Goal: Task Accomplishment & Management: Use online tool/utility

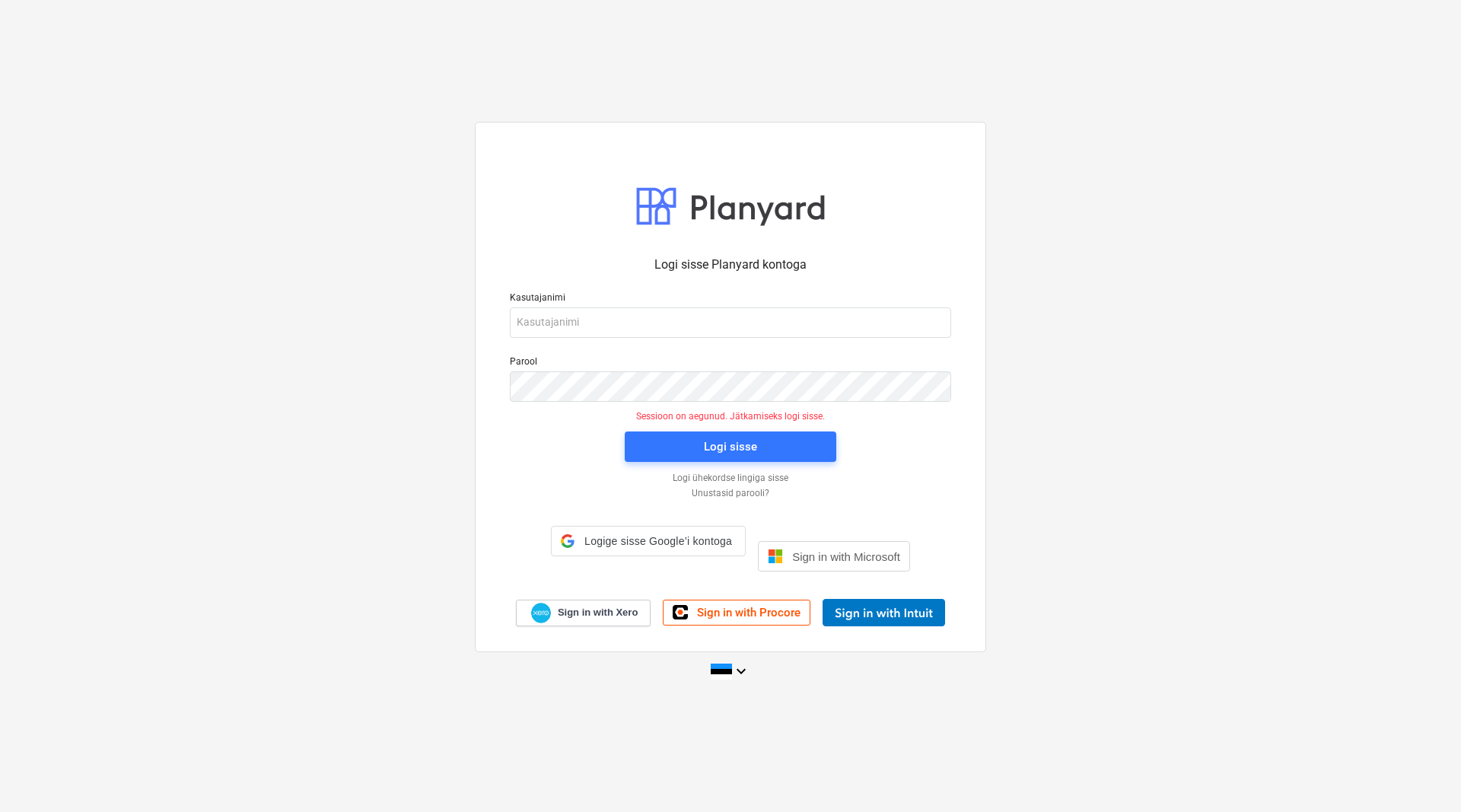
type input "[EMAIL_ADDRESS][DOMAIN_NAME]"
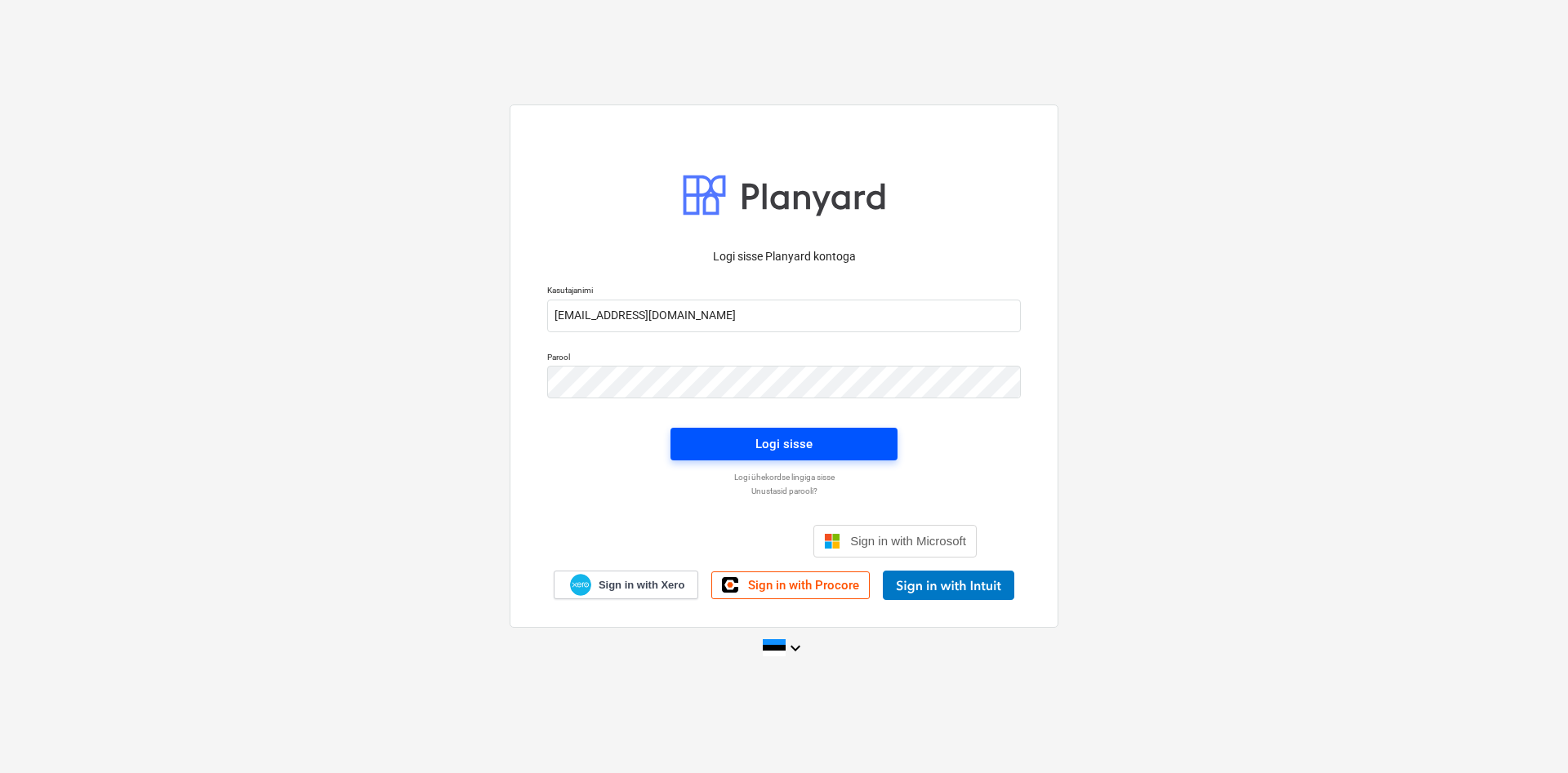
click at [758, 445] on div "Logi sisse" at bounding box center [784, 444] width 57 height 21
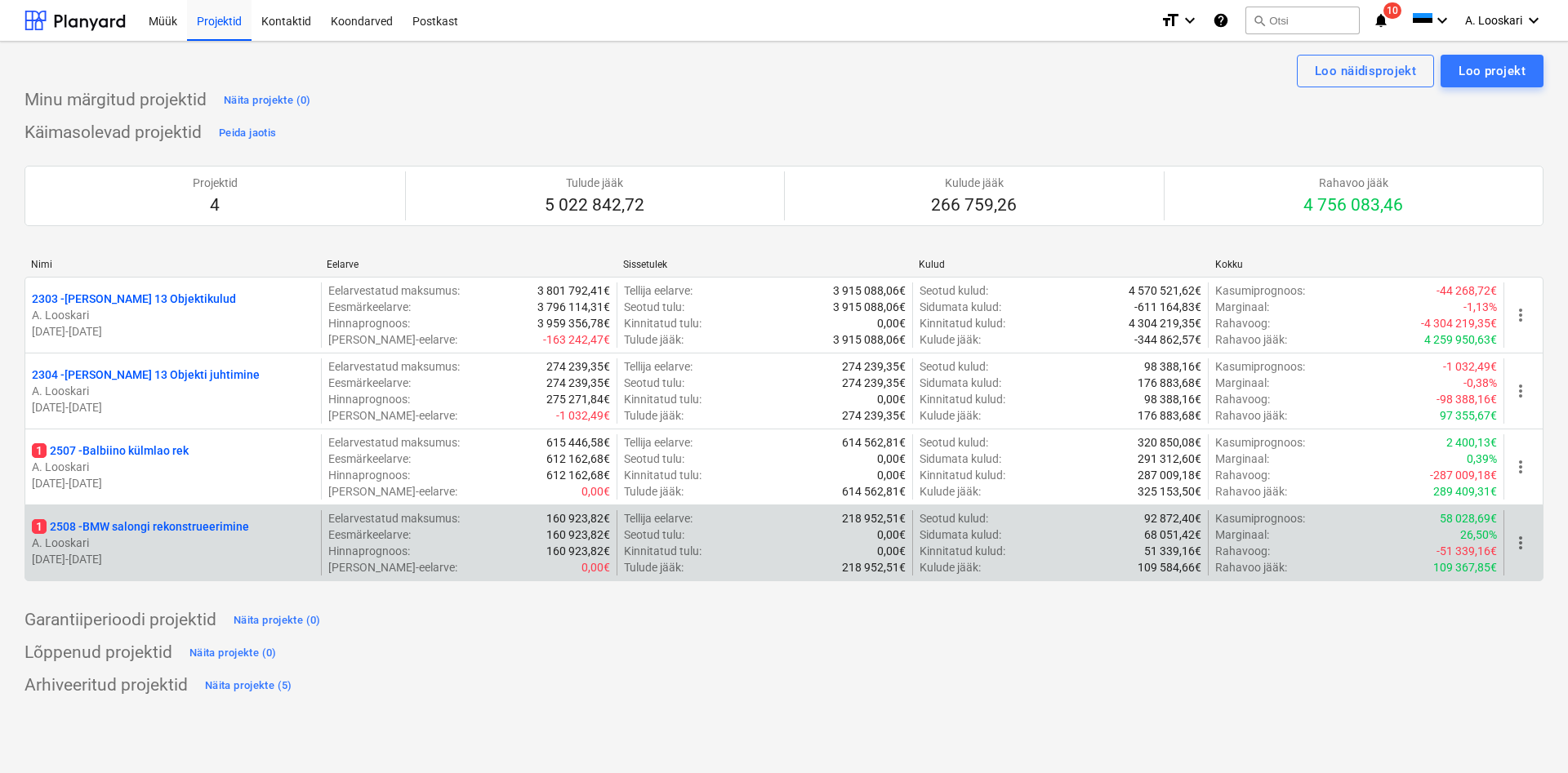
click at [188, 526] on p "1 2508 - BMW salongi rekonstrueerimine" at bounding box center [140, 526] width 217 height 16
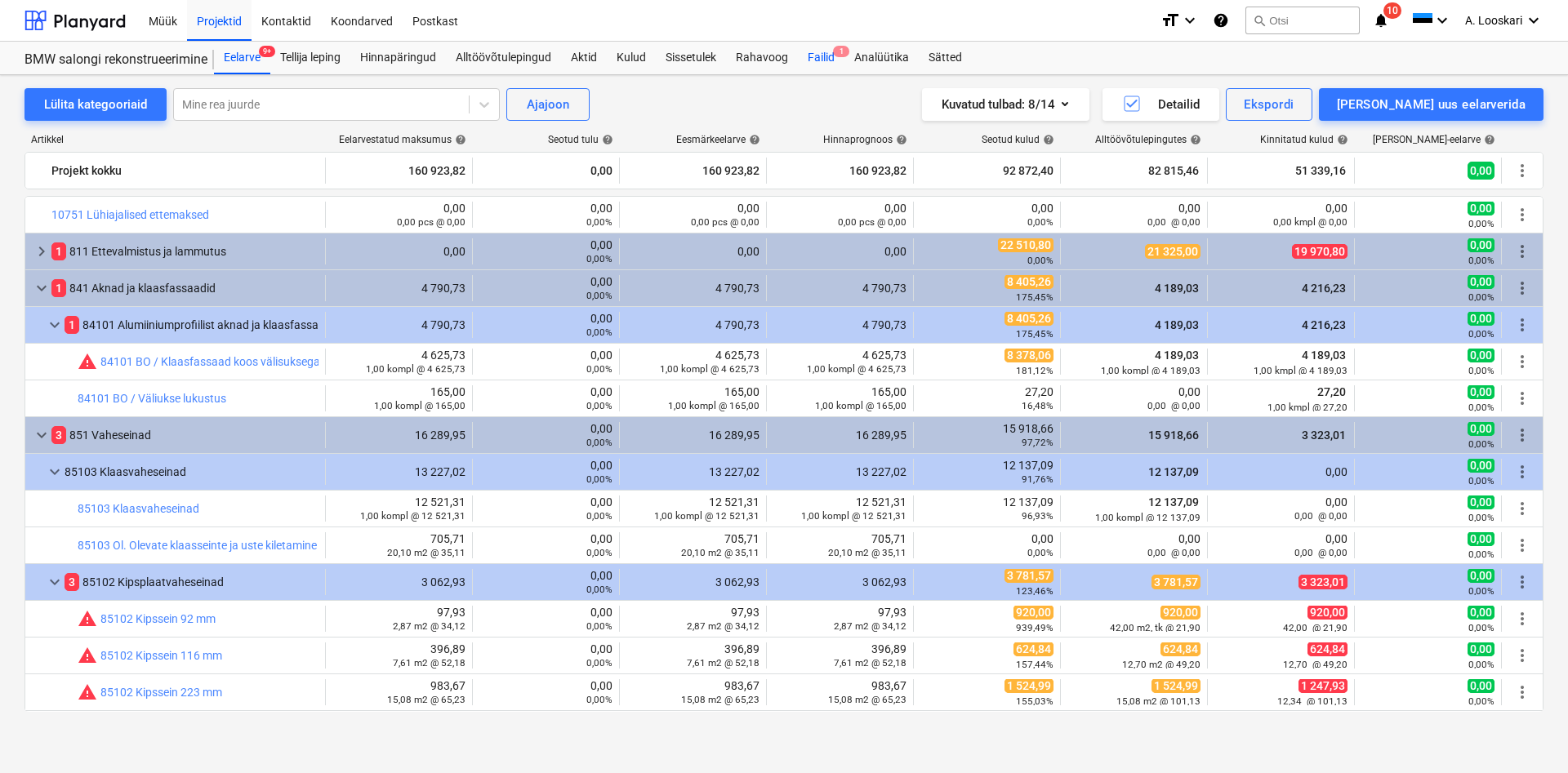
click at [833, 53] on div "Failid 1" at bounding box center [821, 58] width 47 height 32
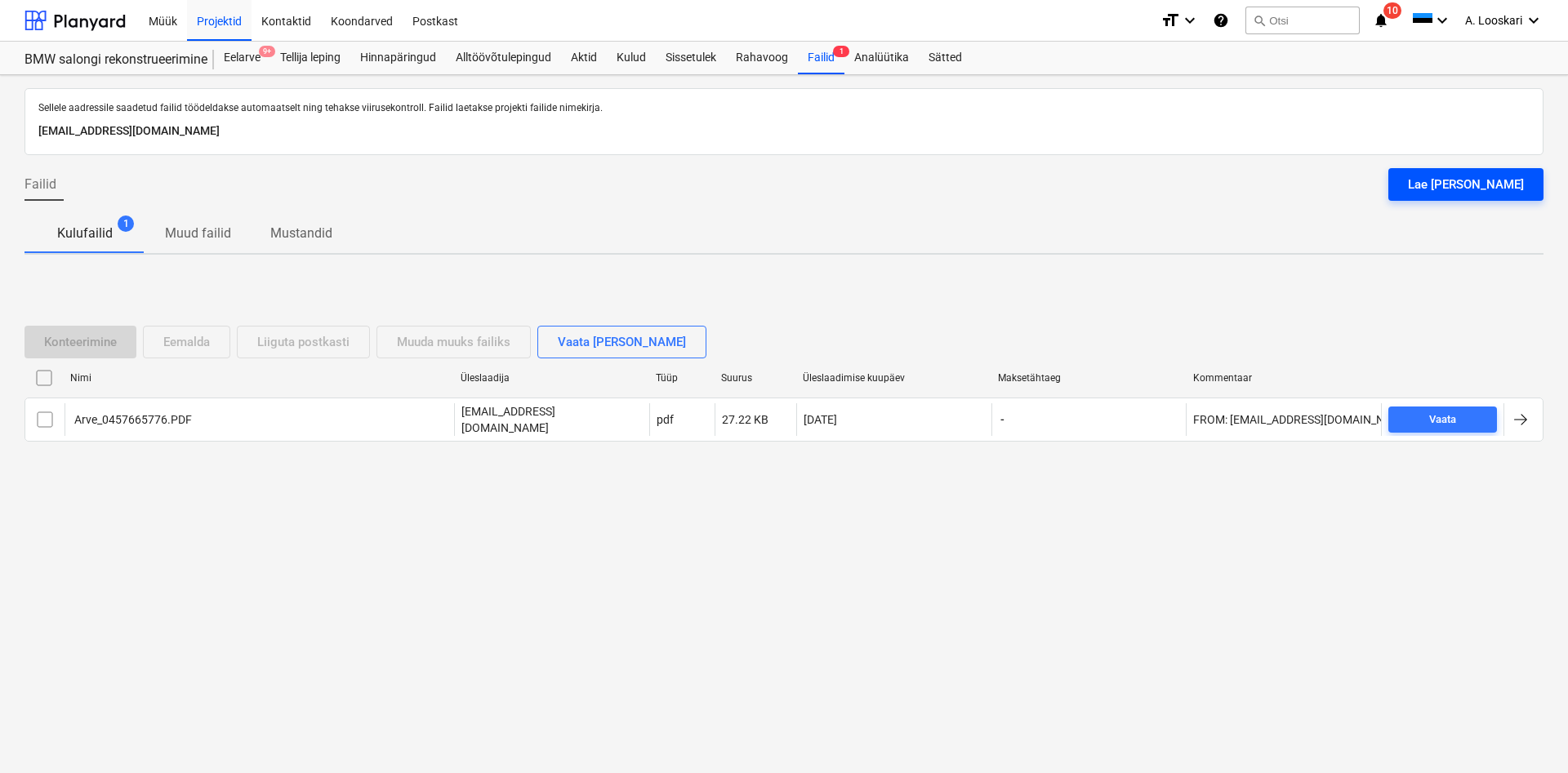
click at [1465, 183] on div "Lae [PERSON_NAME]" at bounding box center [1466, 184] width 116 height 21
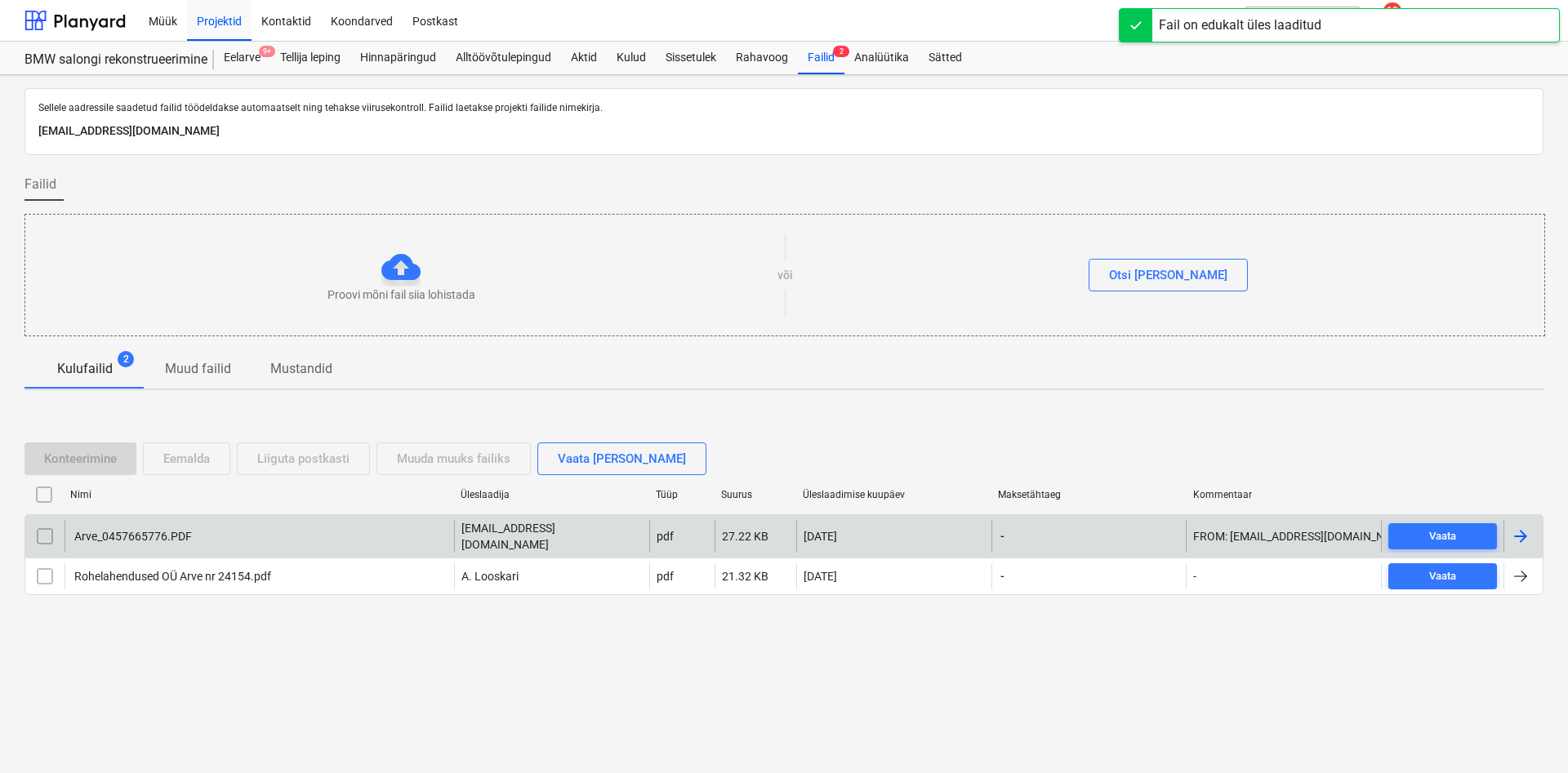
click at [163, 537] on div "Arve_0457665776.PDF" at bounding box center [132, 536] width 120 height 13
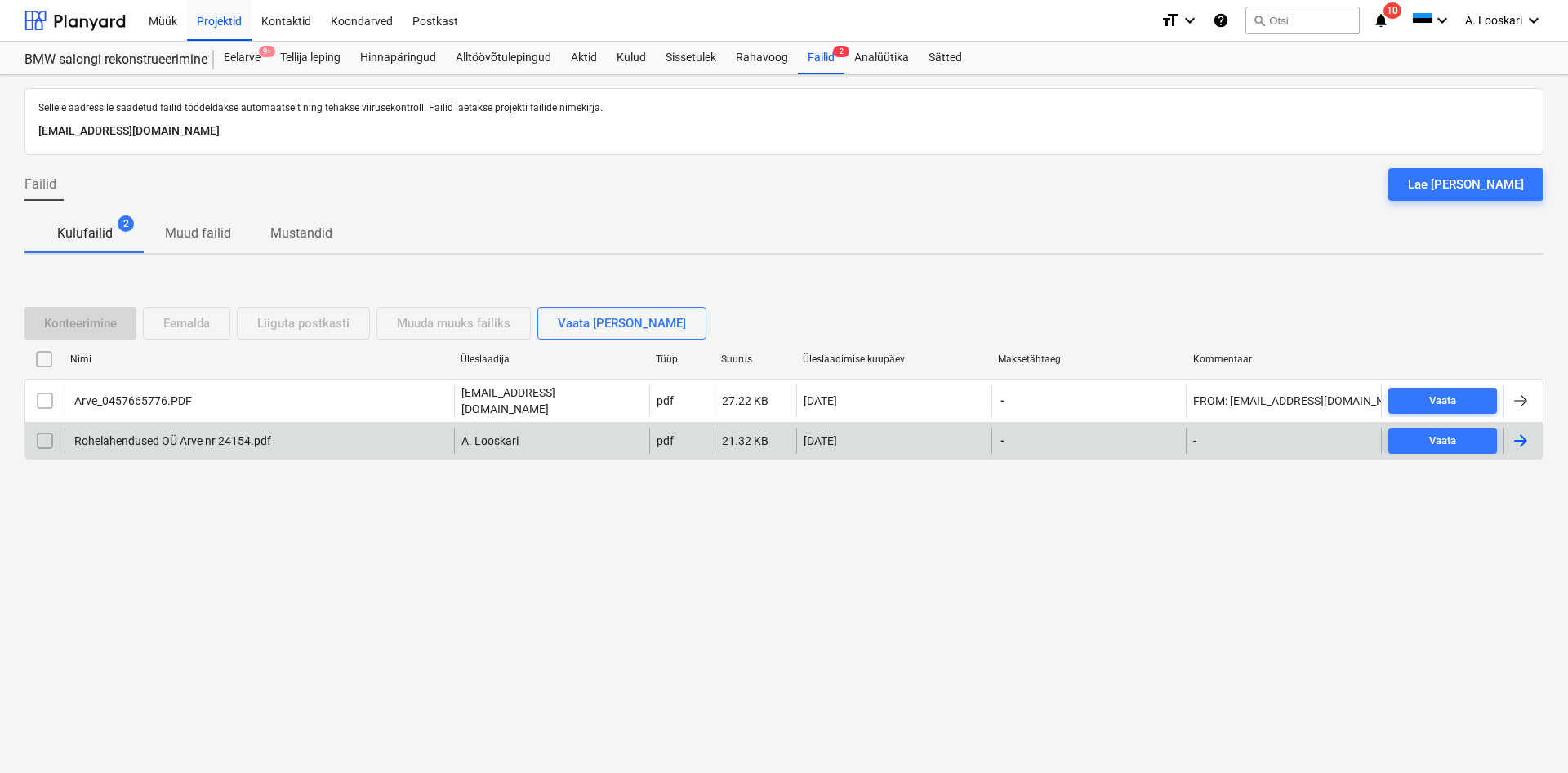
click at [161, 435] on div "Rohelahendused OÜ Arve nr 24154.pdf" at bounding box center [171, 441] width 199 height 13
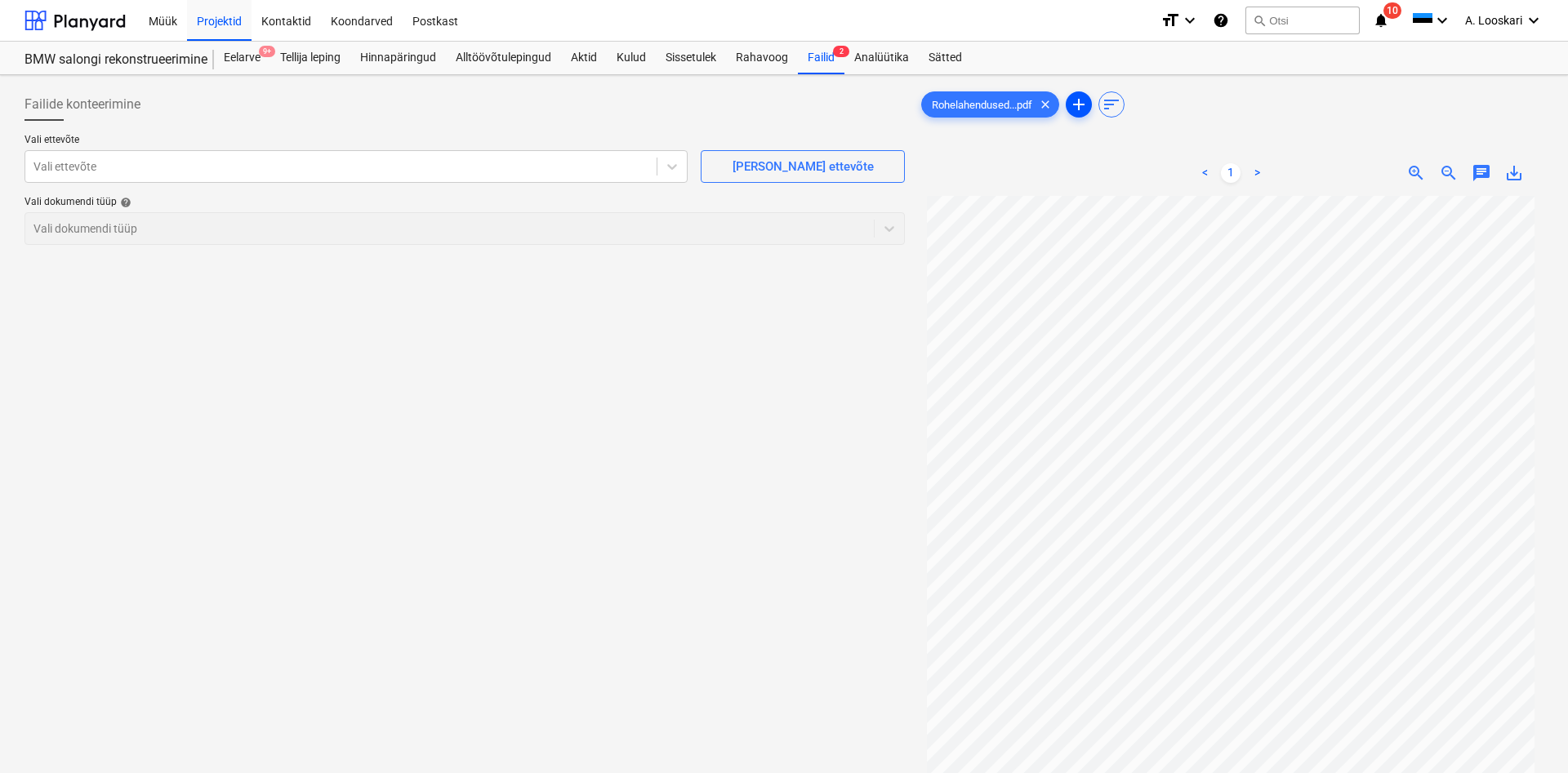
click at [1084, 104] on span "add" at bounding box center [1078, 104] width 20 height 20
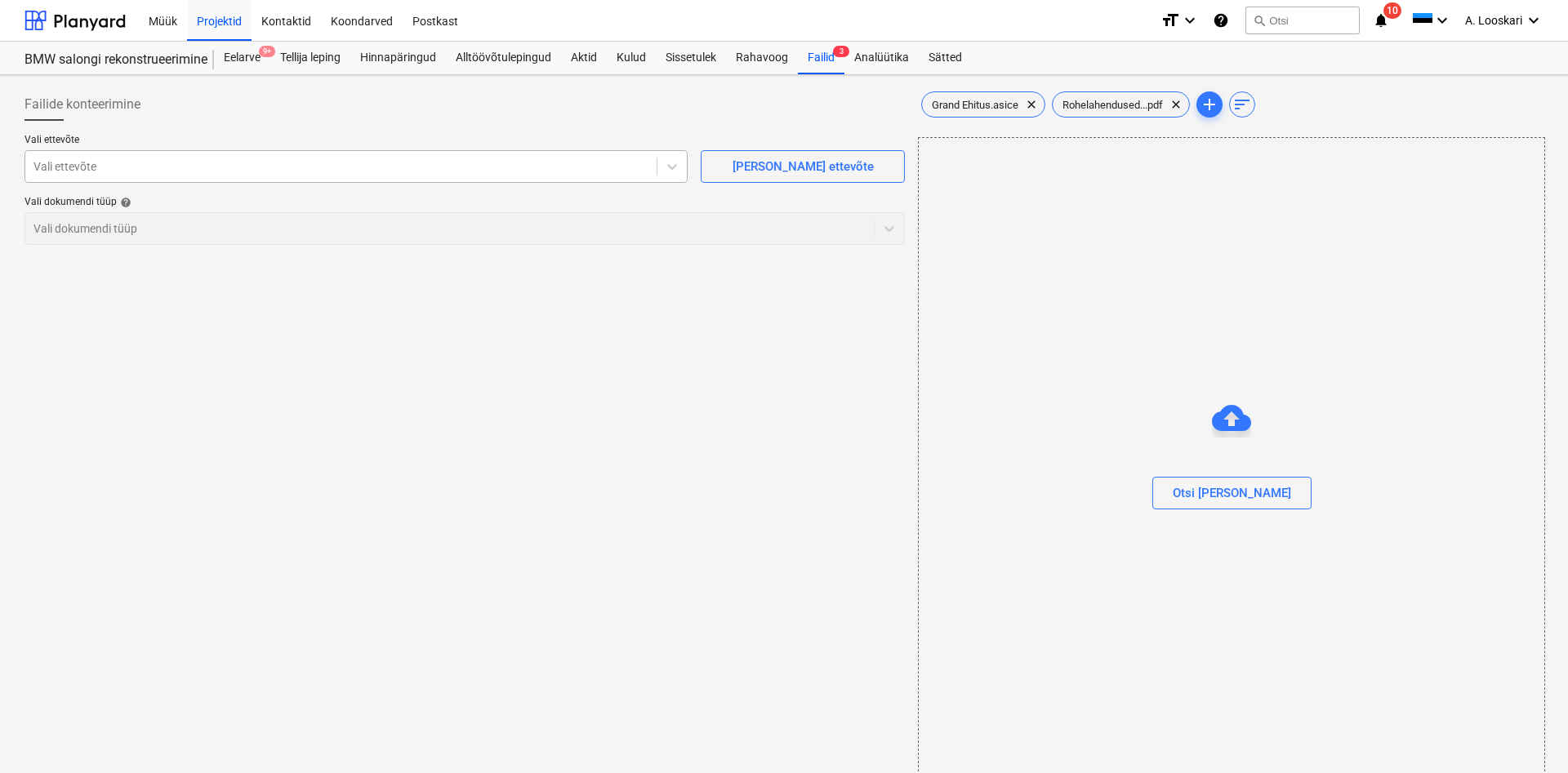
click at [194, 175] on div at bounding box center [340, 166] width 615 height 16
click at [981, 104] on span "Grand Ehitus.asice" at bounding box center [975, 104] width 106 height 12
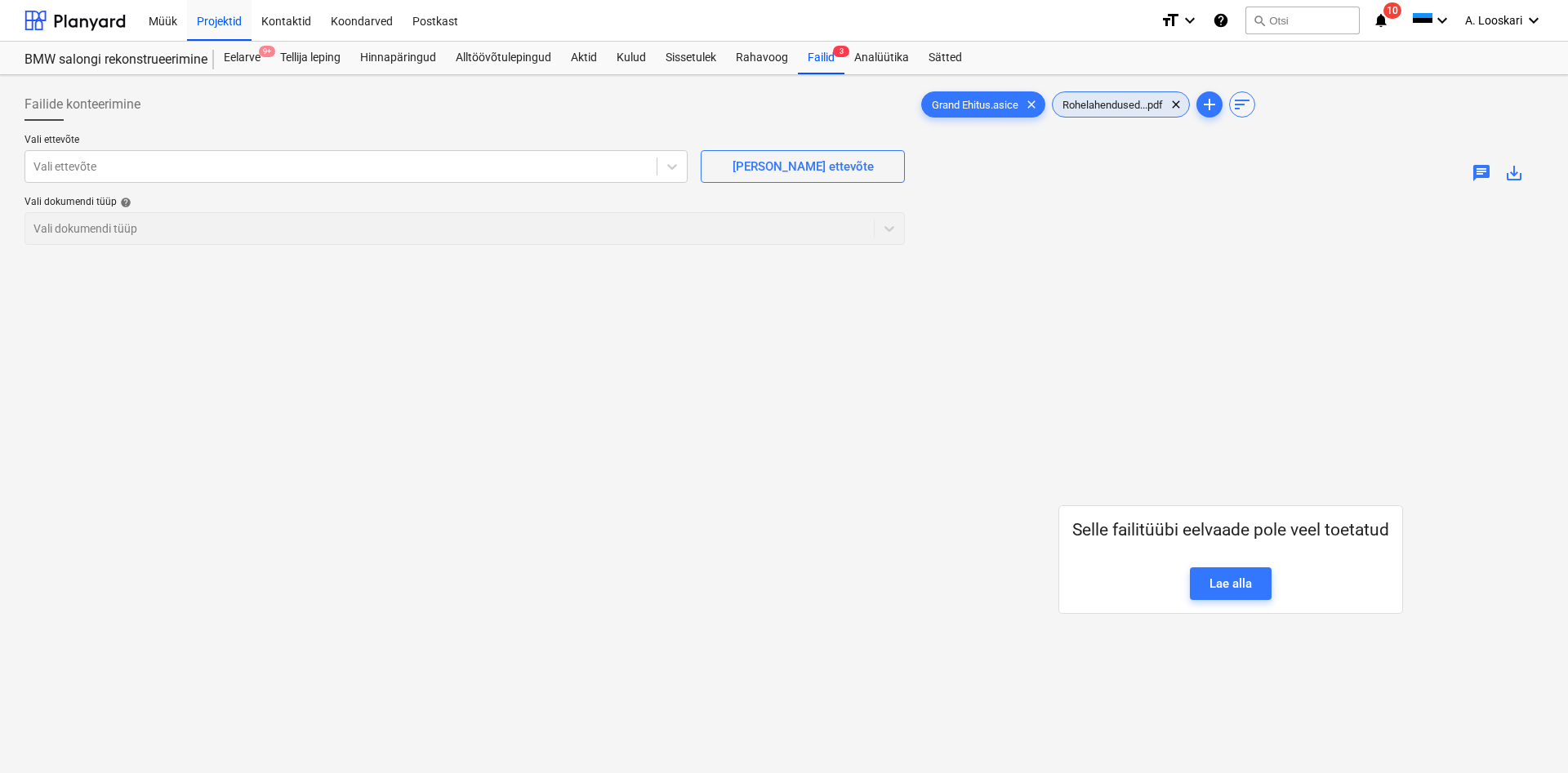
click at [1107, 102] on span "Rohelahendused...pdf" at bounding box center [1113, 104] width 120 height 12
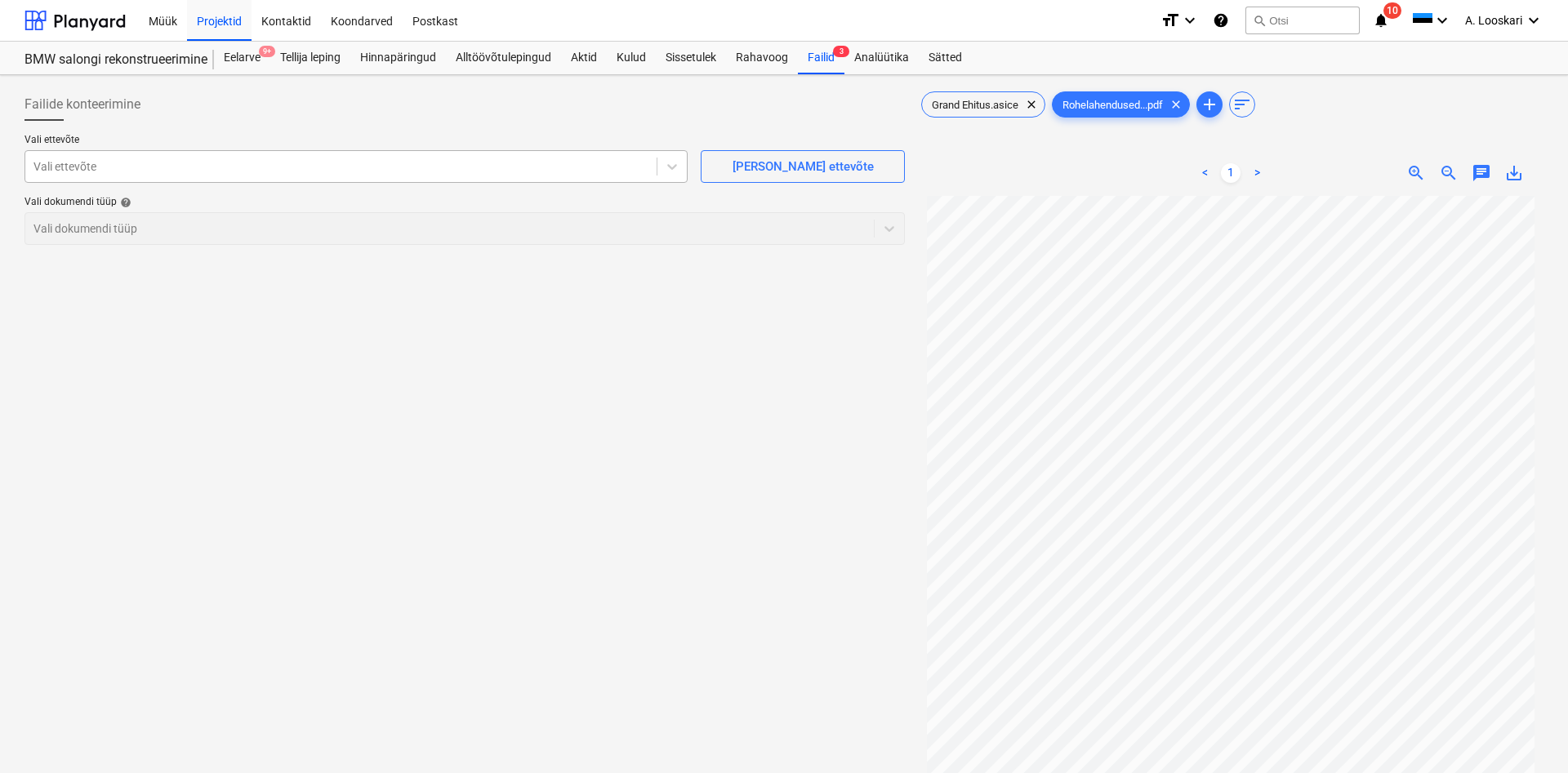
click at [97, 165] on div at bounding box center [340, 166] width 615 height 16
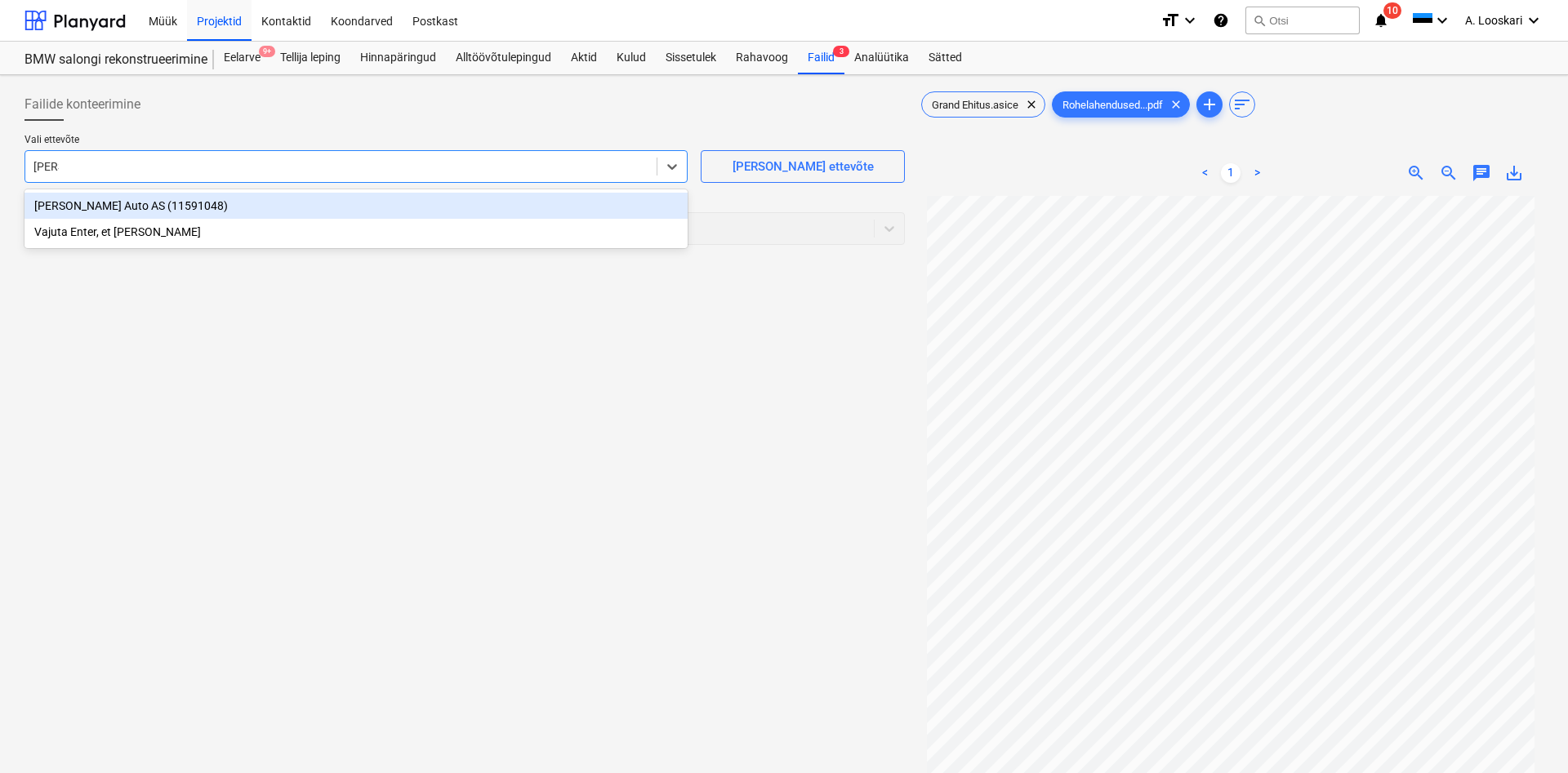
type input "rohel"
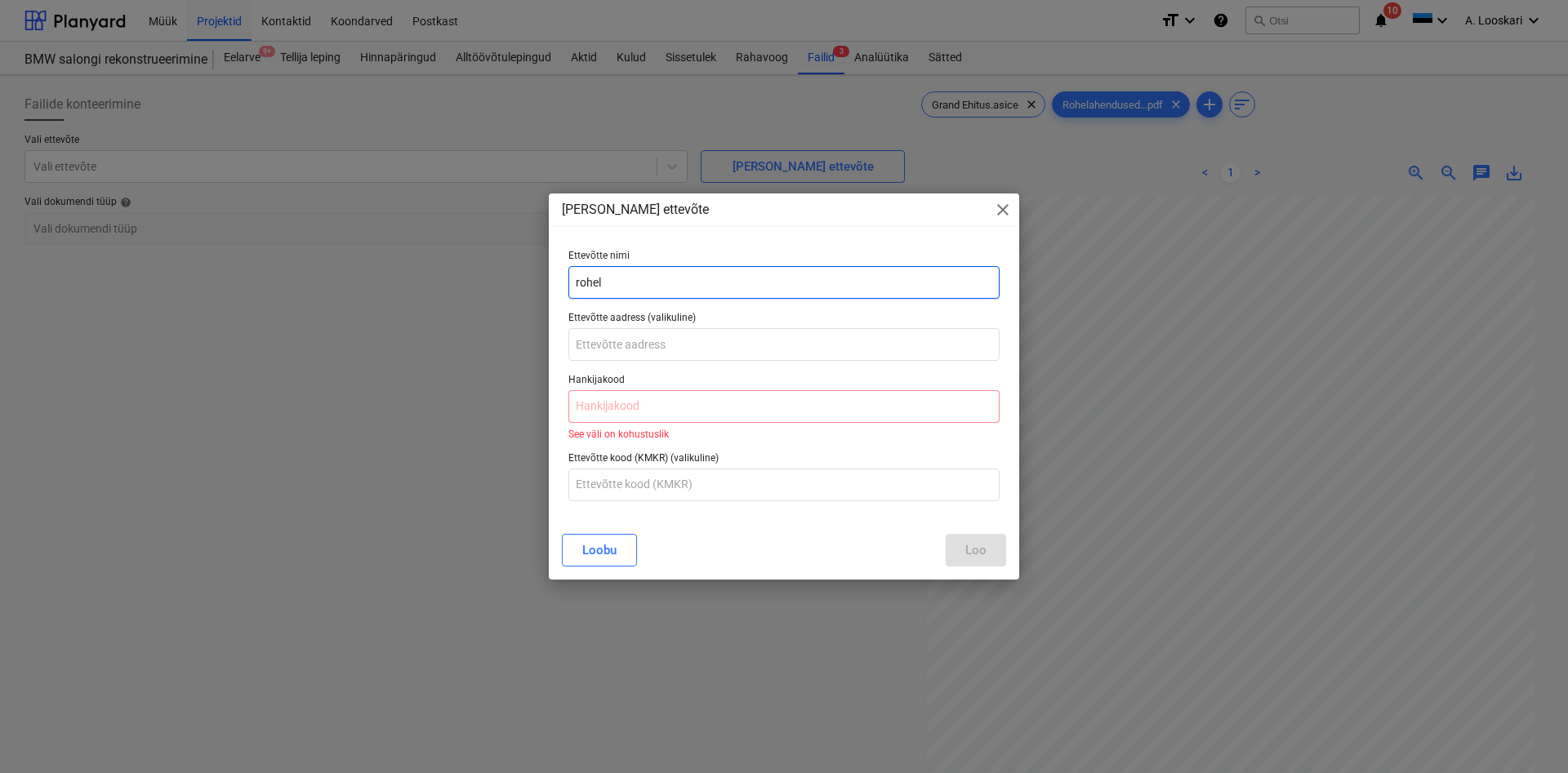
click at [684, 290] on input "rohel" at bounding box center [784, 283] width 431 height 32
drag, startPoint x: 654, startPoint y: 284, endPoint x: 582, endPoint y: 275, distance: 72.6
click at [569, 277] on input "rohel" at bounding box center [784, 283] width 431 height 32
paste input "Rohelahendused OÜ"
type input "Rohelahendused OÜ"
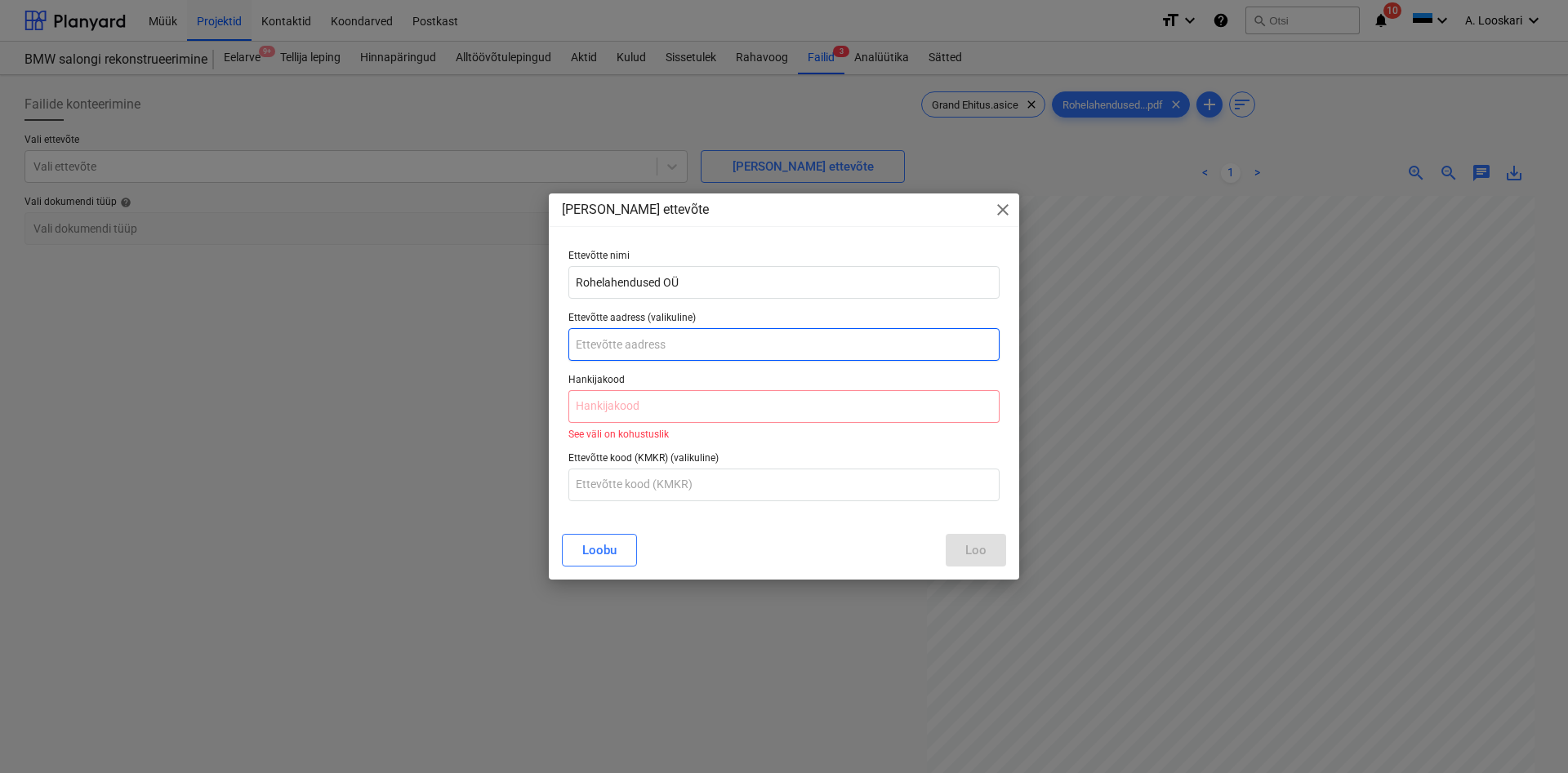
click at [650, 344] on input "text" at bounding box center [784, 344] width 431 height 32
paste input "[STREET_ADDRESS][PERSON_NAME]"
type input "[STREET_ADDRESS][PERSON_NAME]"
click at [666, 406] on input "text" at bounding box center [784, 406] width 431 height 32
paste input "16372519"
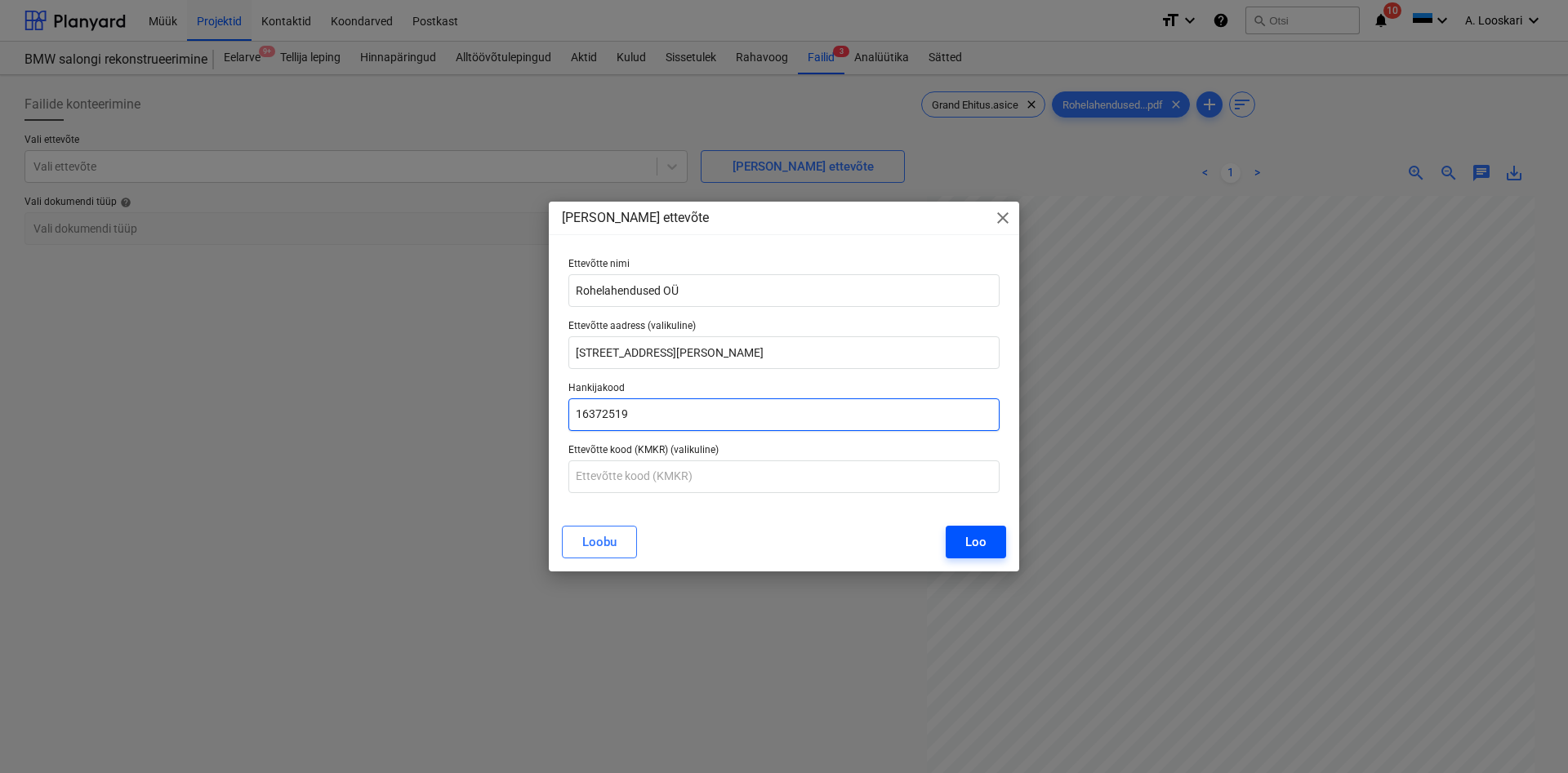
type input "16372519"
click at [976, 546] on div "Loo" at bounding box center [976, 542] width 21 height 21
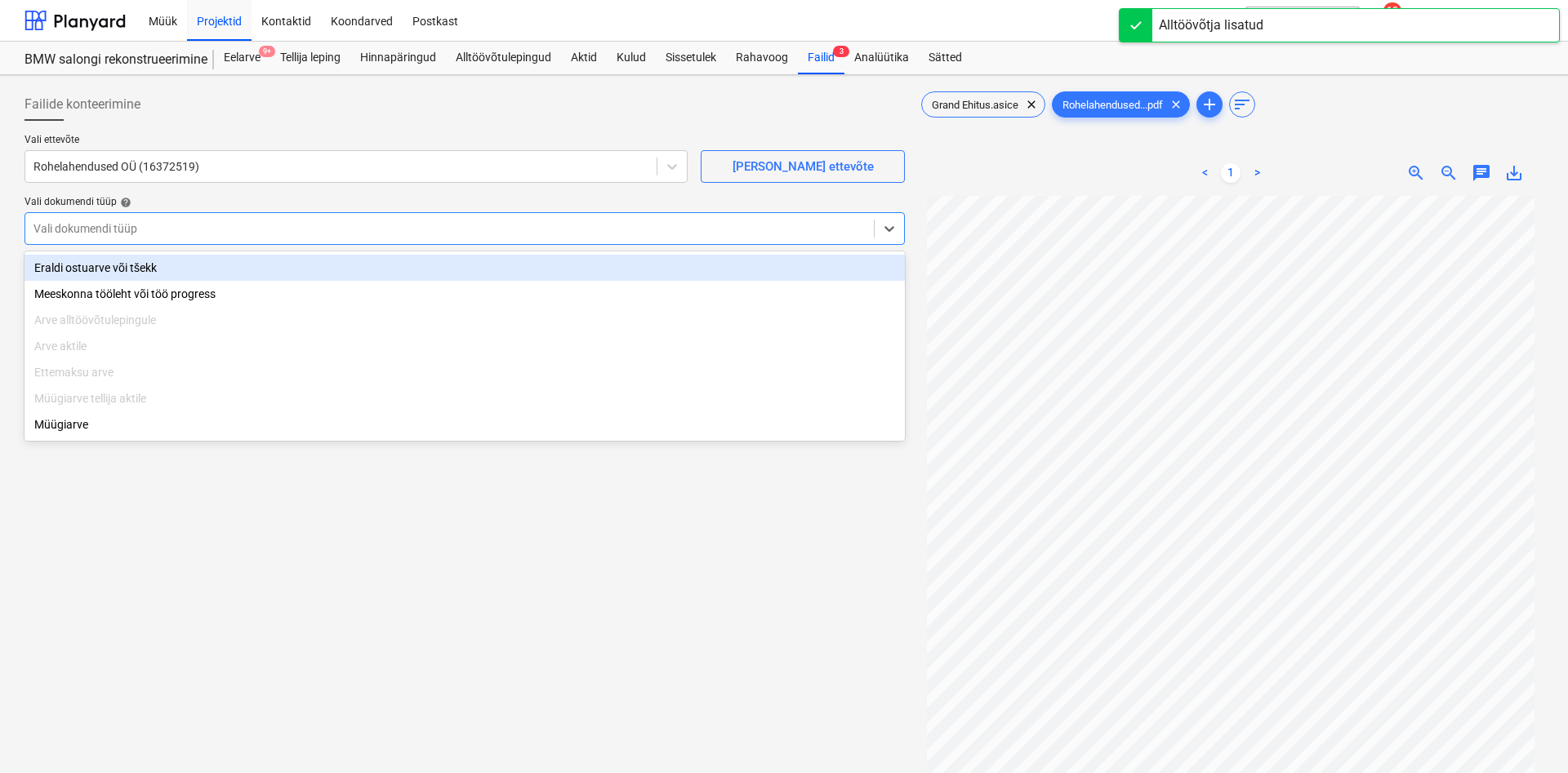
click at [81, 230] on div at bounding box center [449, 228] width 833 height 16
click at [93, 267] on div "Eraldi ostuarve või tšekk" at bounding box center [465, 268] width 881 height 26
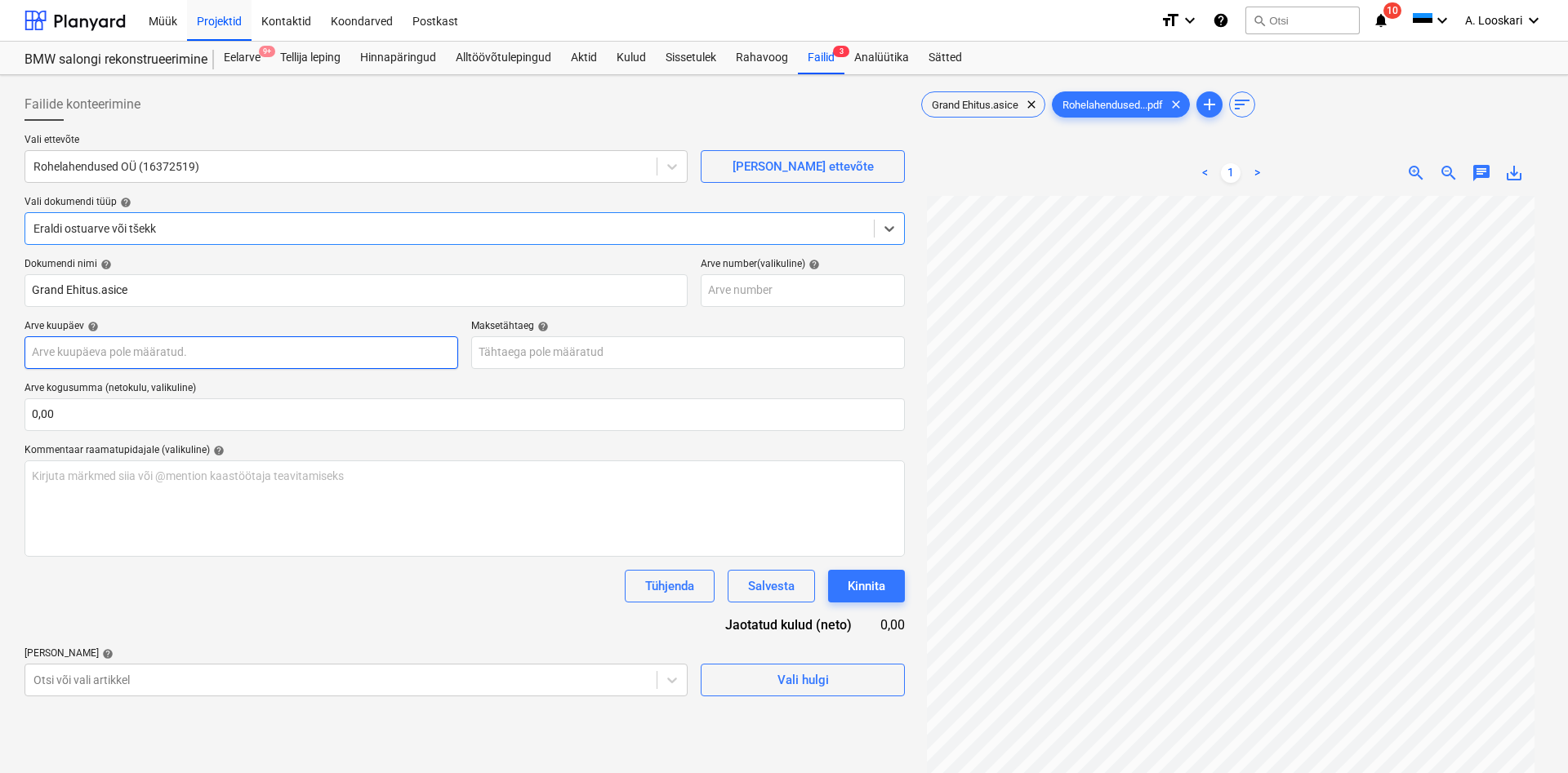
click at [119, 352] on input "text" at bounding box center [242, 353] width 434 height 32
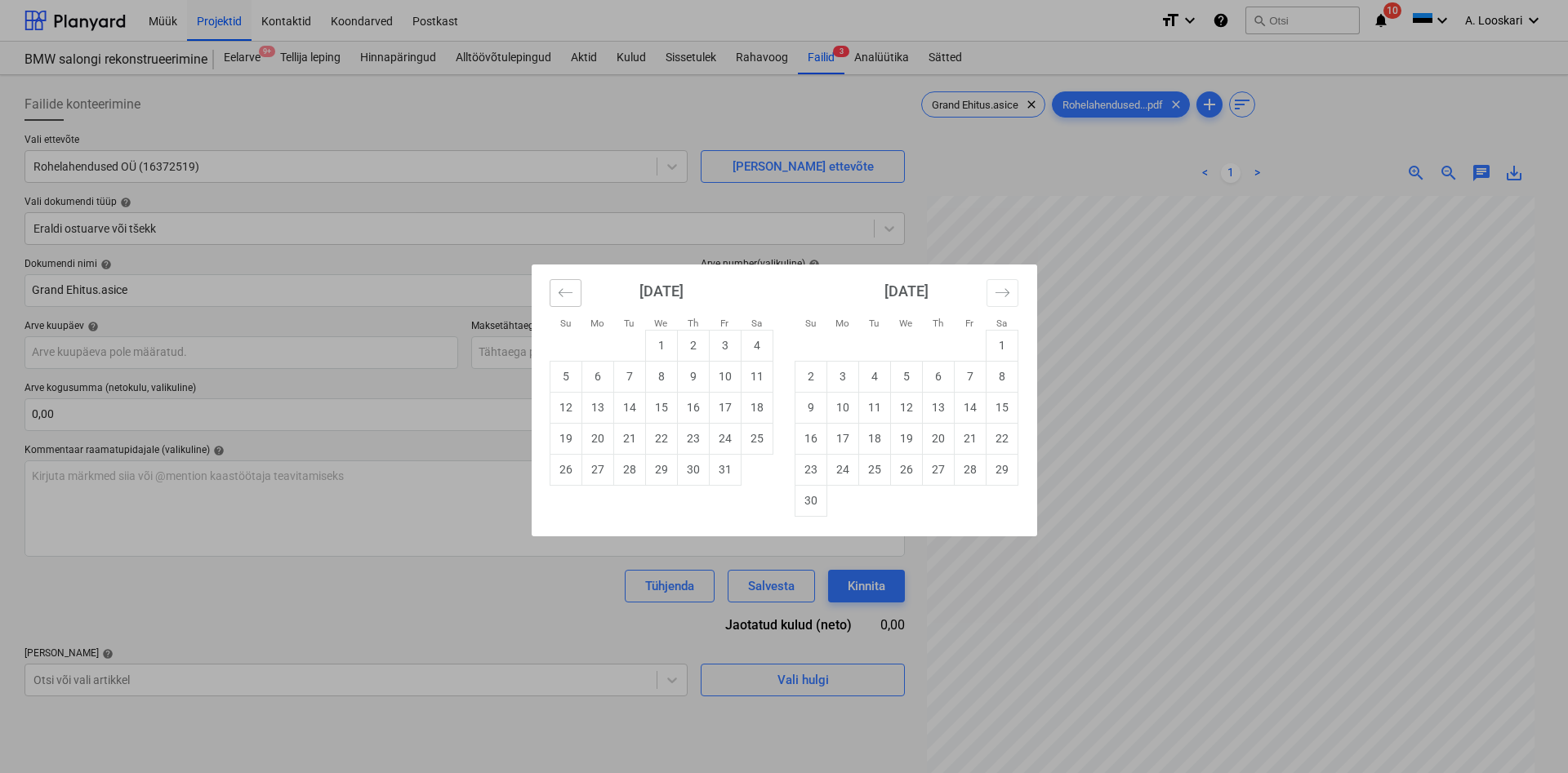
click at [558, 289] on icon "Move backward to switch to the previous month." at bounding box center [566, 292] width 15 height 15
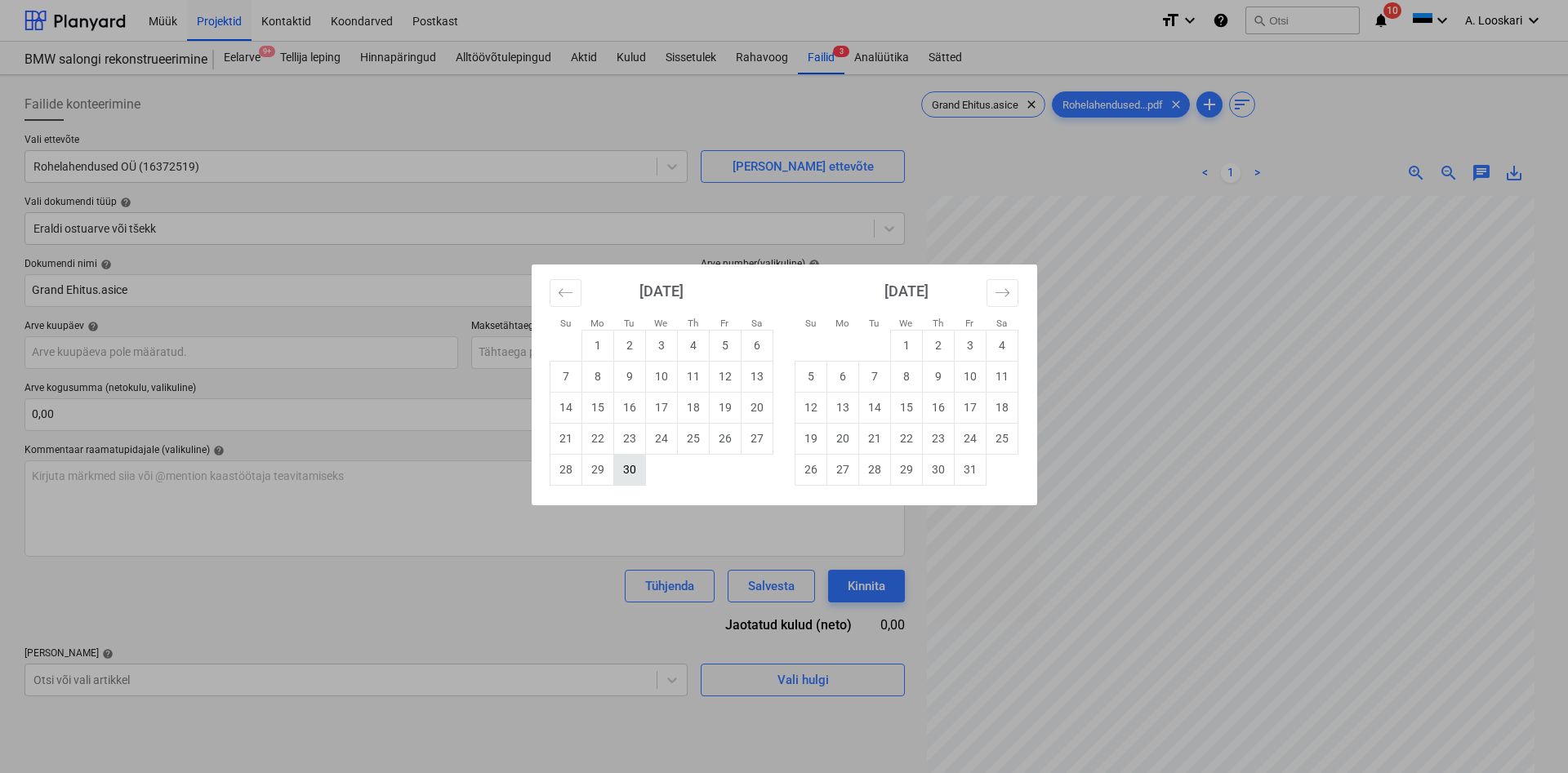
click at [632, 465] on td "30" at bounding box center [629, 469] width 32 height 31
type input "[DATE]"
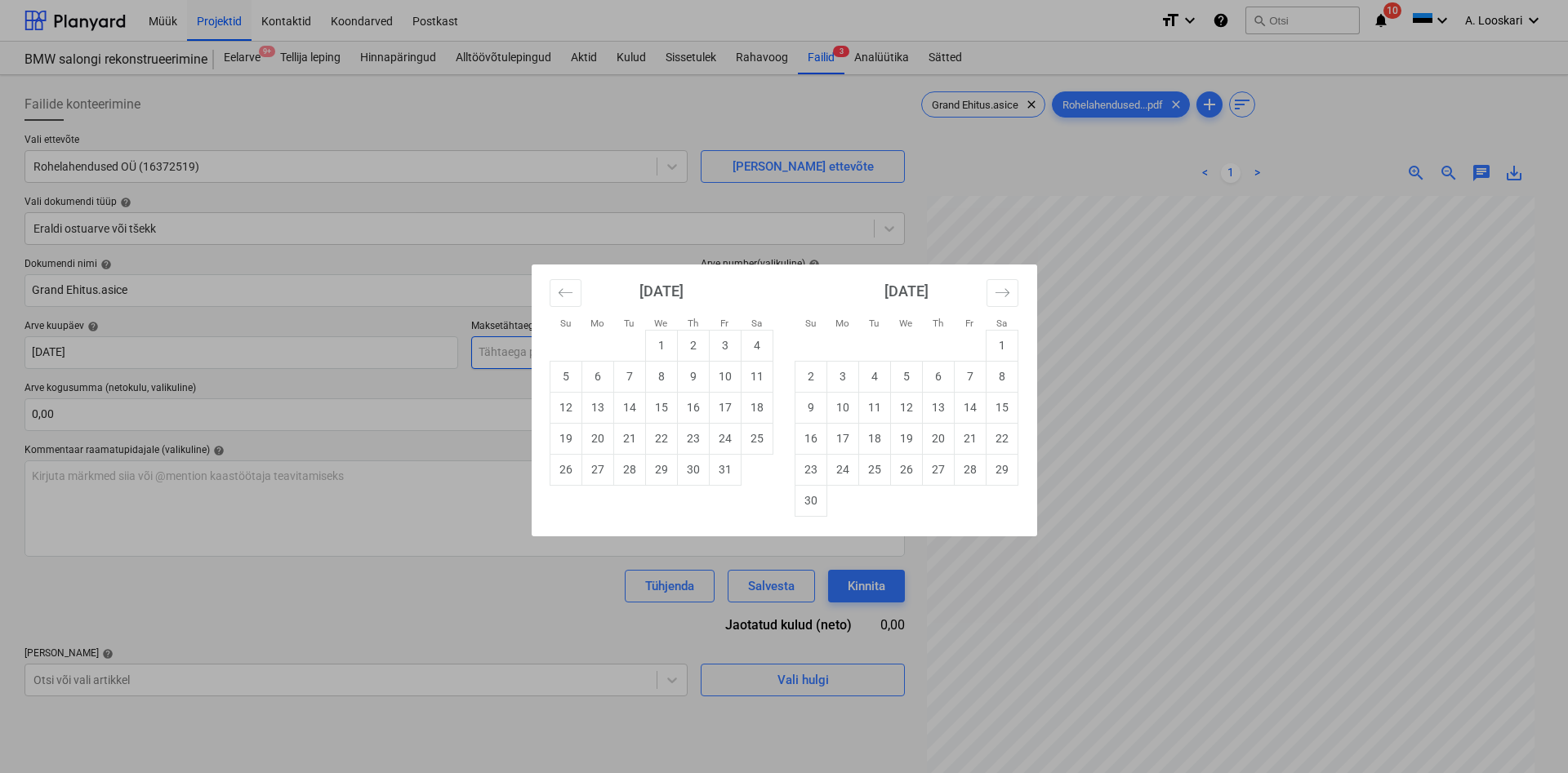
click at [558, 352] on input "text" at bounding box center [688, 353] width 434 height 32
drag, startPoint x: 642, startPoint y: 404, endPoint x: 629, endPoint y: 405, distance: 13.0
click at [642, 404] on td "14" at bounding box center [629, 407] width 32 height 31
type input "[DATE]"
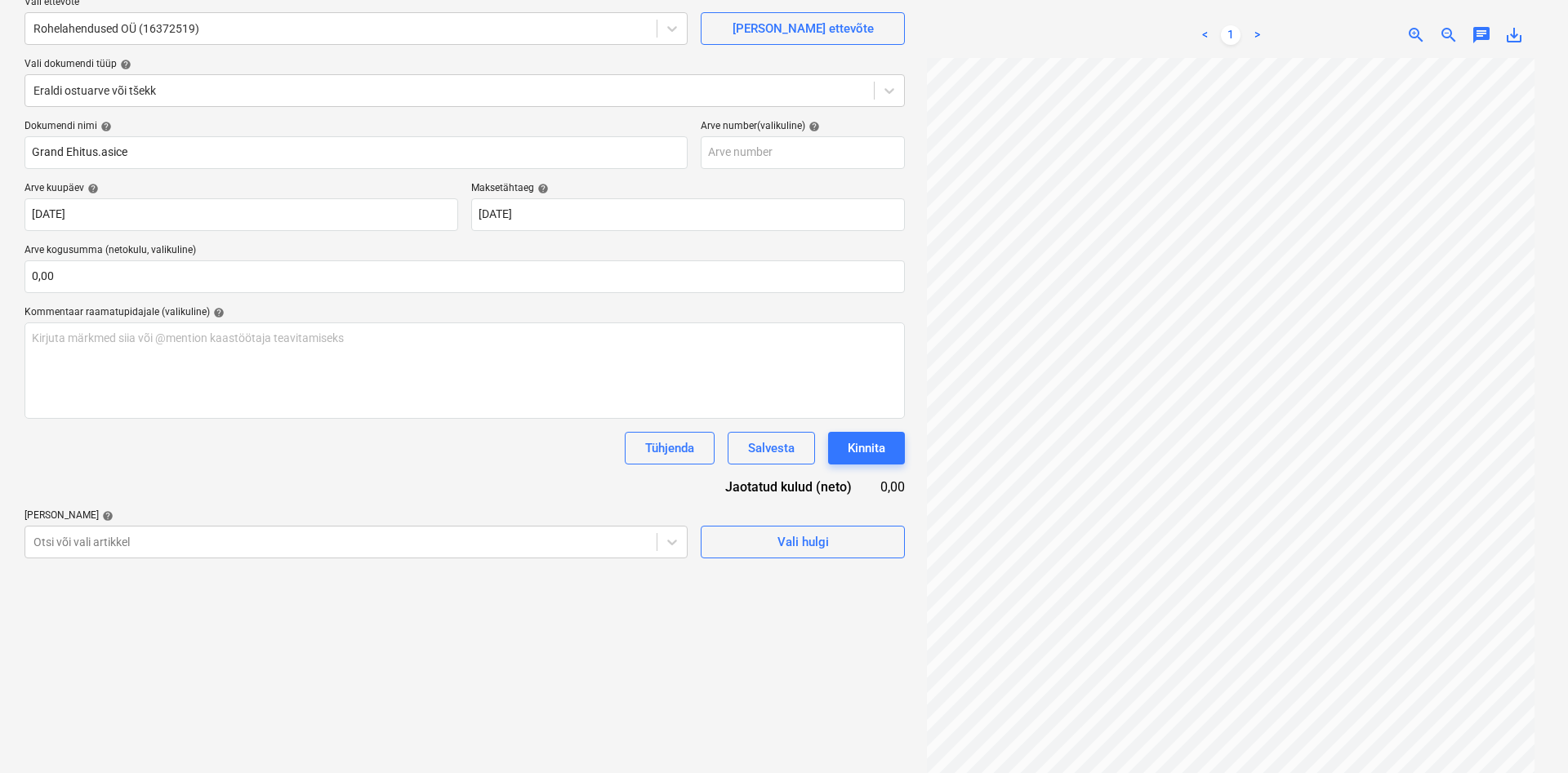
scroll to position [163, 0]
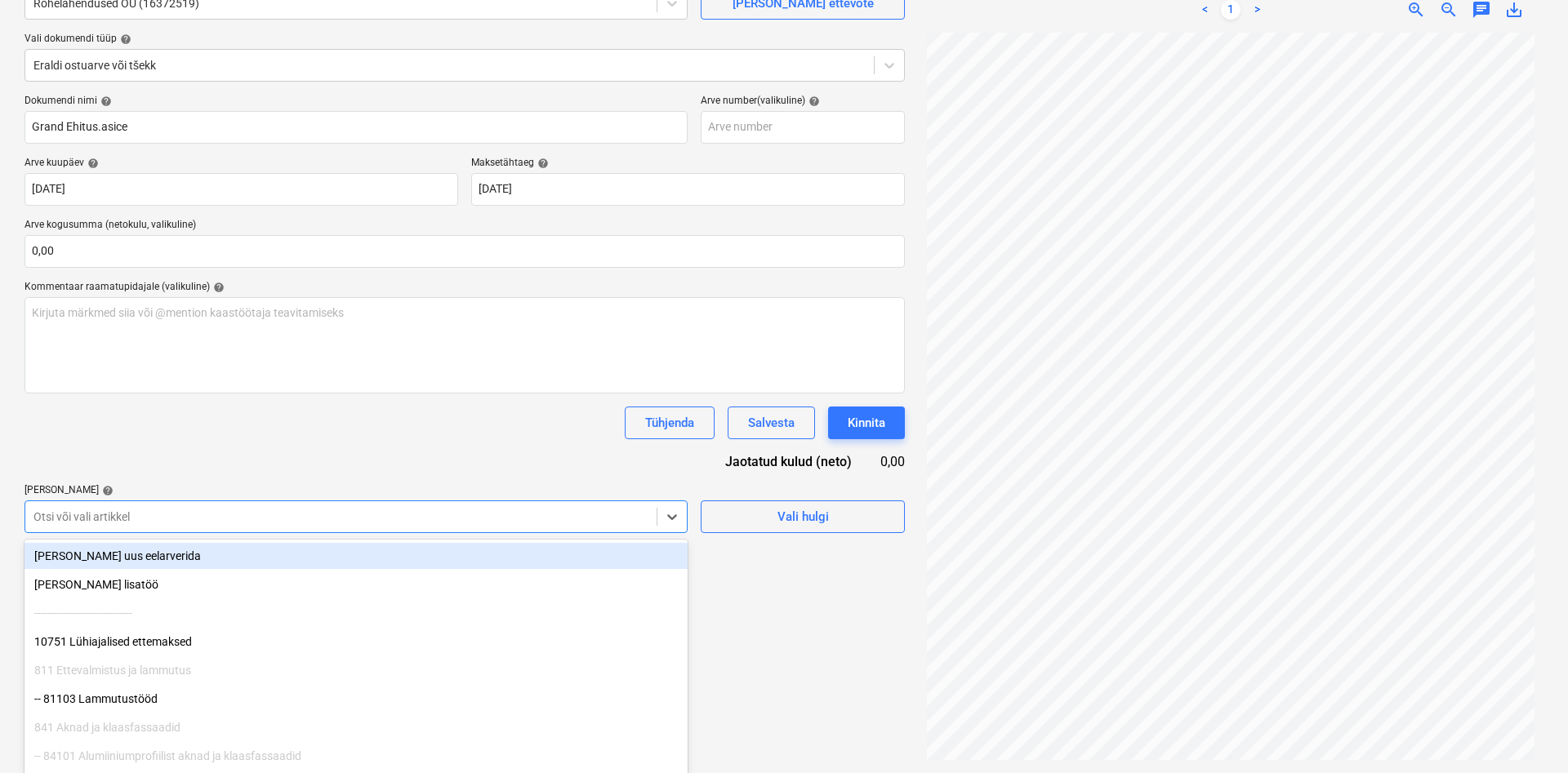
click at [143, 514] on div "Otsi või vali artikkel" at bounding box center [357, 517] width 664 height 32
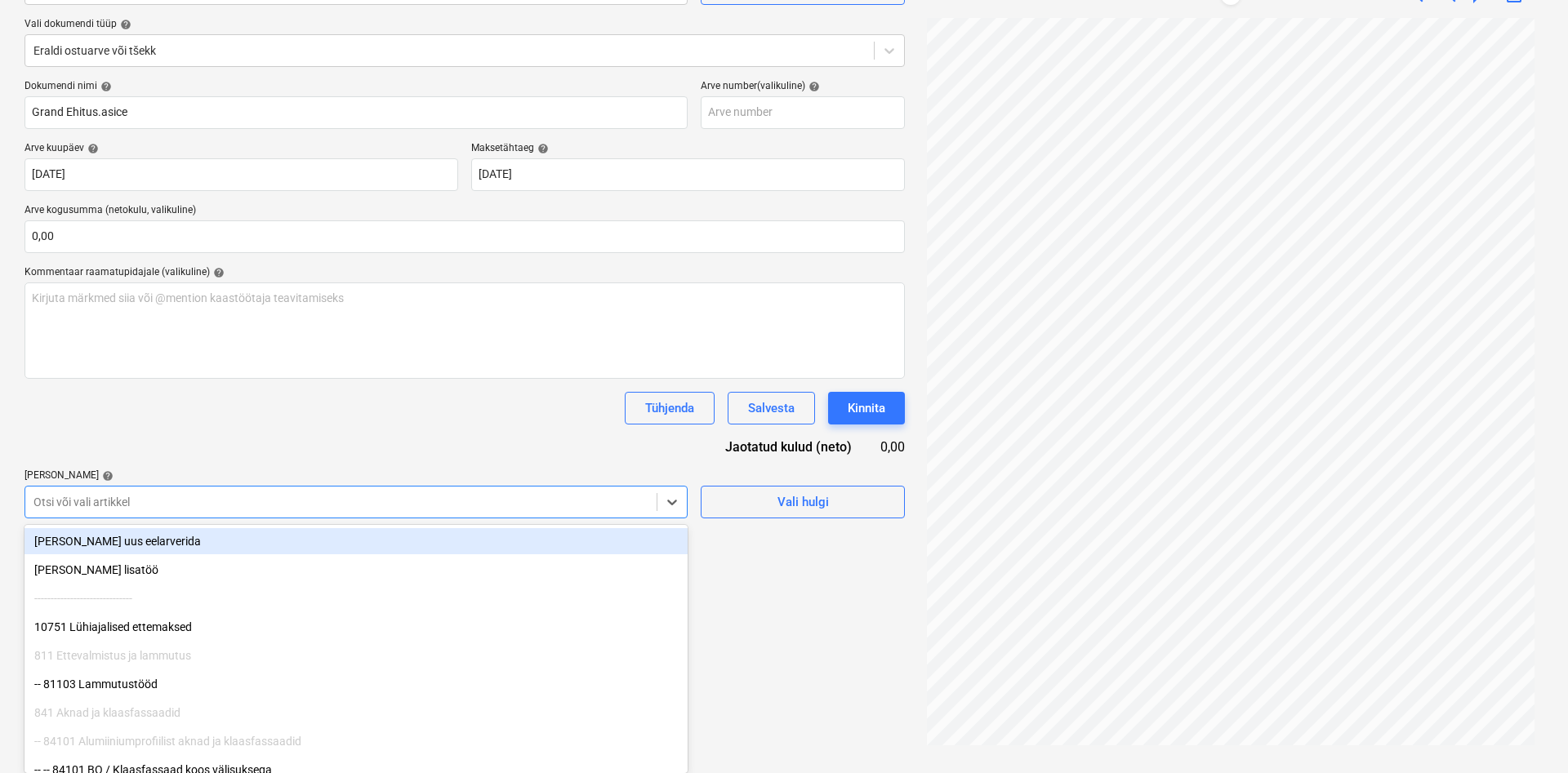
click at [111, 539] on div "[PERSON_NAME] uus eelarverida" at bounding box center [357, 541] width 664 height 26
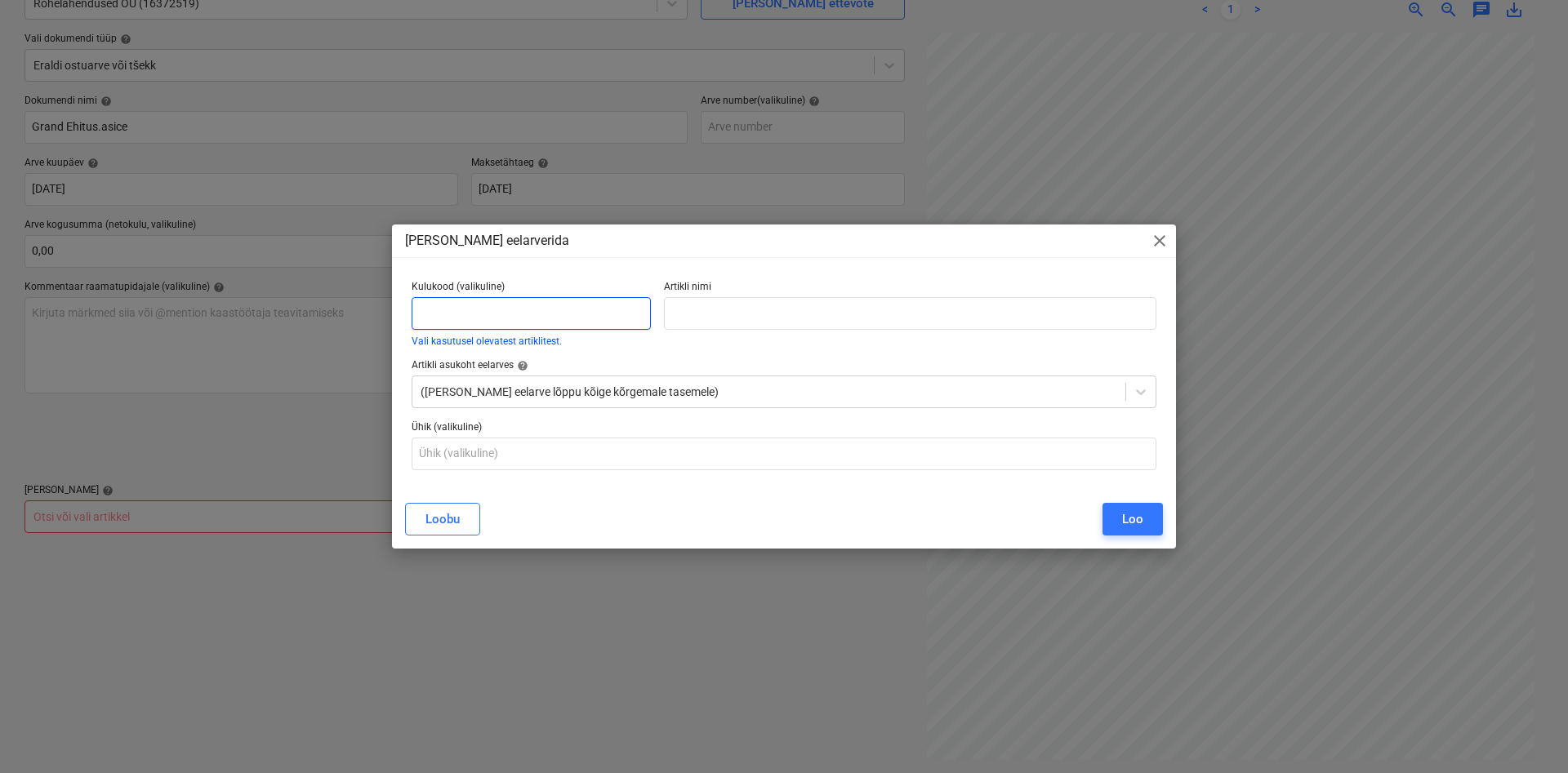
click at [446, 302] on input "text" at bounding box center [532, 313] width 239 height 32
type input "81103"
click at [685, 318] on input "text" at bounding box center [910, 313] width 492 height 32
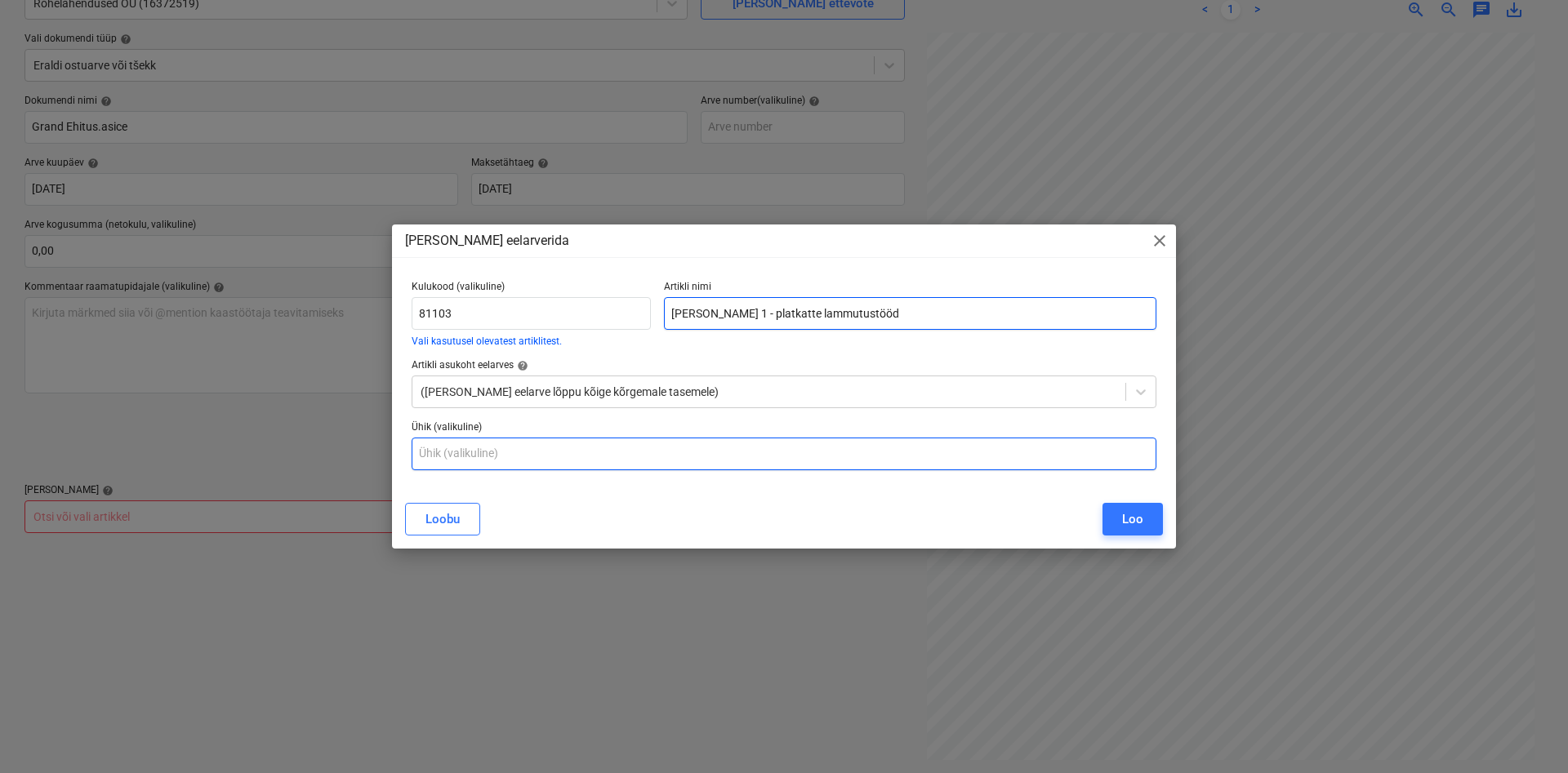
type input "[PERSON_NAME] 1 - platkatte lammutustööd"
click at [519, 450] on input "text" at bounding box center [784, 454] width 745 height 32
type input "kmpl"
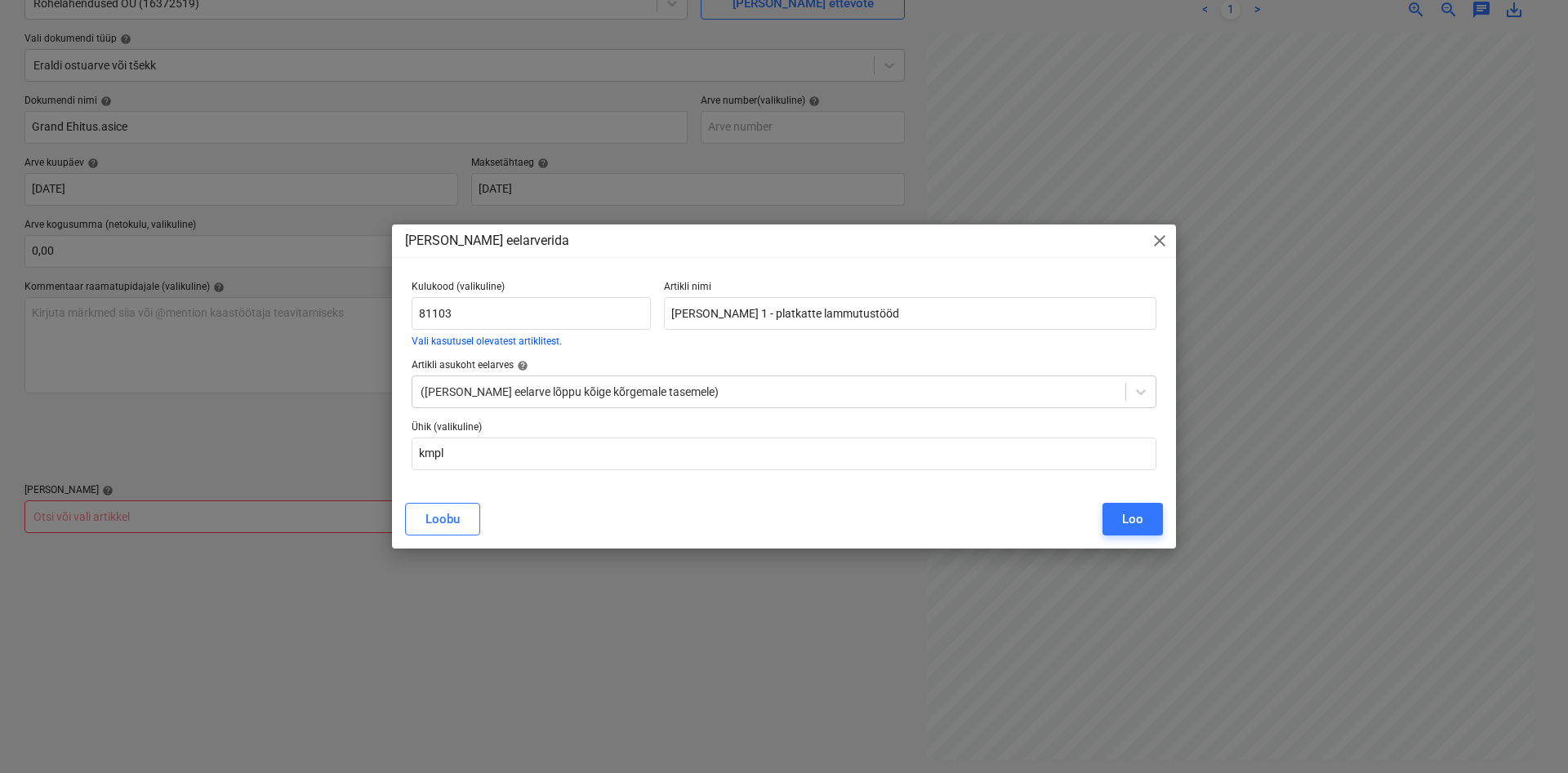
click at [1143, 522] on div "Loo" at bounding box center [1133, 519] width 21 height 21
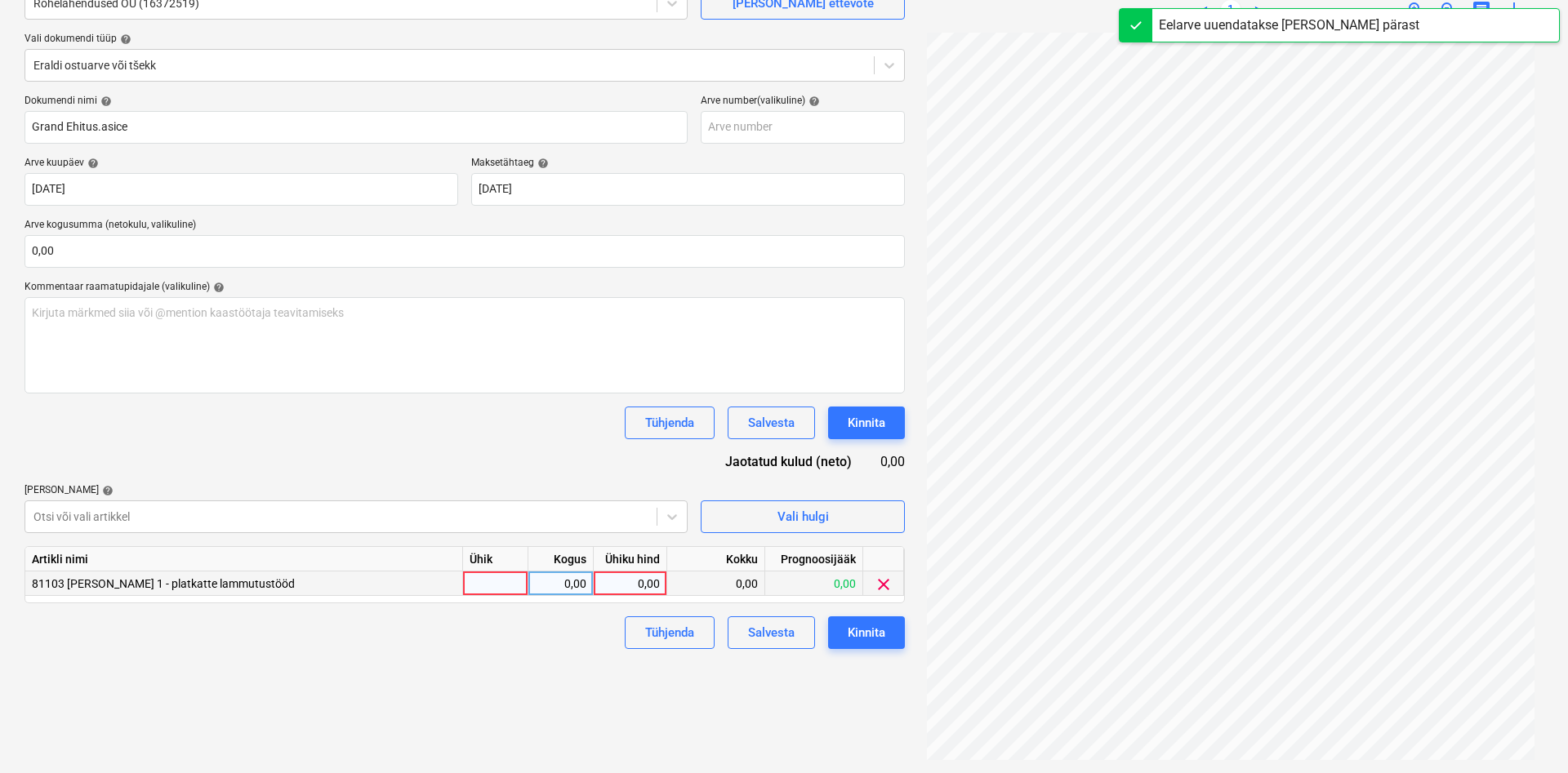
click at [489, 581] on div at bounding box center [495, 584] width 65 height 25
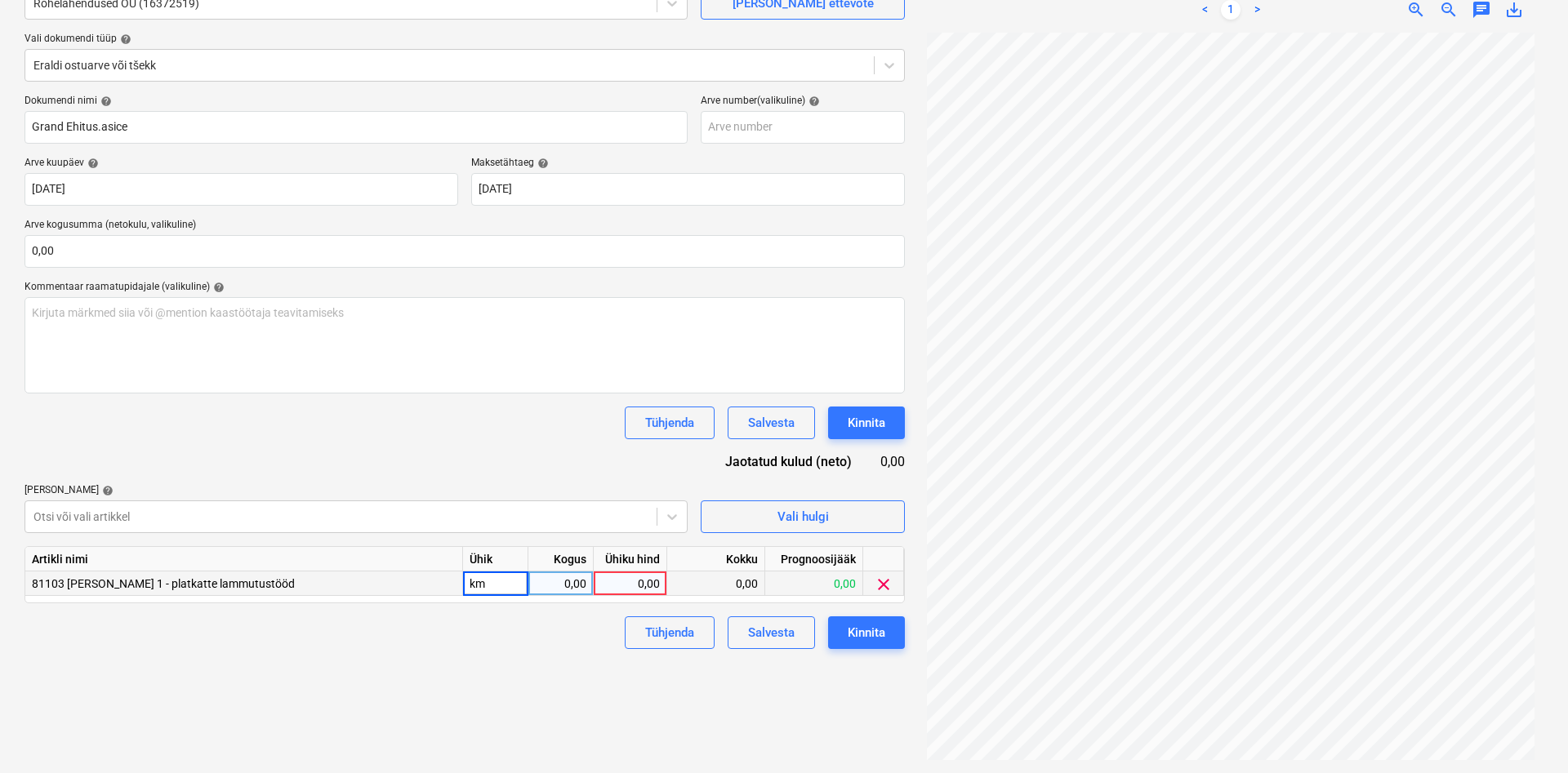
type input "k"
click at [632, 581] on div "0,00" at bounding box center [630, 584] width 59 height 25
click at [653, 582] on div "0,00" at bounding box center [630, 584] width 59 height 25
type input "5716,71"
click at [484, 648] on div "Tühjenda Salvesta Kinnita" at bounding box center [465, 633] width 881 height 32
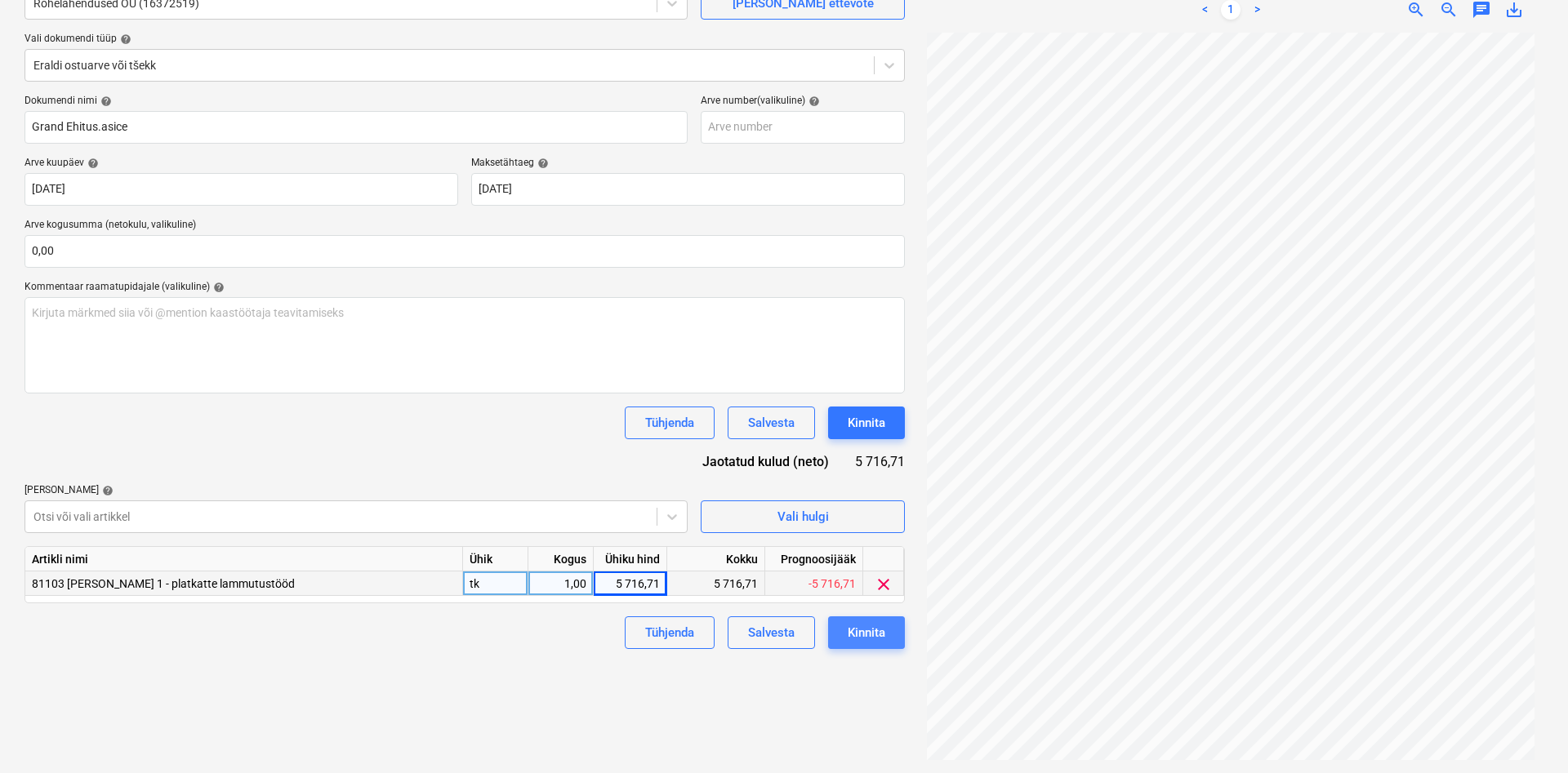
click at [872, 631] on div "Kinnita" at bounding box center [866, 633] width 37 height 21
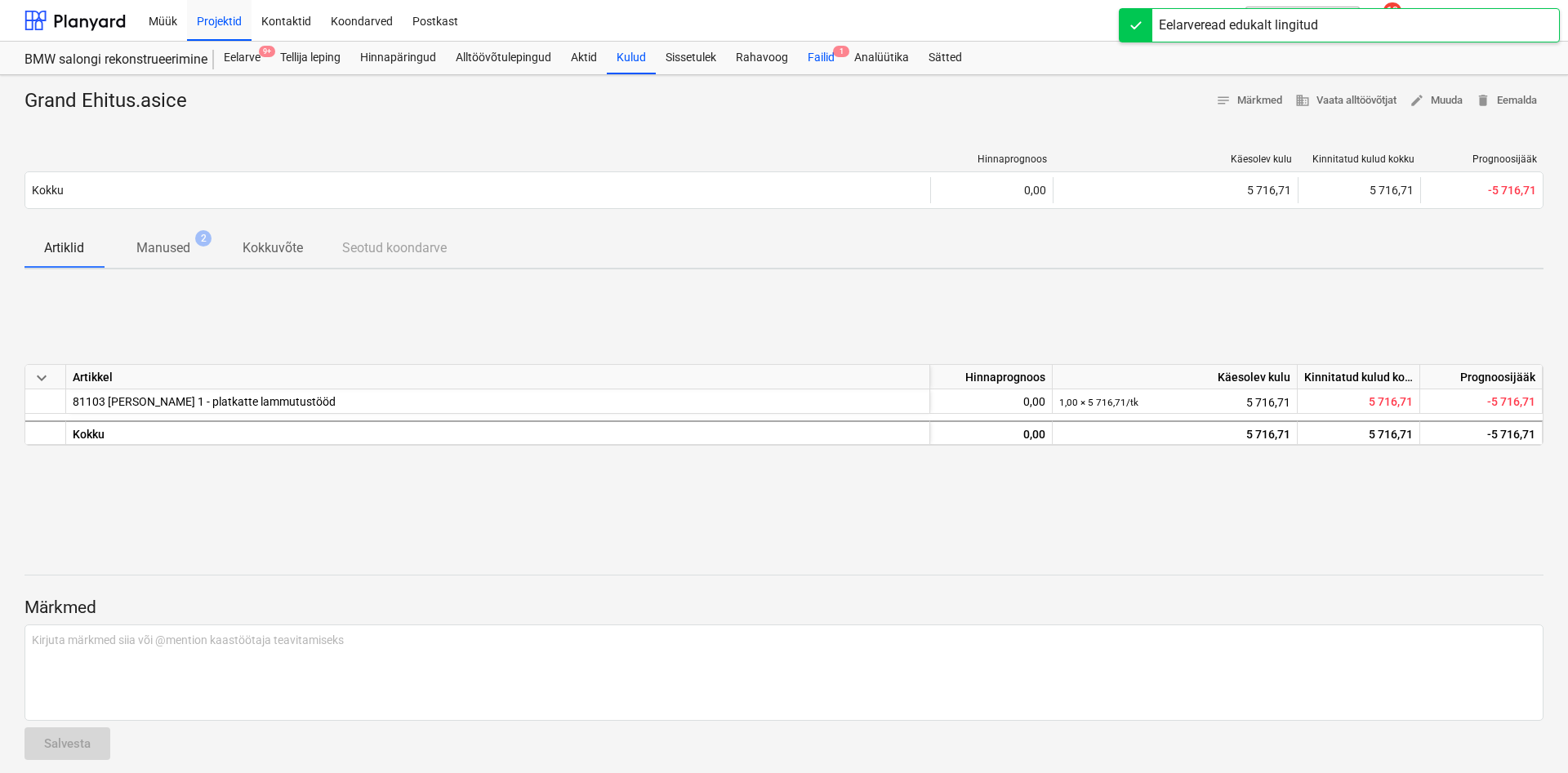
click at [830, 54] on div "Failid 1" at bounding box center [821, 58] width 47 height 32
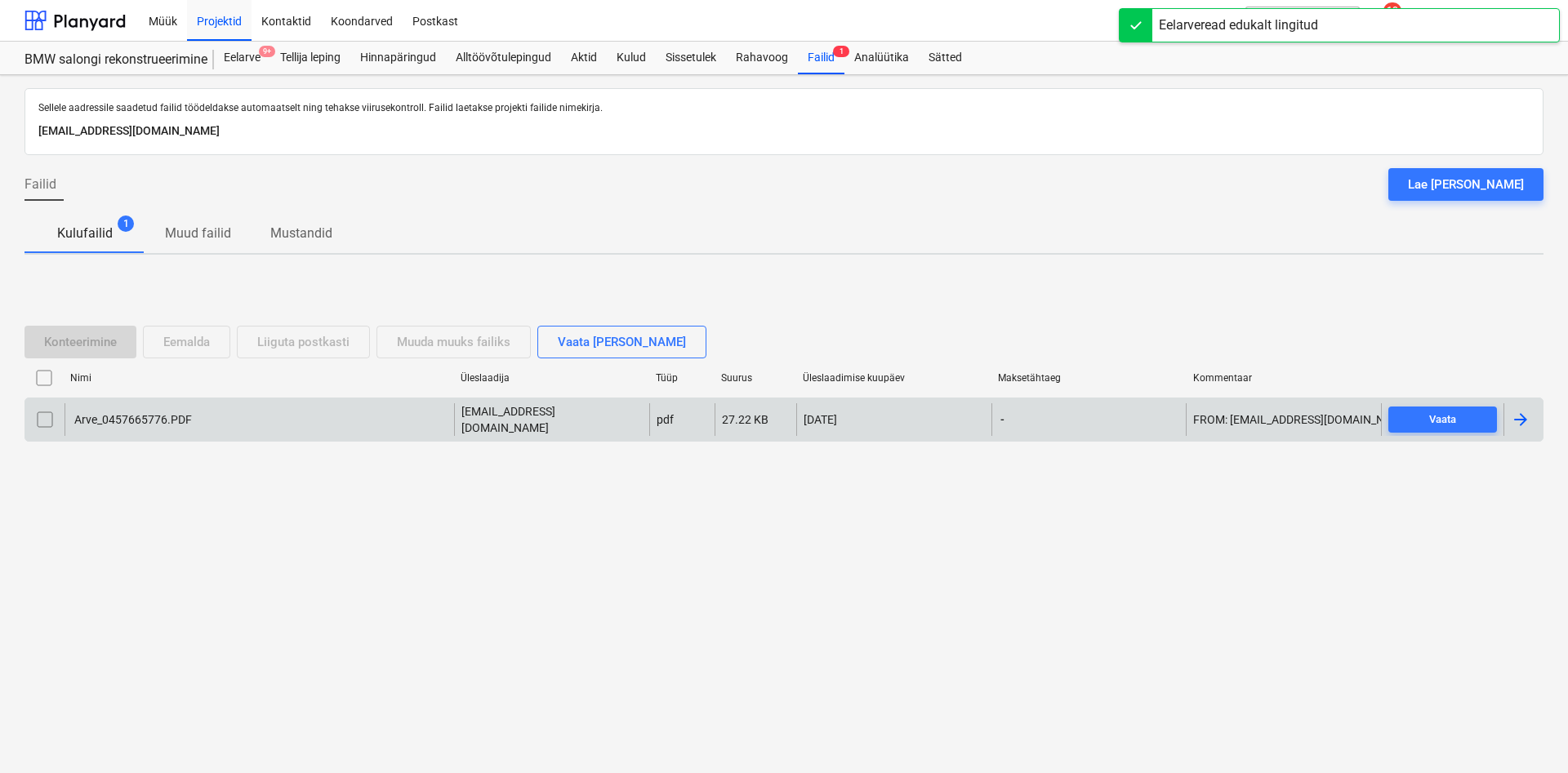
click at [148, 418] on div "Arve_0457665776.PDF" at bounding box center [132, 419] width 120 height 13
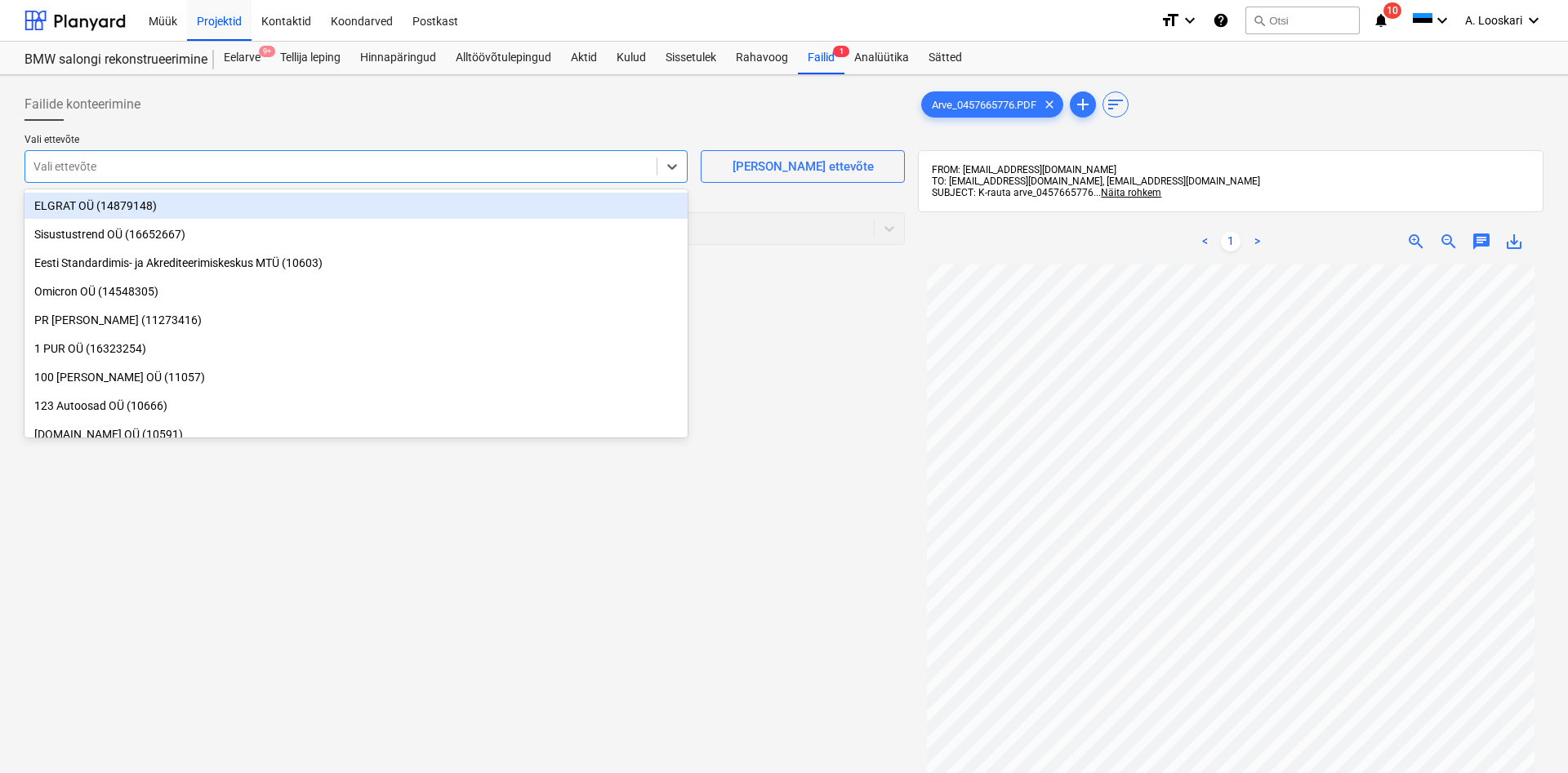
click at [105, 164] on div at bounding box center [340, 166] width 615 height 16
type input "kesko"
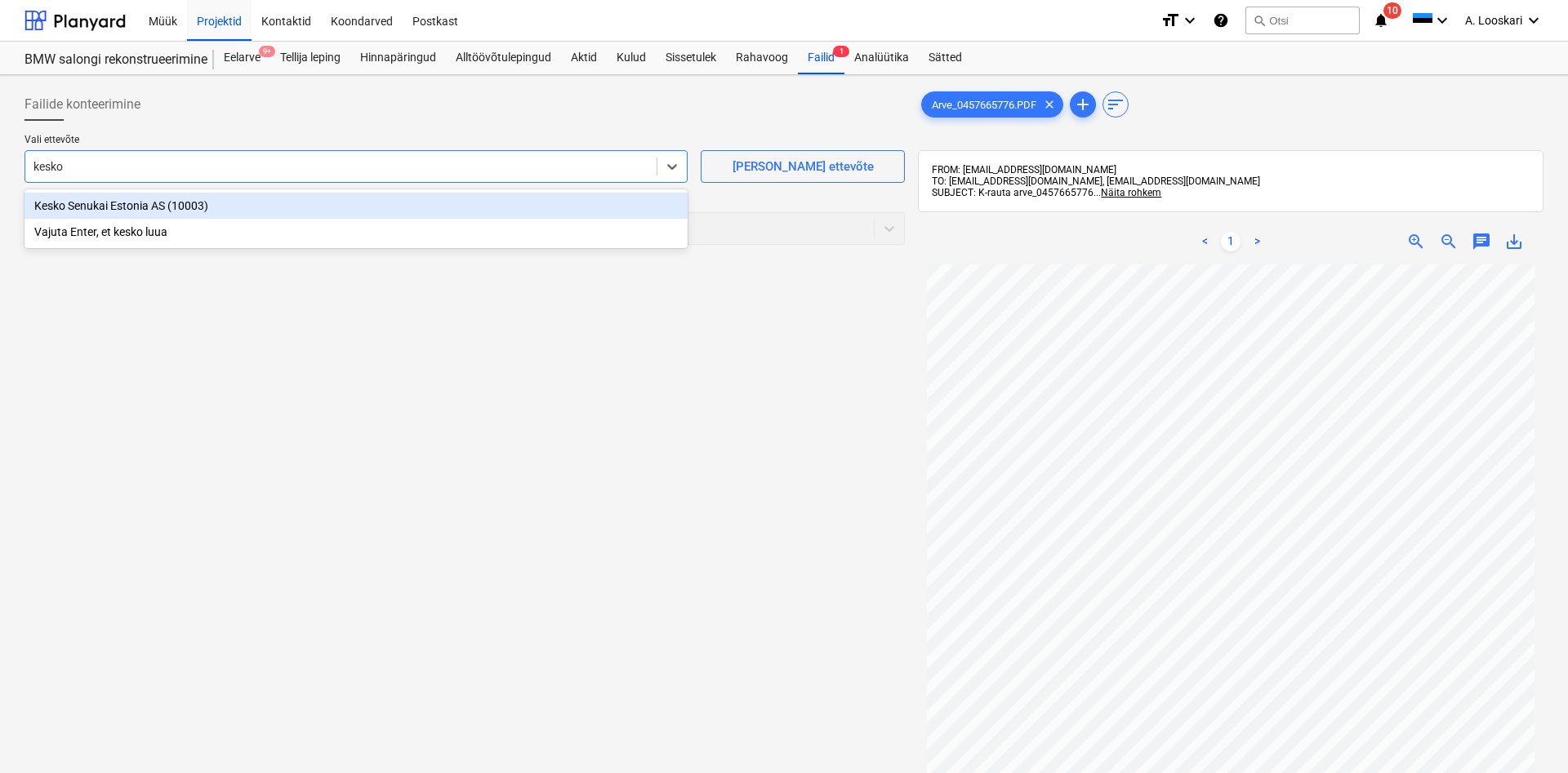
click at [79, 204] on div "Kesko Senukai Estonia AS (10003)" at bounding box center [357, 205] width 664 height 26
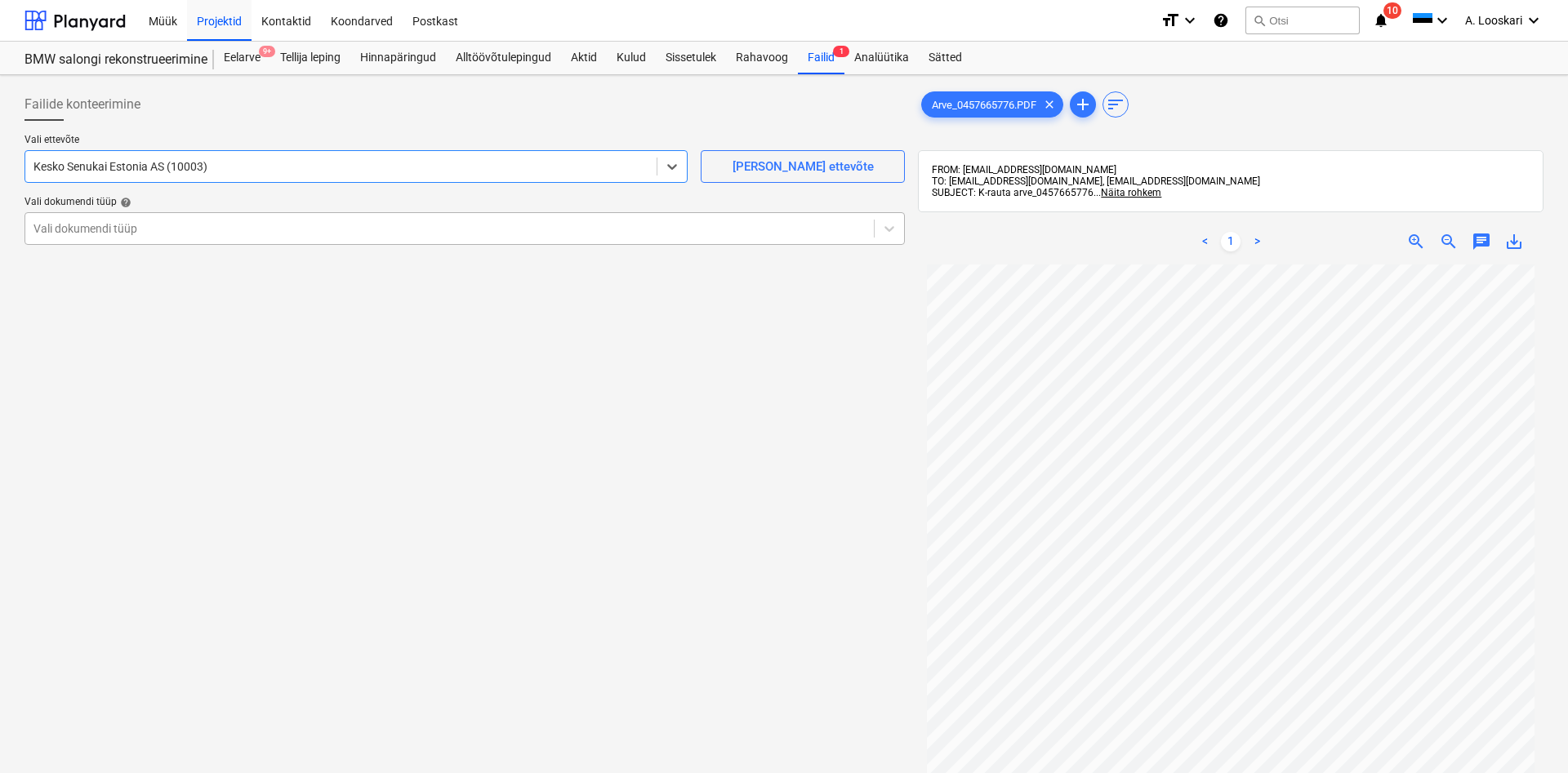
click at [76, 227] on div at bounding box center [449, 228] width 833 height 16
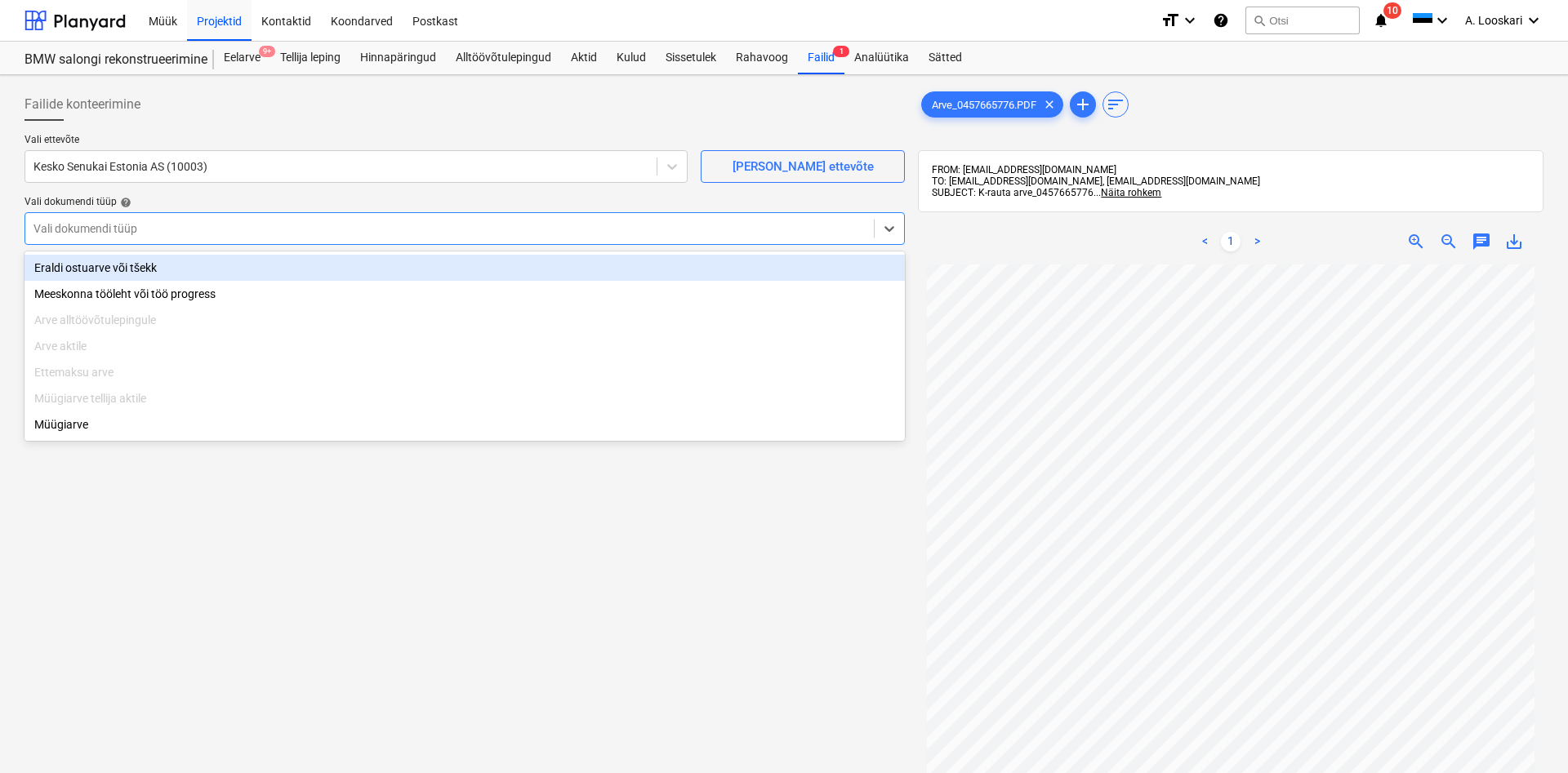
click at [84, 265] on div "Eraldi ostuarve või tšekk" at bounding box center [465, 268] width 881 height 26
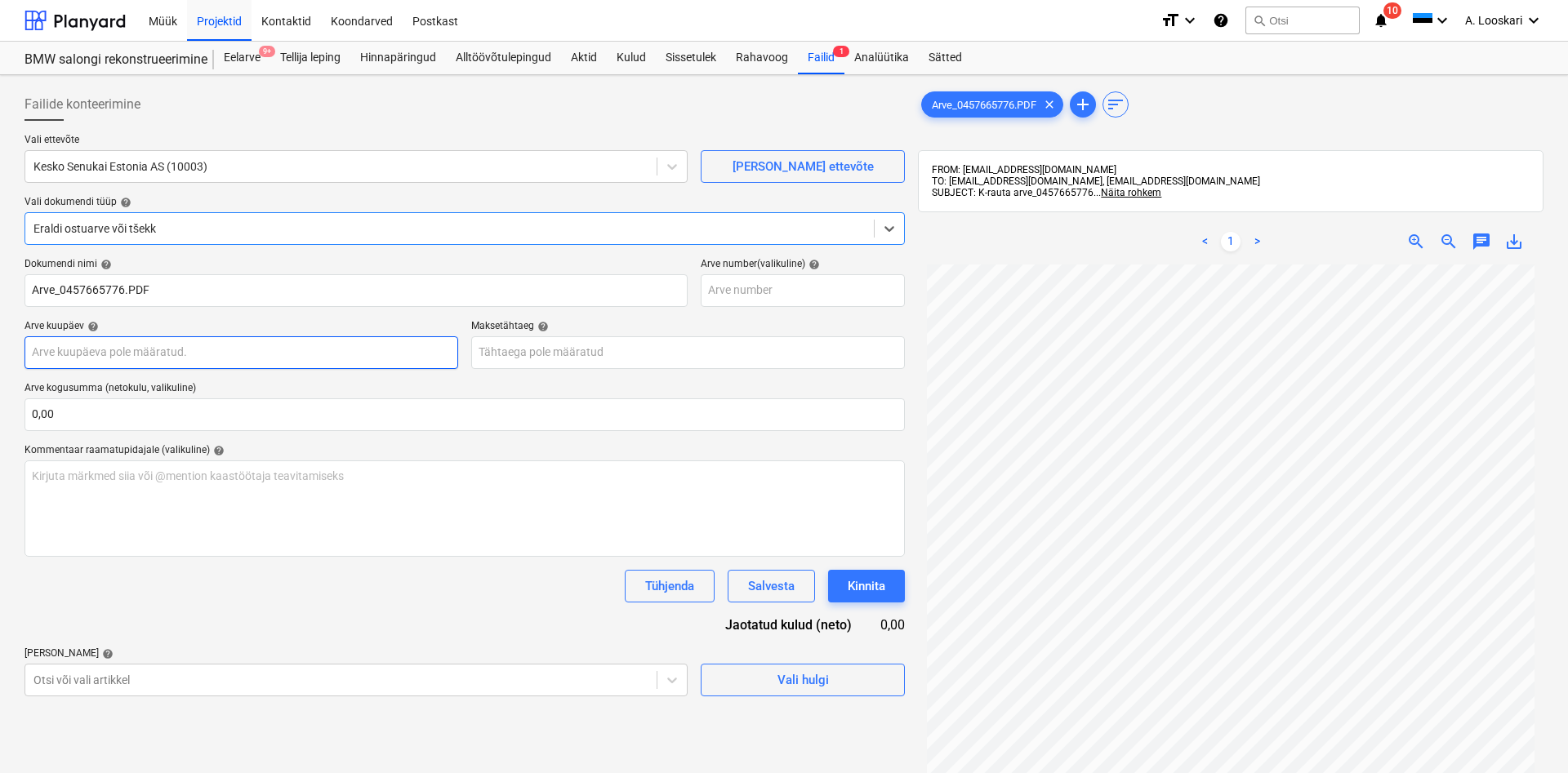
click at [120, 352] on input "text" at bounding box center [242, 353] width 434 height 32
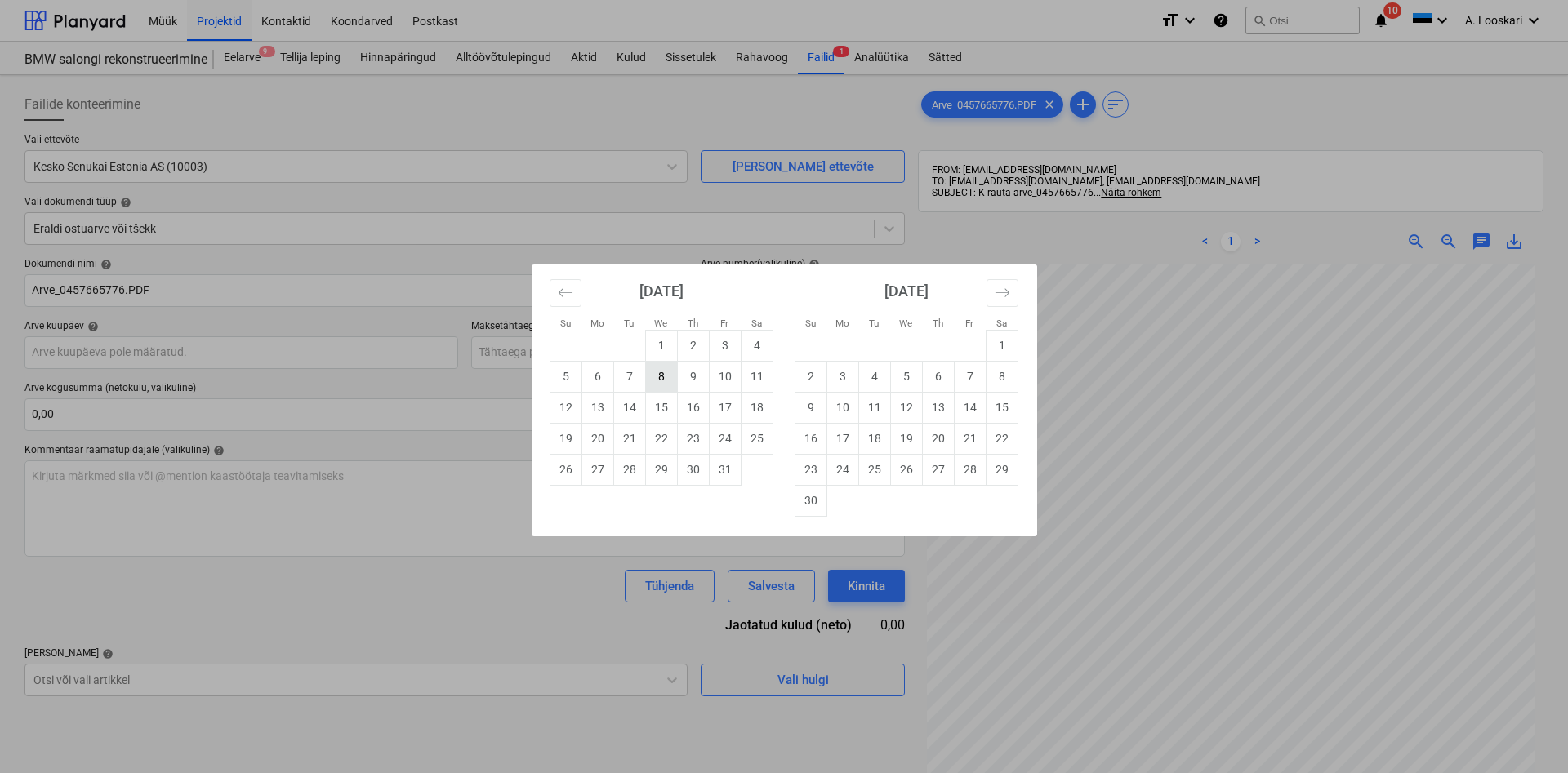
click at [664, 374] on td "8" at bounding box center [661, 376] width 32 height 31
type input "[DATE]"
click at [598, 351] on input "text" at bounding box center [688, 353] width 434 height 32
click at [964, 375] on td "7" at bounding box center [969, 376] width 32 height 31
type input "[DATE]"
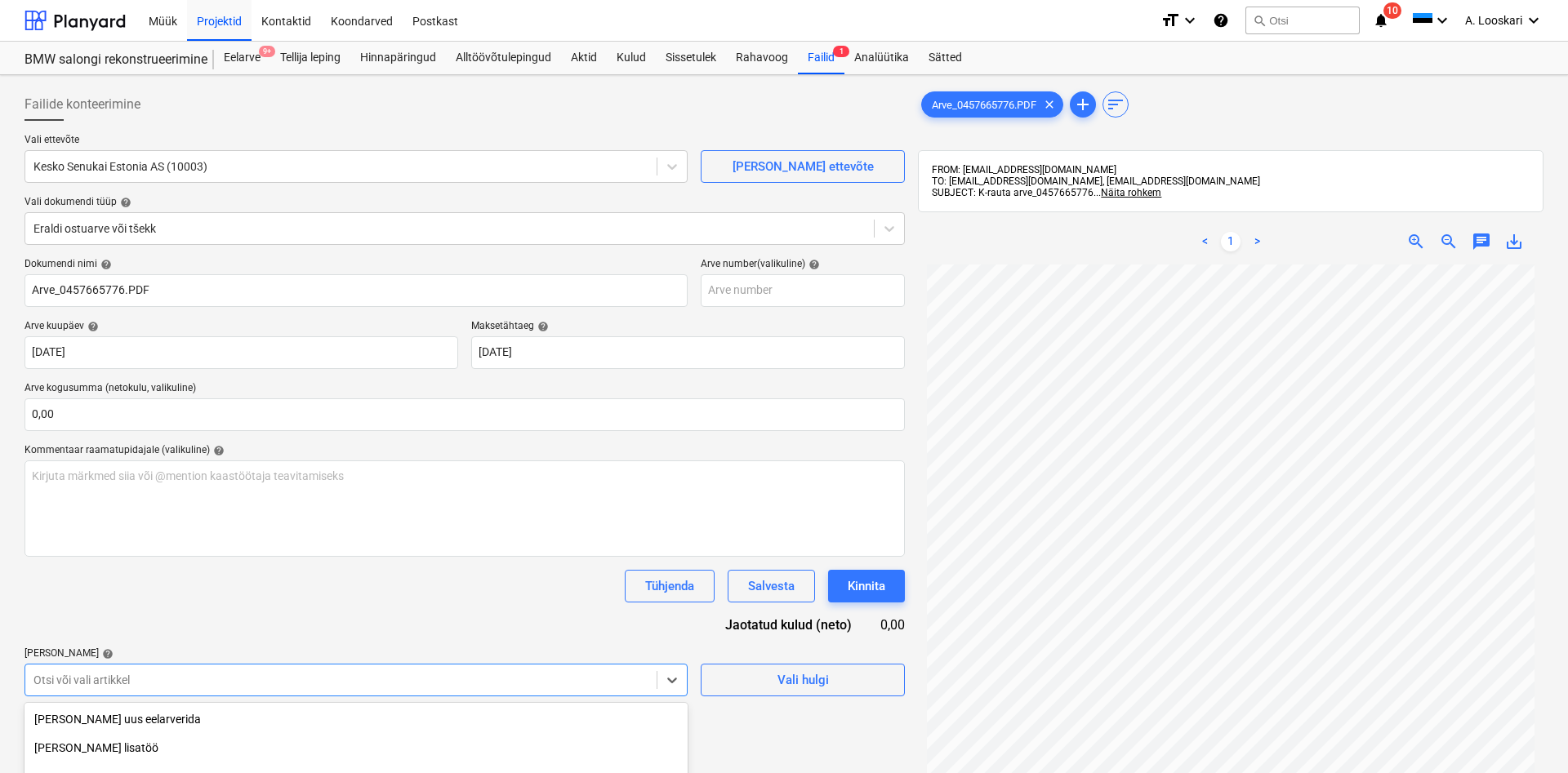
scroll to position [184, 0]
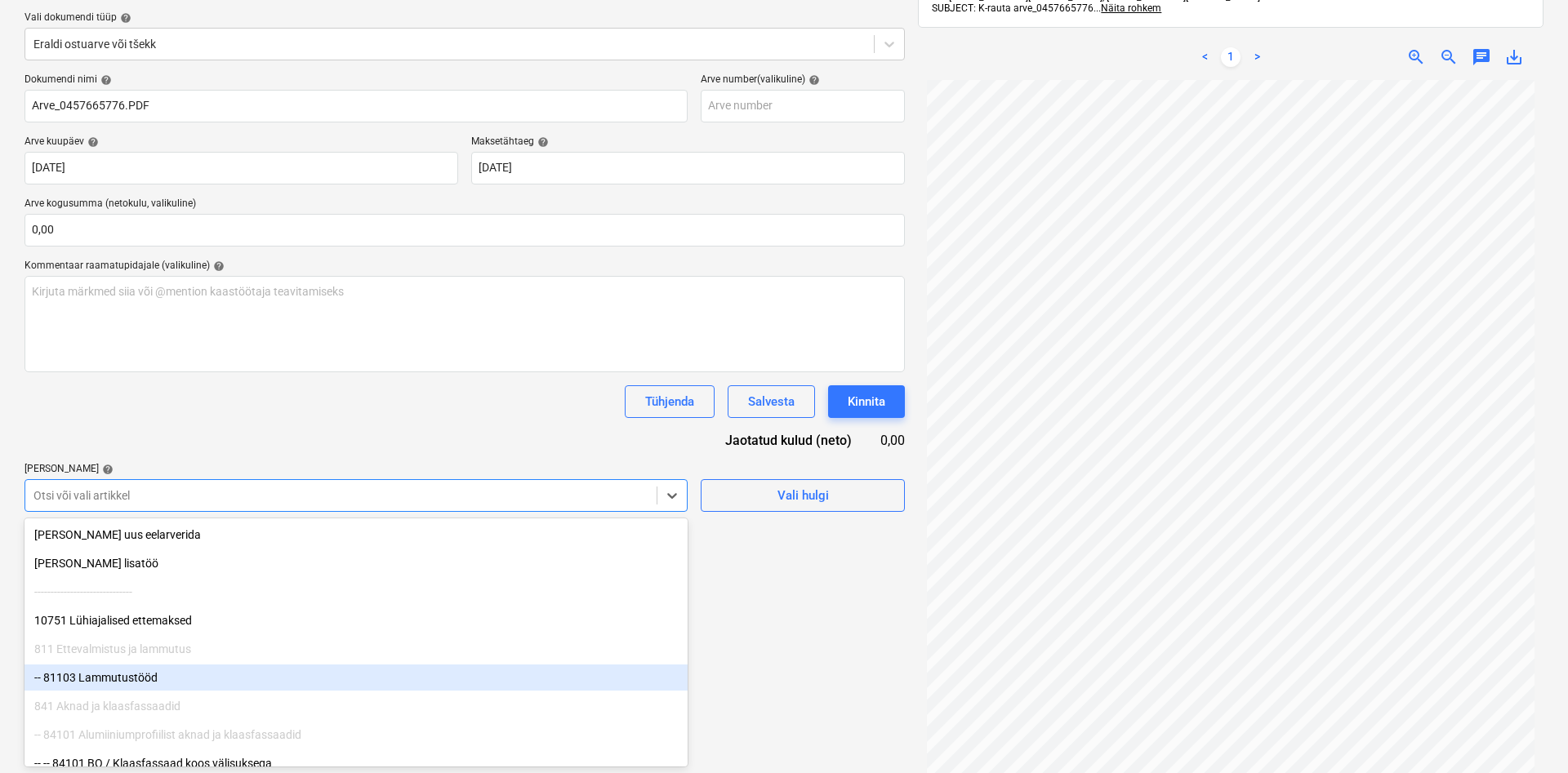
click at [118, 589] on body "Müük Projektid Kontaktid Koondarved Postkast format_size keyboard_arrow_down he…" at bounding box center [784, 202] width 1568 height 773
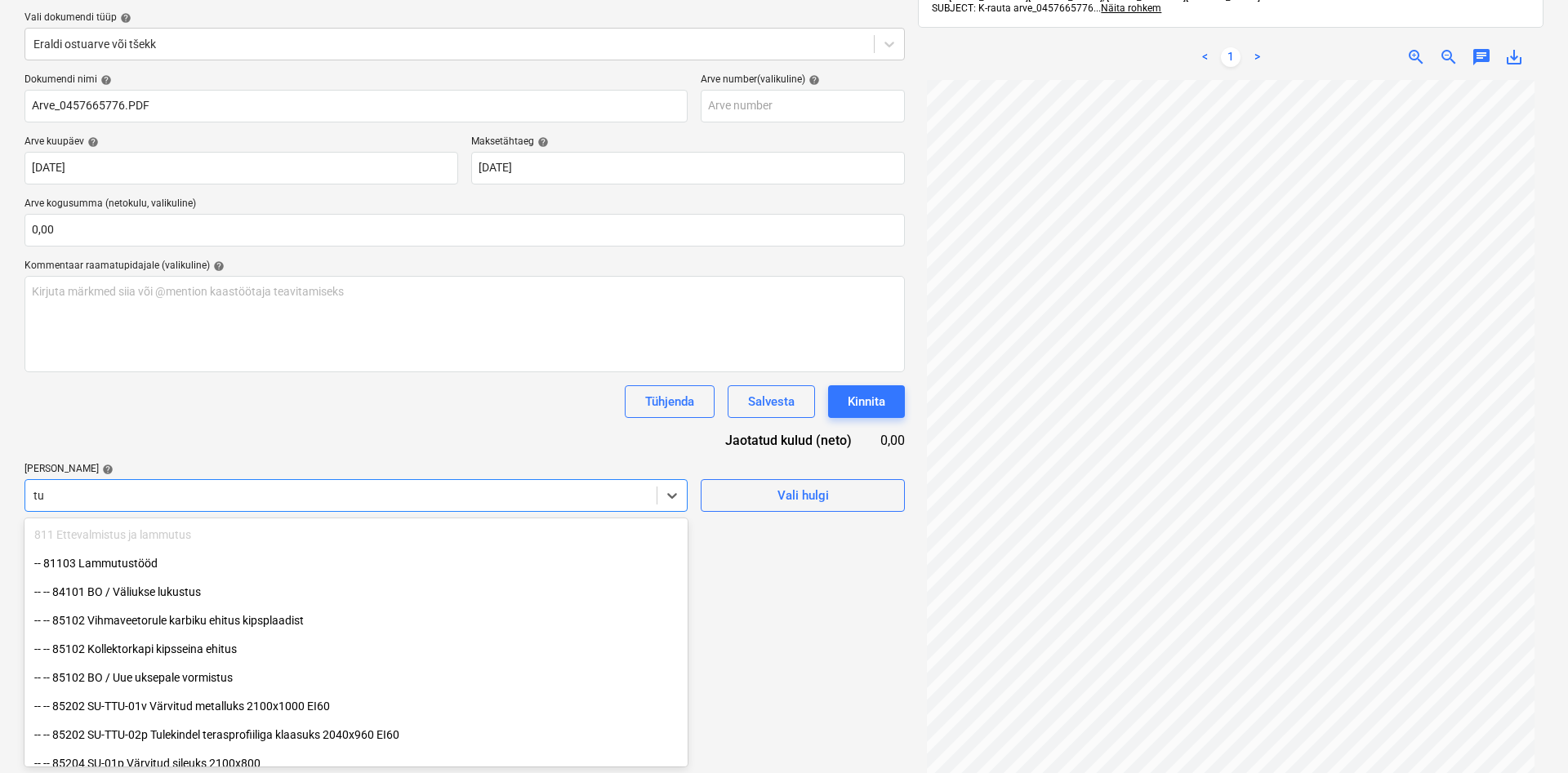
type input "t"
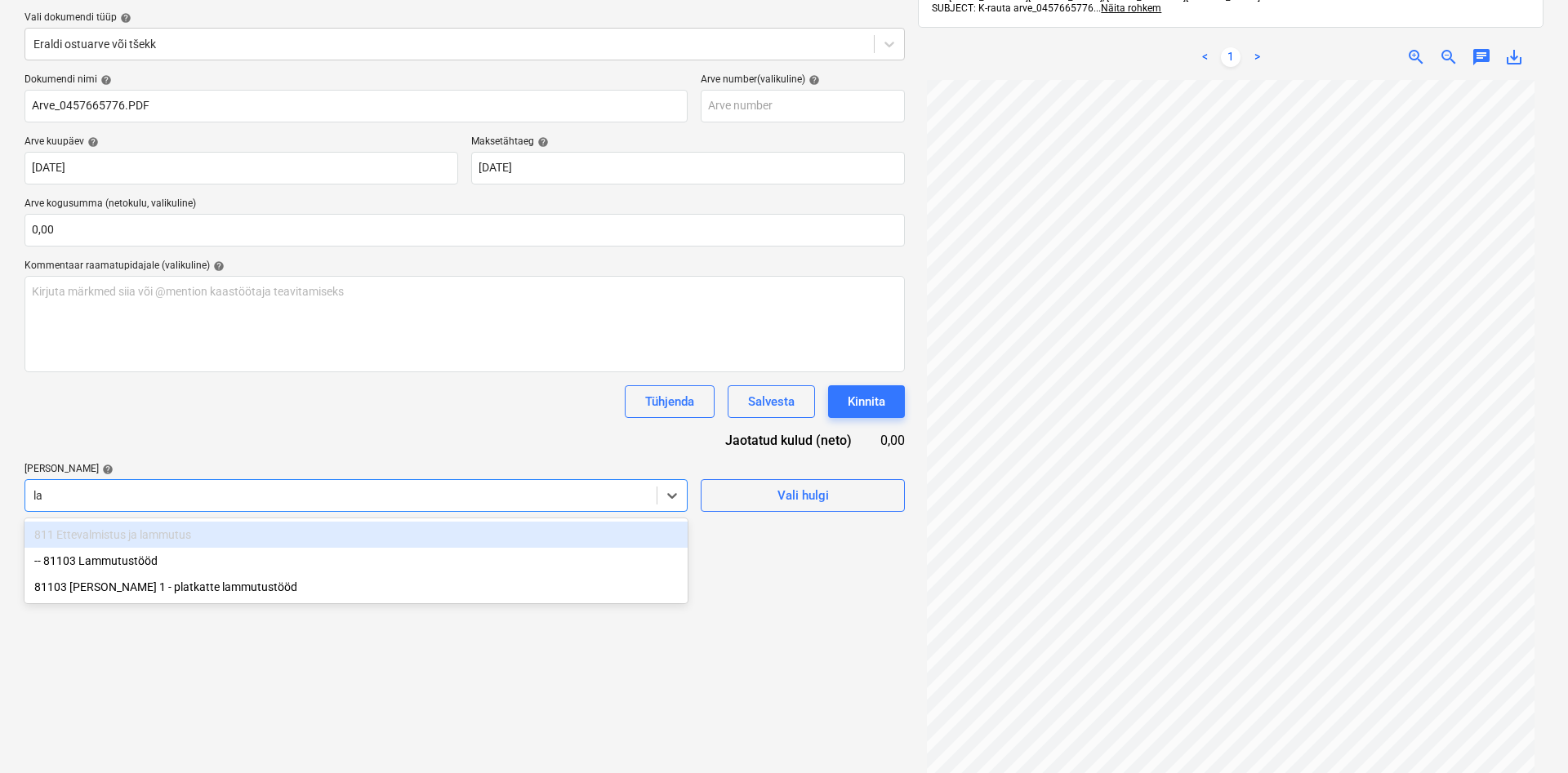
type input "[PERSON_NAME]"
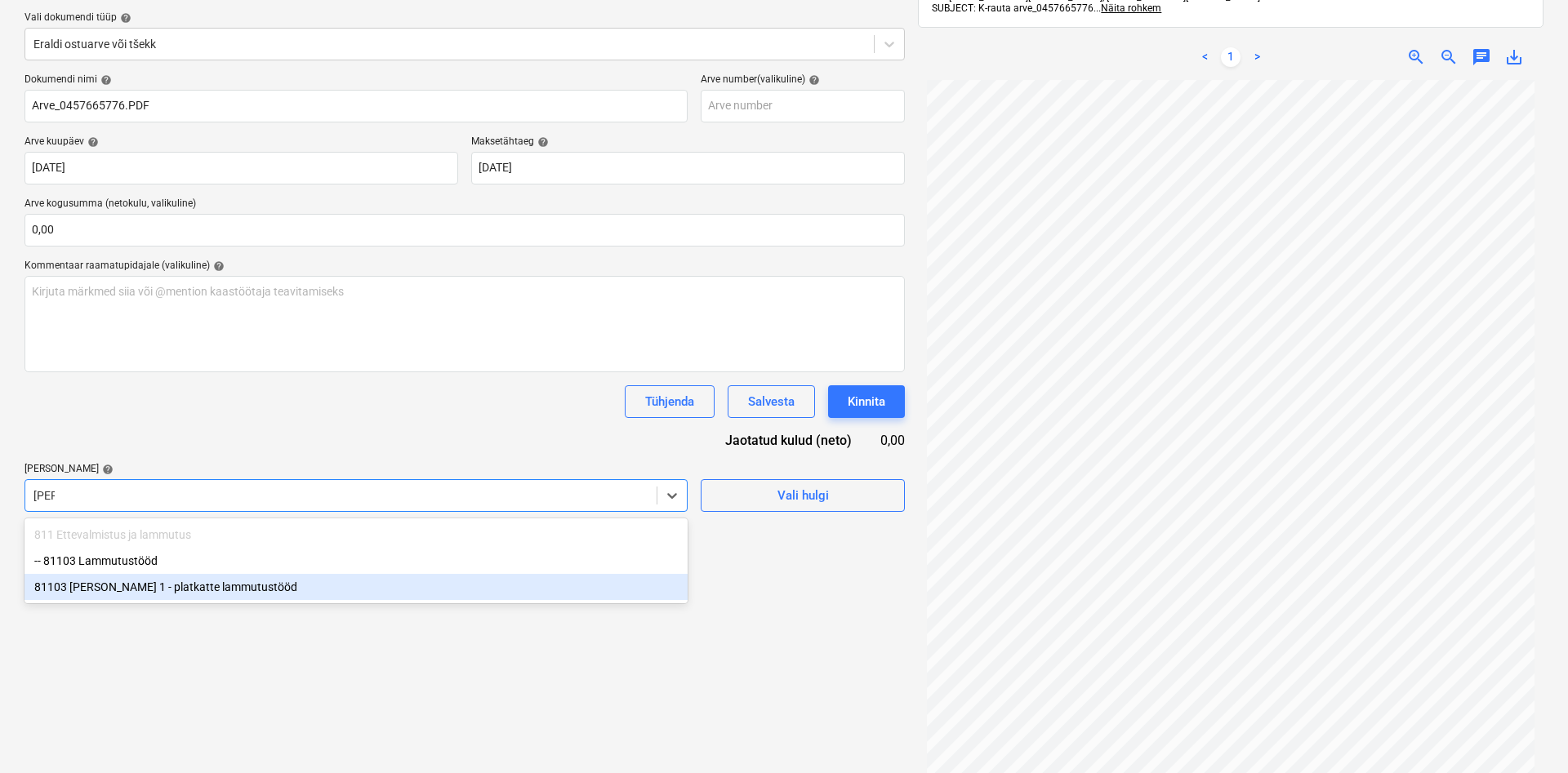
click at [202, 586] on div "81103 [PERSON_NAME] 1 - platkatte lammutustööd" at bounding box center [357, 587] width 664 height 26
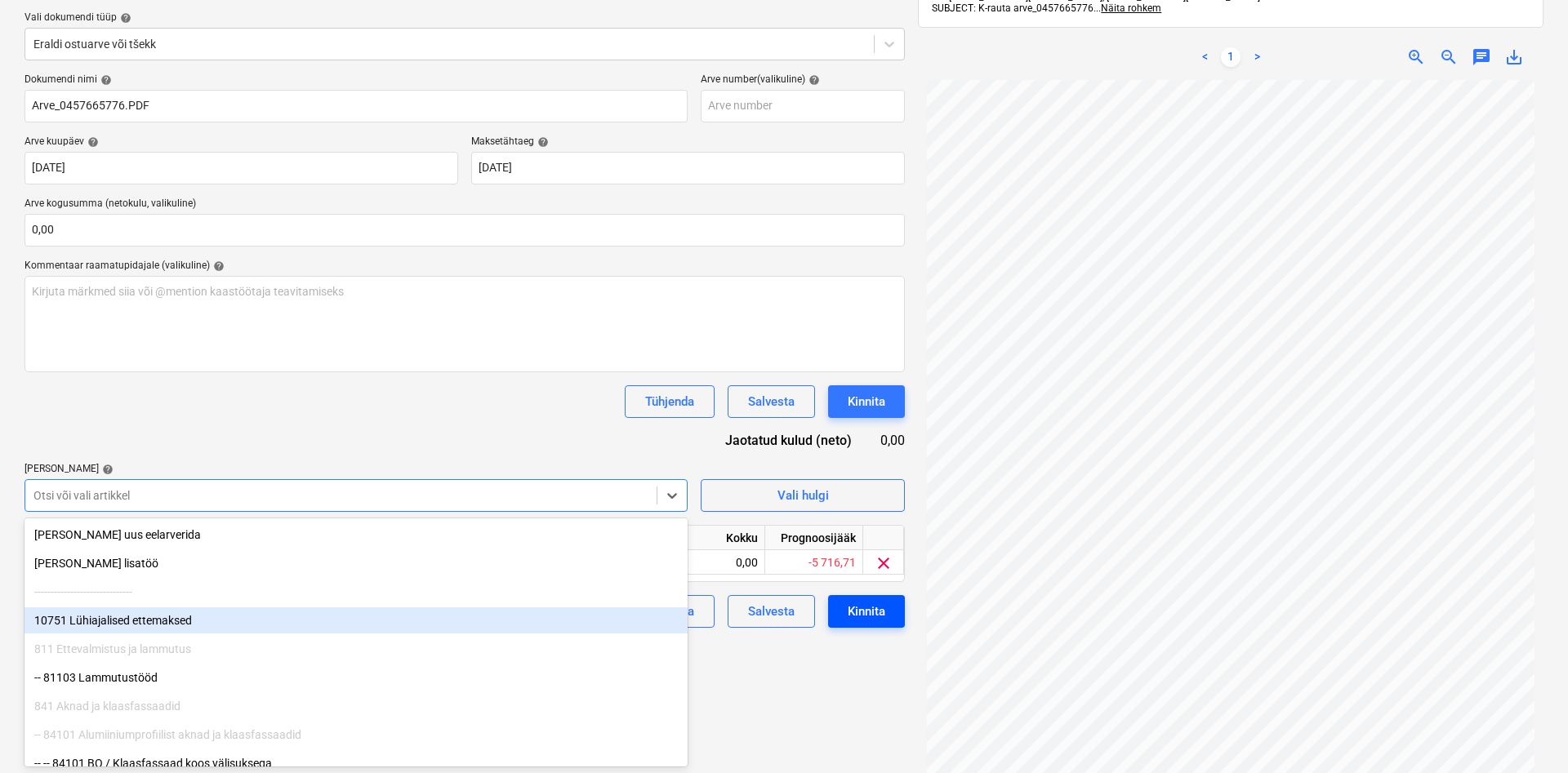
click at [876, 613] on div "Kinnita" at bounding box center [866, 612] width 37 height 21
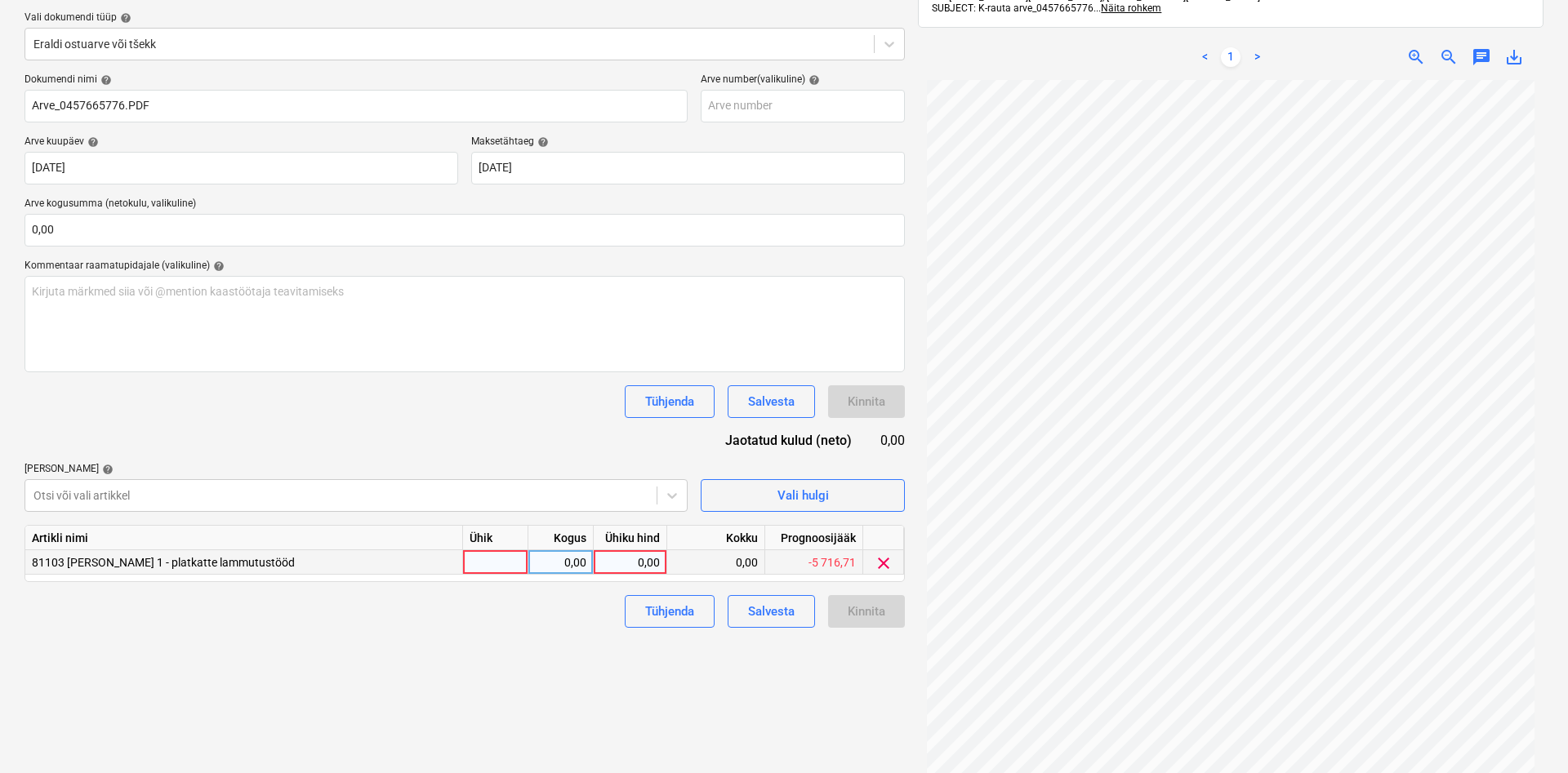
click at [513, 566] on div at bounding box center [495, 563] width 65 height 25
type input "kmpl"
click at [595, 563] on div "0,00" at bounding box center [630, 563] width 74 height 25
click at [584, 565] on div "0,00" at bounding box center [561, 563] width 52 height 25
type input "1"
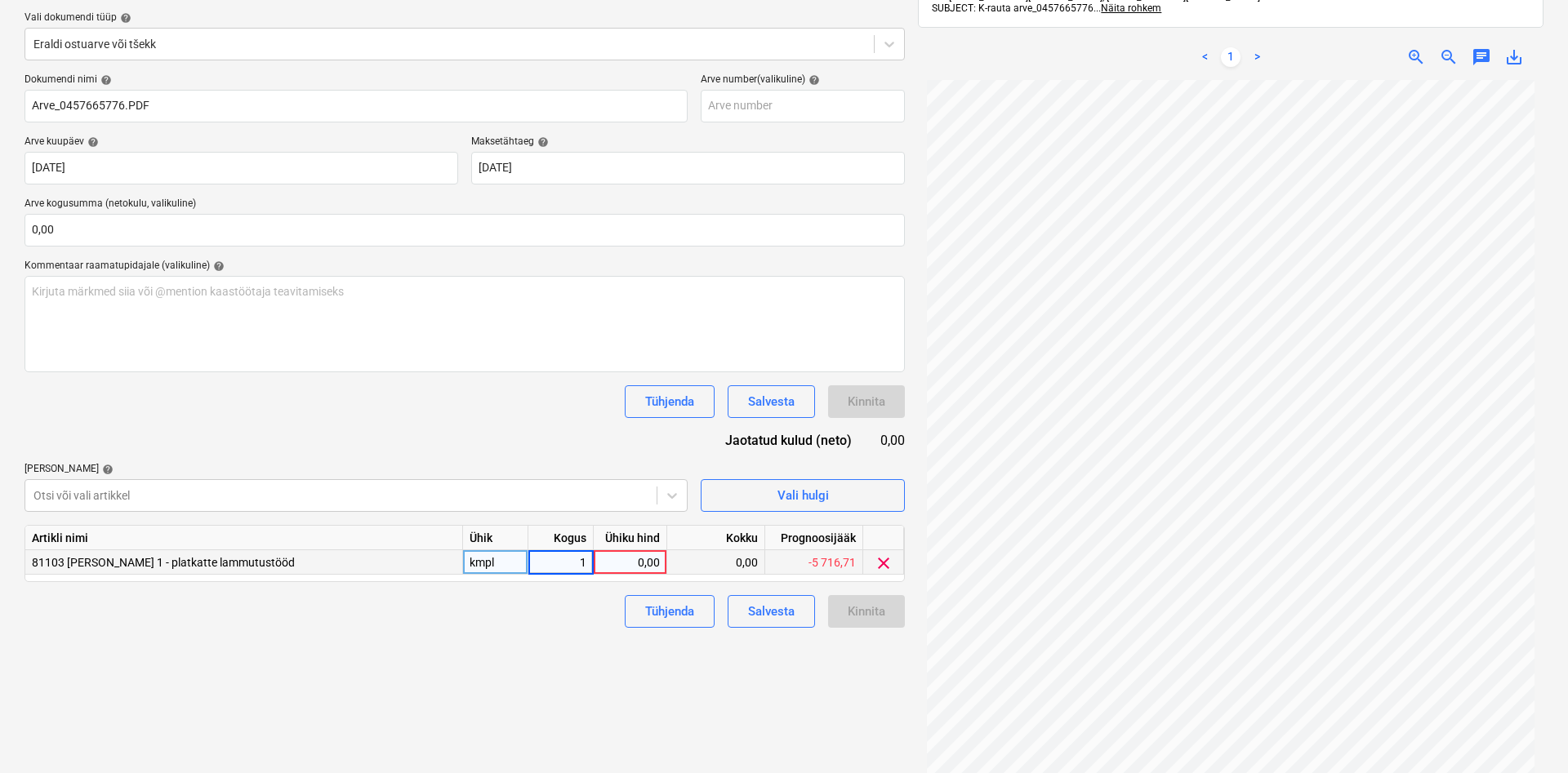
click at [638, 558] on div "0,00" at bounding box center [630, 563] width 59 height 25
type input "9,19"
drag, startPoint x: 536, startPoint y: 658, endPoint x: 550, endPoint y: 662, distance: 14.6
click at [537, 660] on div "Failide konteerimine Vali ettevõte Kesko Senukai Estonia AS (10003) [PERSON_NAM…" at bounding box center [465, 354] width 894 height 916
click at [875, 610] on div "Kinnita" at bounding box center [866, 612] width 37 height 21
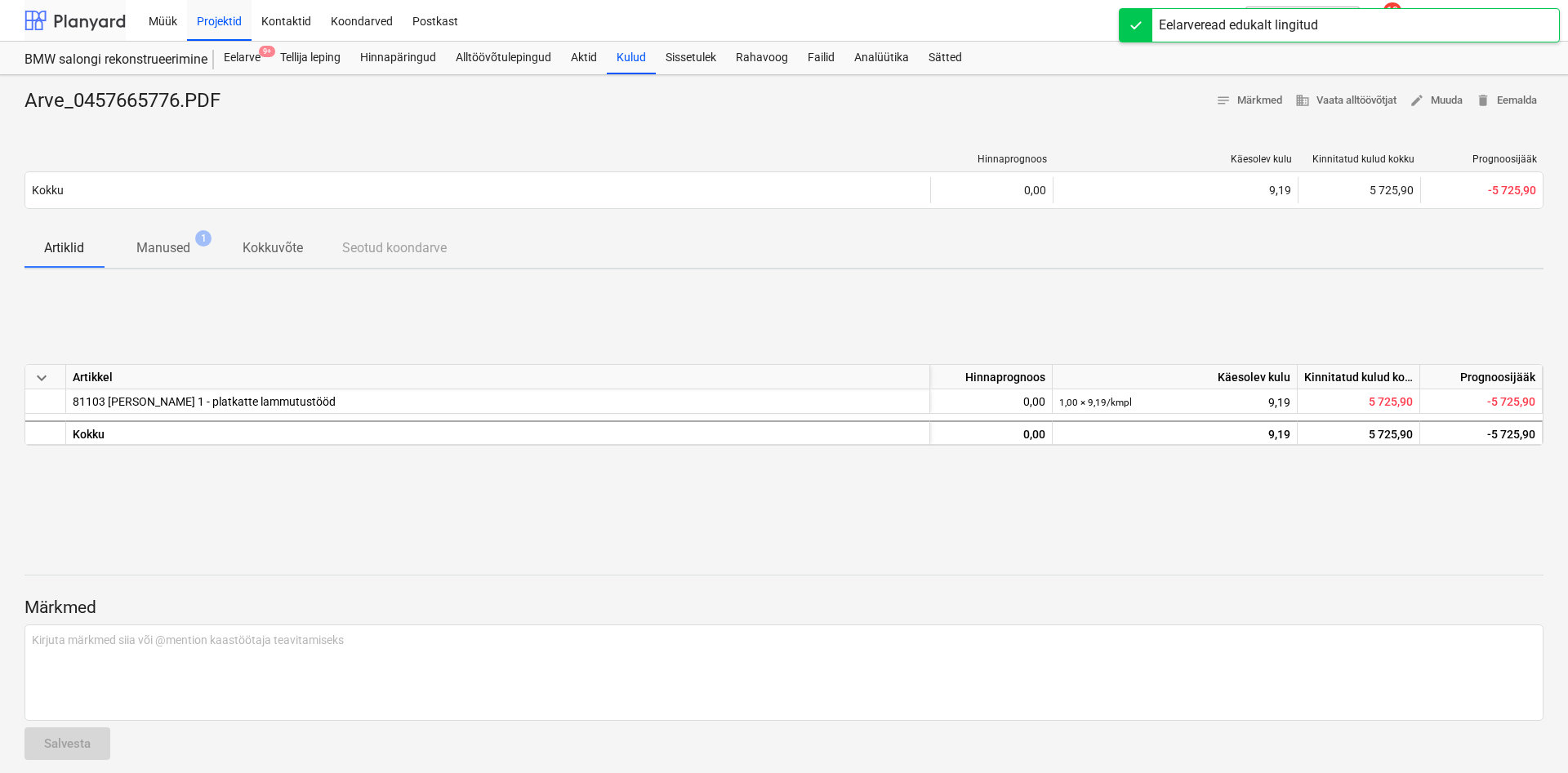
click at [98, 20] on div at bounding box center [76, 20] width 101 height 41
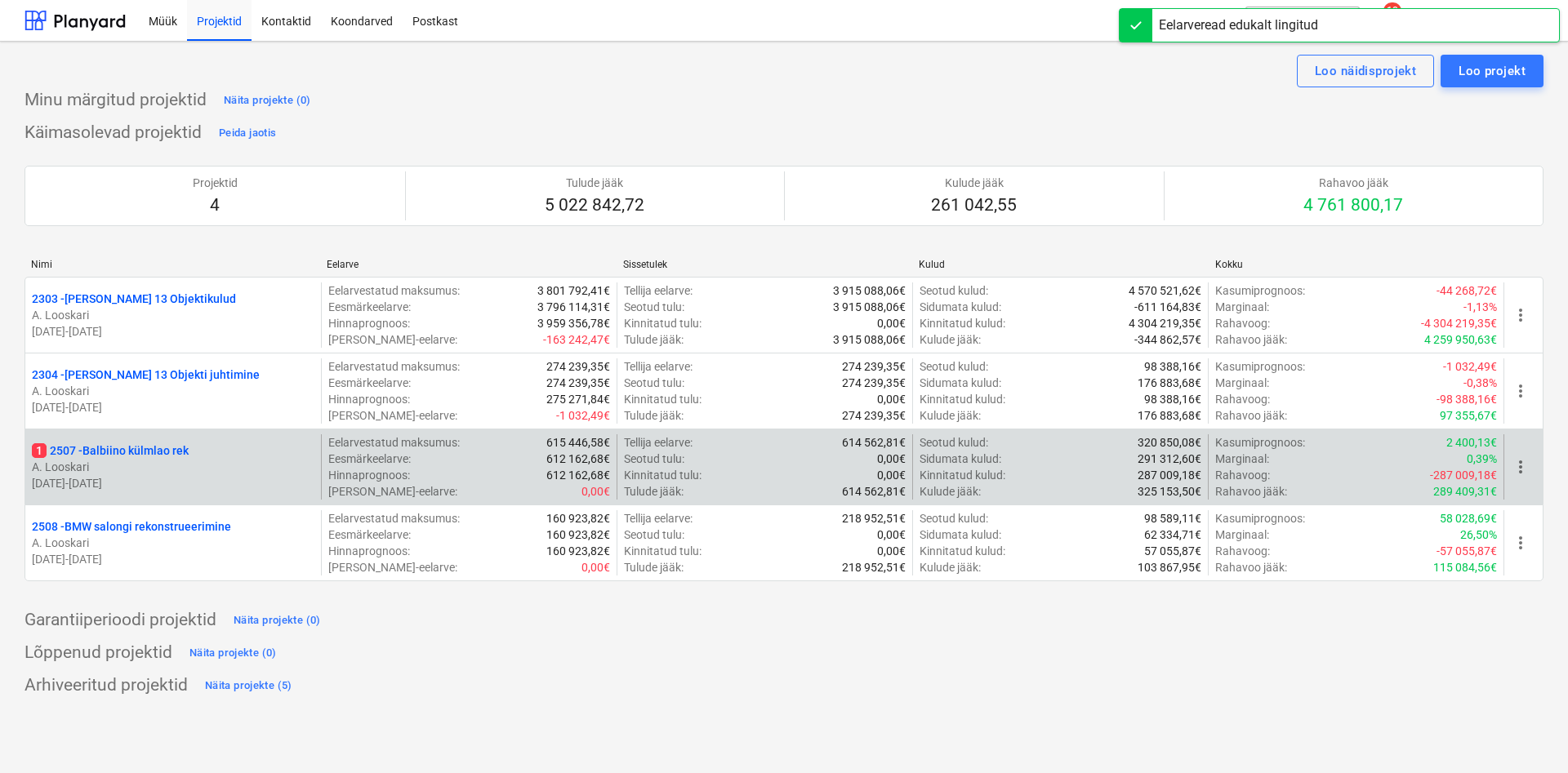
click at [154, 450] on p "1 2507 - Balbiino külmlao rek" at bounding box center [110, 450] width 157 height 16
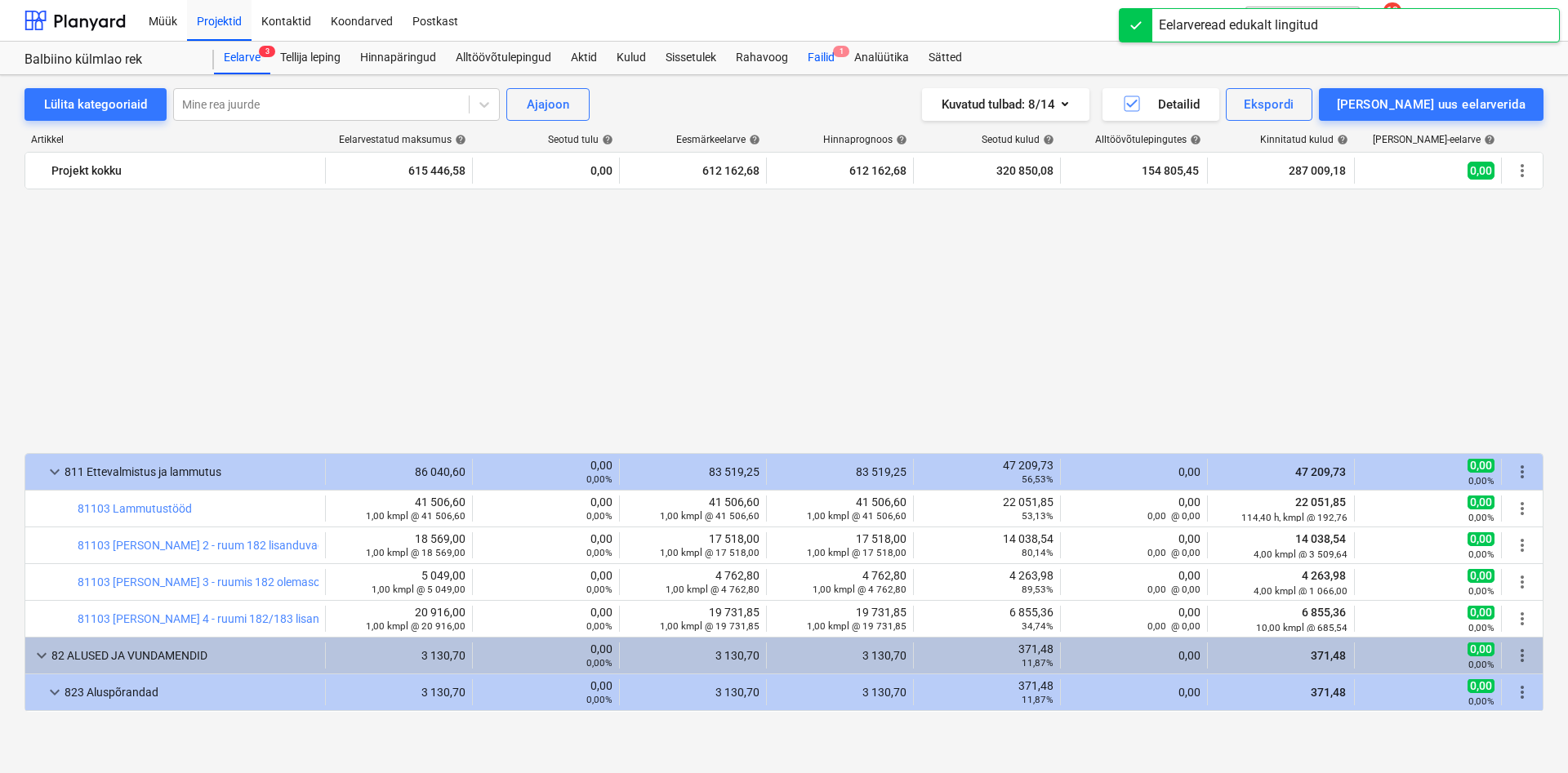
scroll to position [1023, 0]
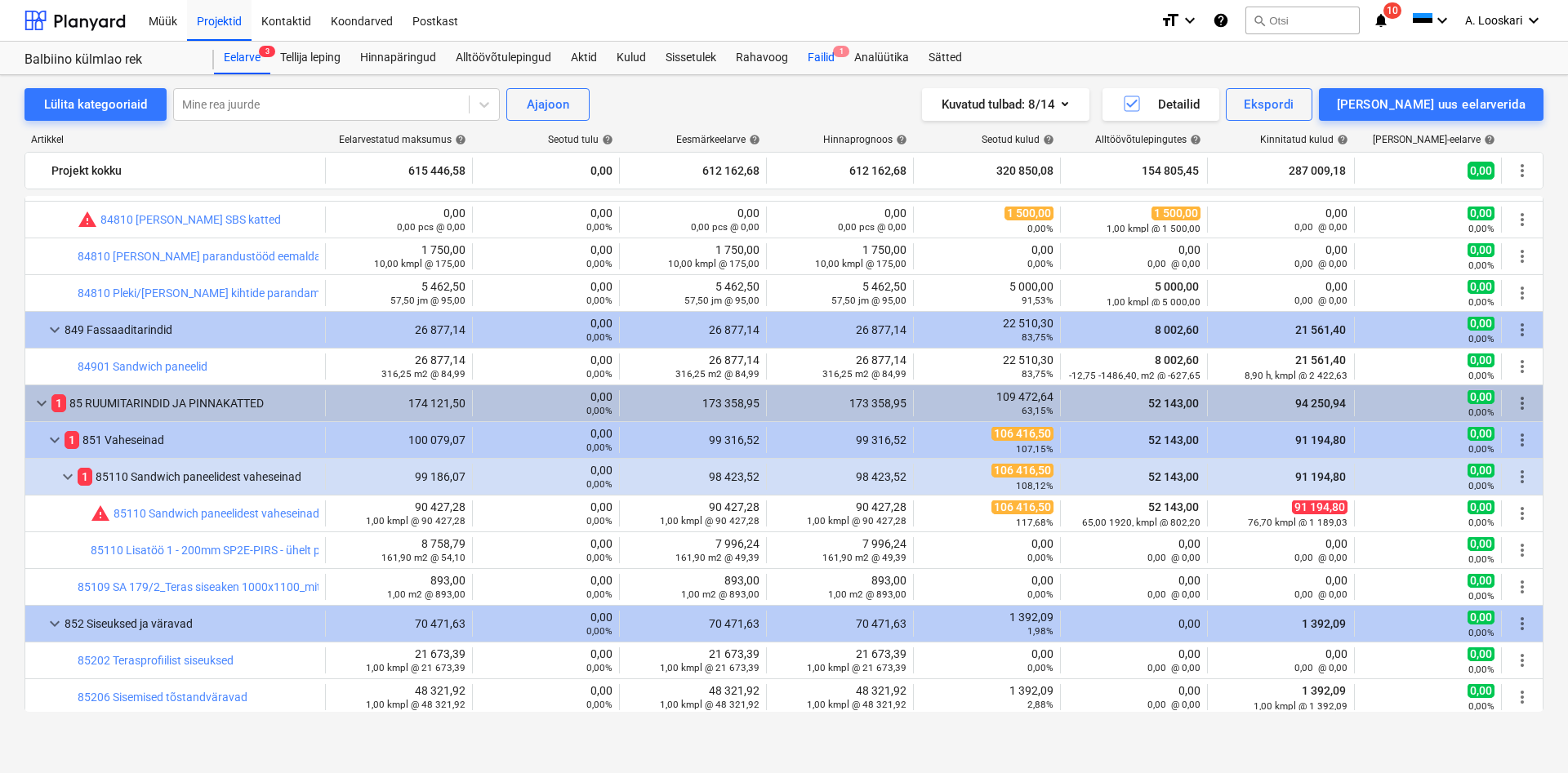
click at [817, 53] on div "Failid 1" at bounding box center [821, 58] width 47 height 32
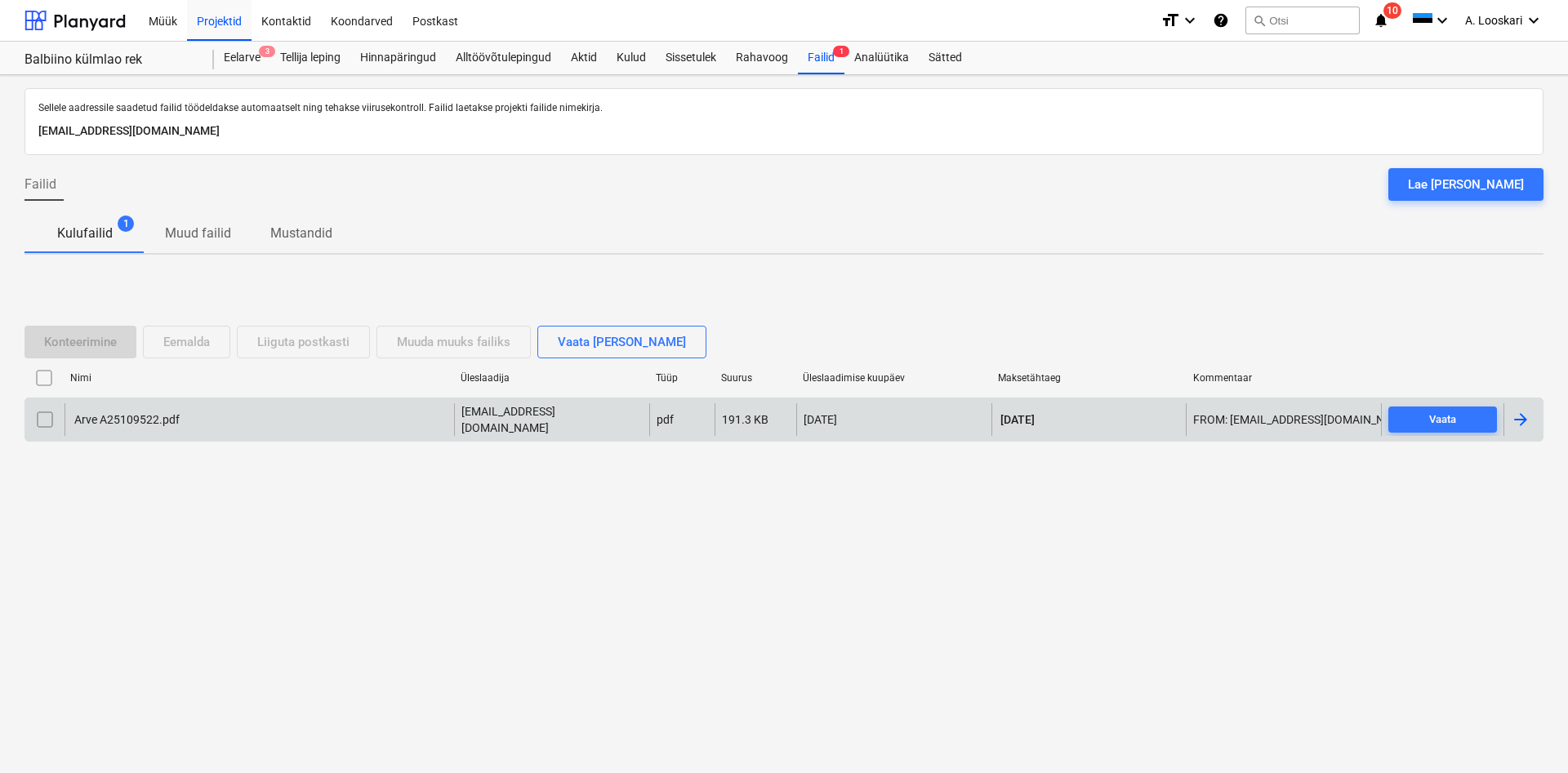
click at [153, 418] on div "Arve A25109522.pdf" at bounding box center [125, 419] width 108 height 13
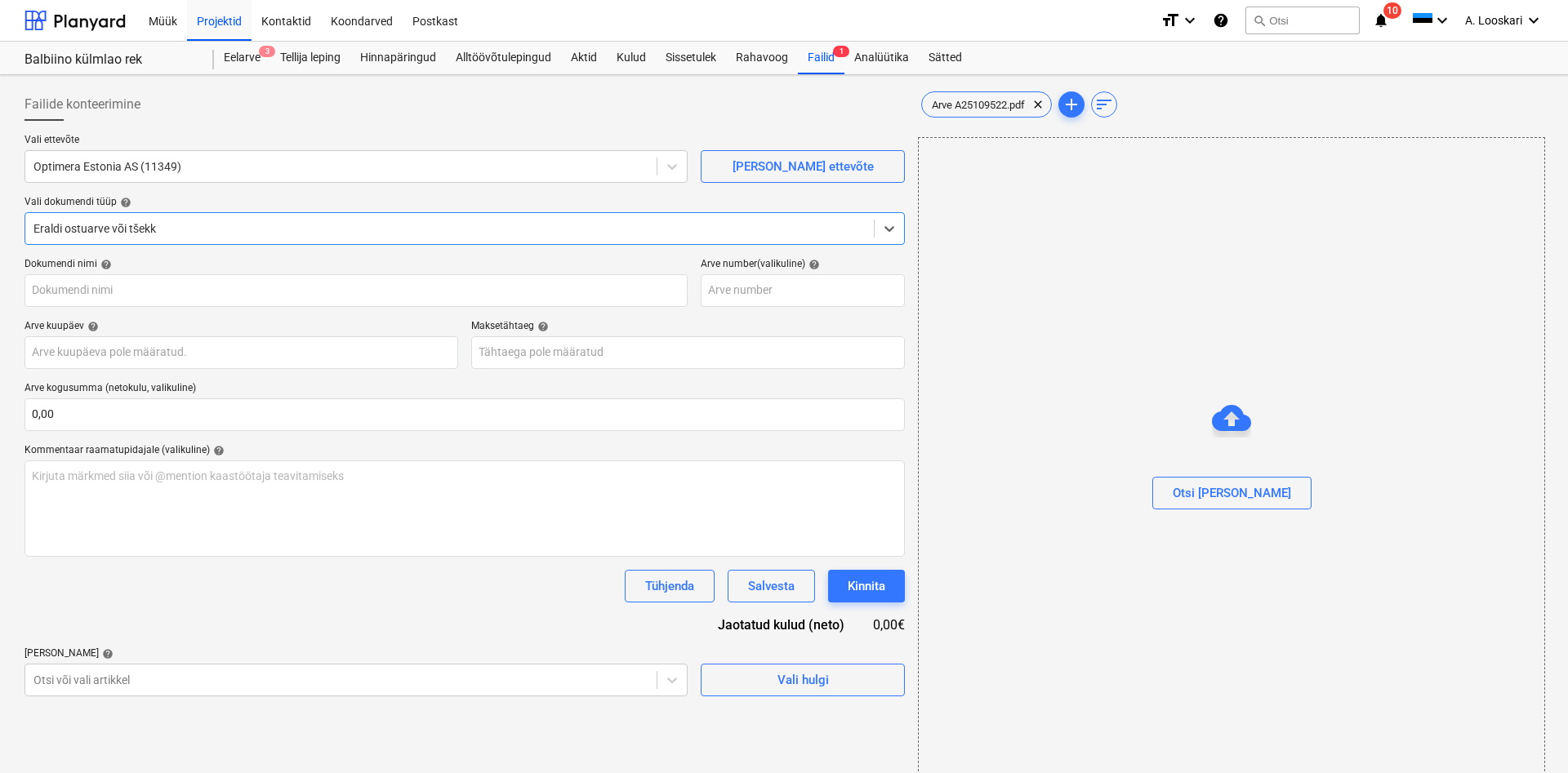
type input "A25109522"
type input "[DATE]"
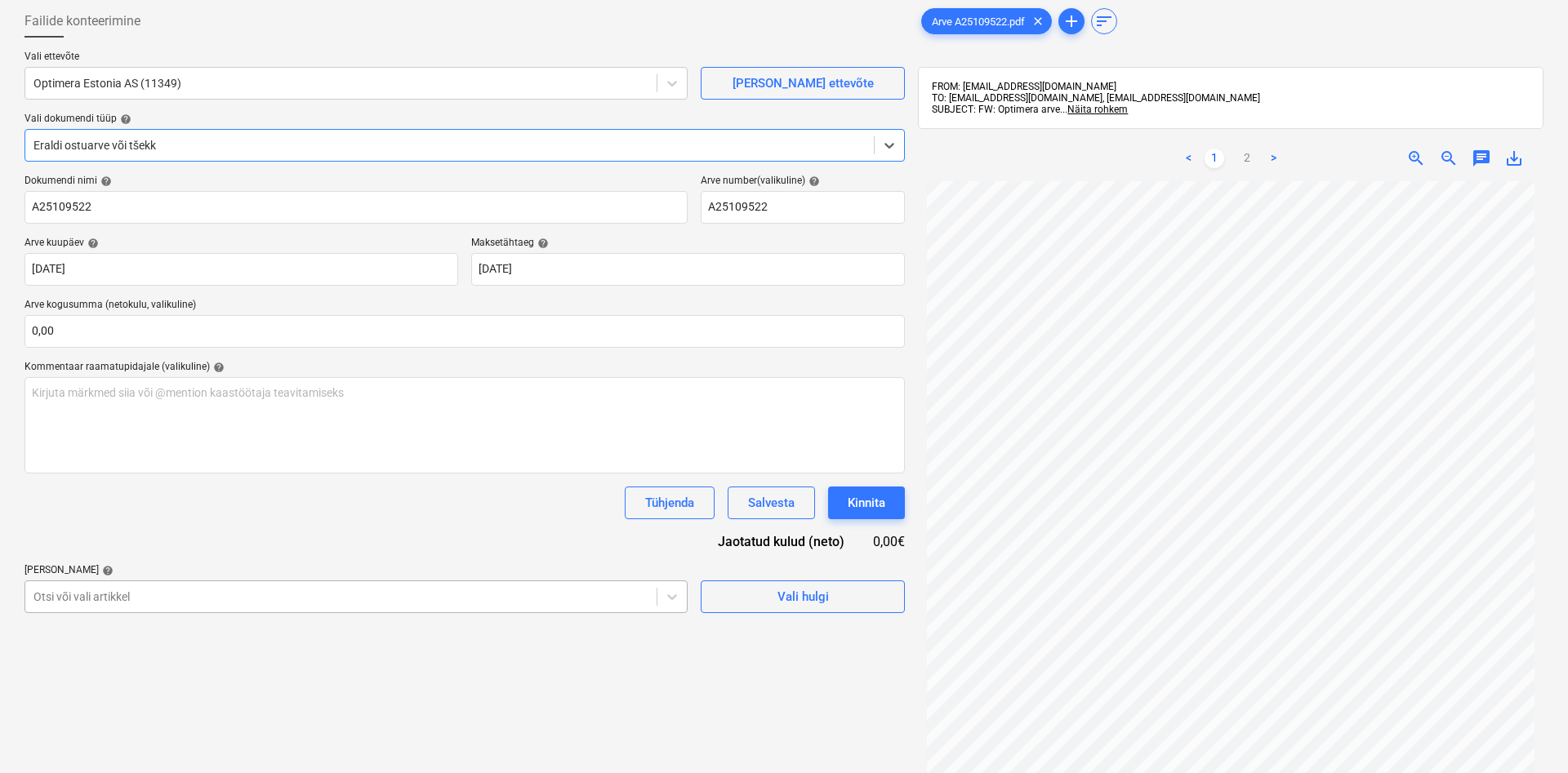
scroll to position [184, 0]
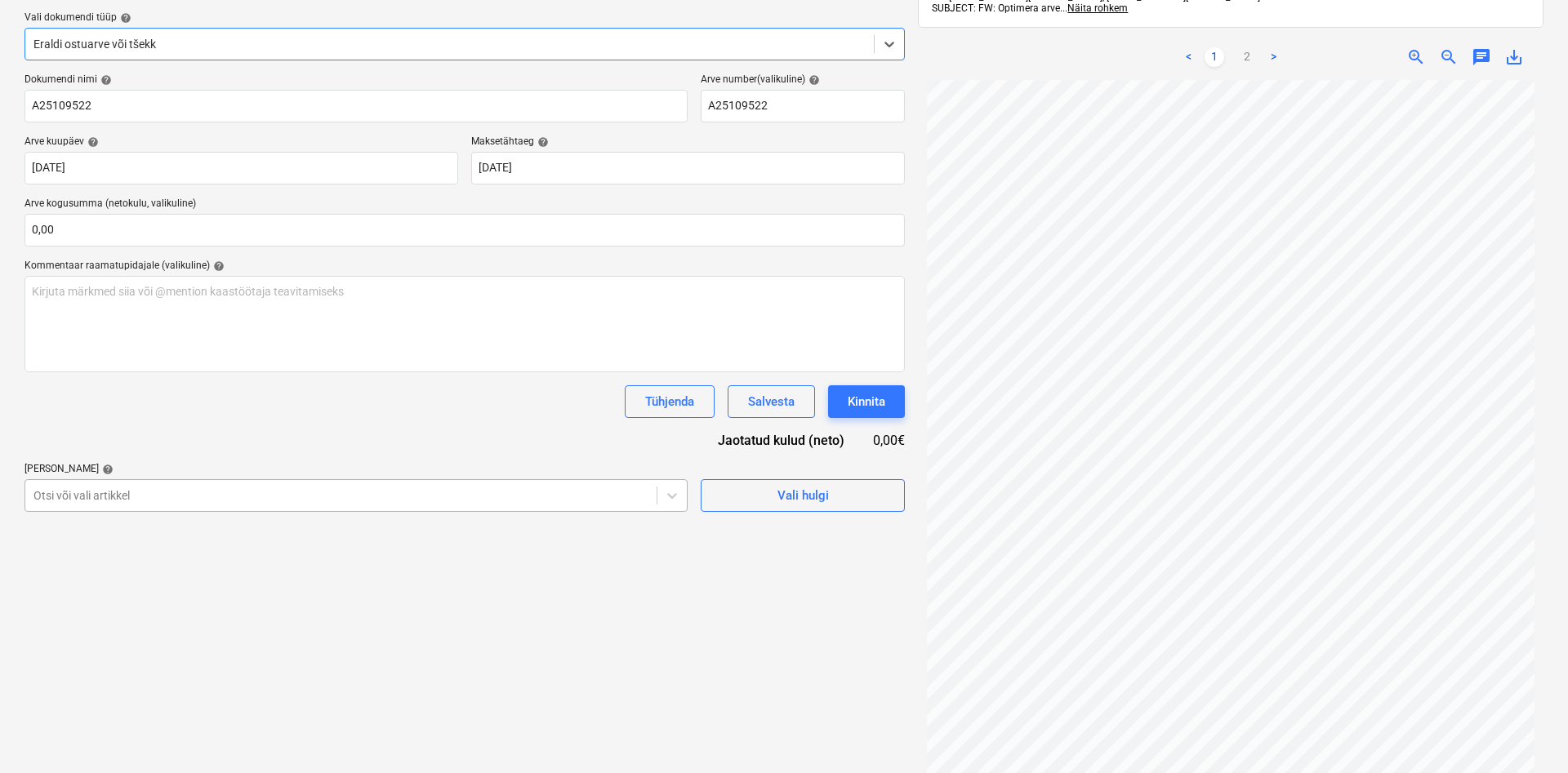
click at [156, 589] on body "Müük Projektid Kontaktid Koondarved Postkast format_size keyboard_arrow_down he…" at bounding box center [784, 202] width 1568 height 773
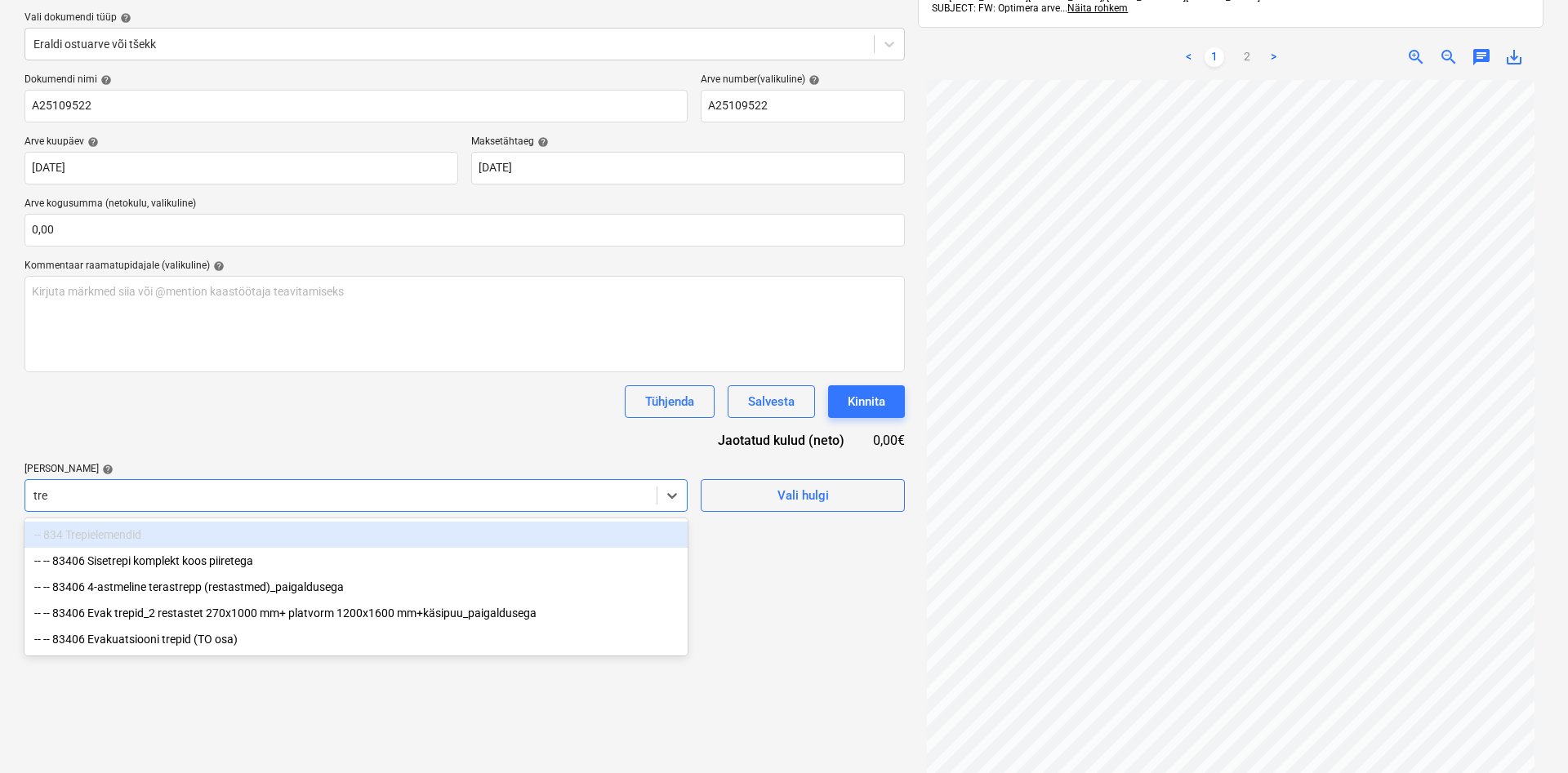
type input "trep"
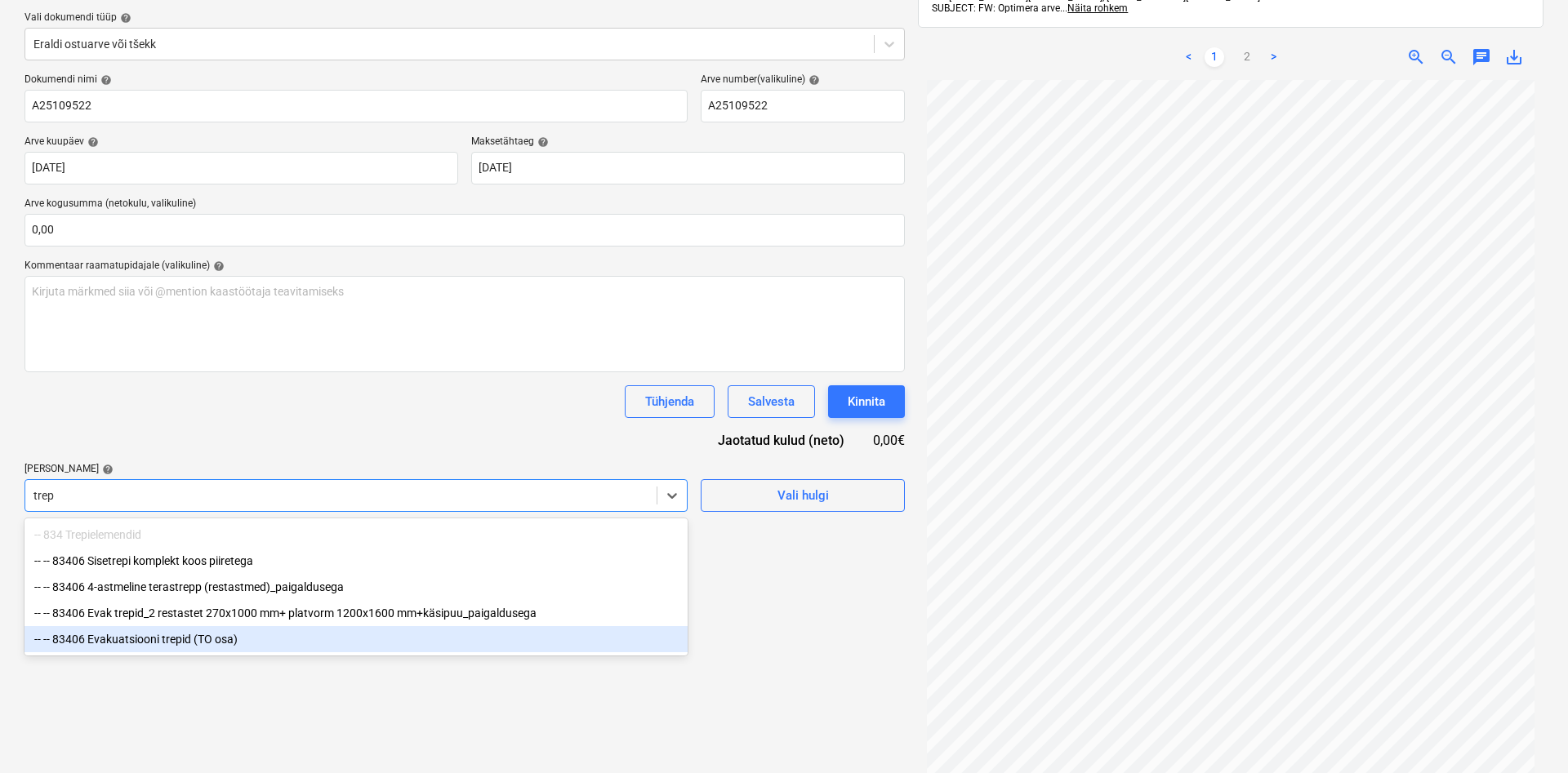
click at [150, 642] on div "-- -- 83406 Evakuatsiooni trepid (TO osa)" at bounding box center [357, 638] width 664 height 26
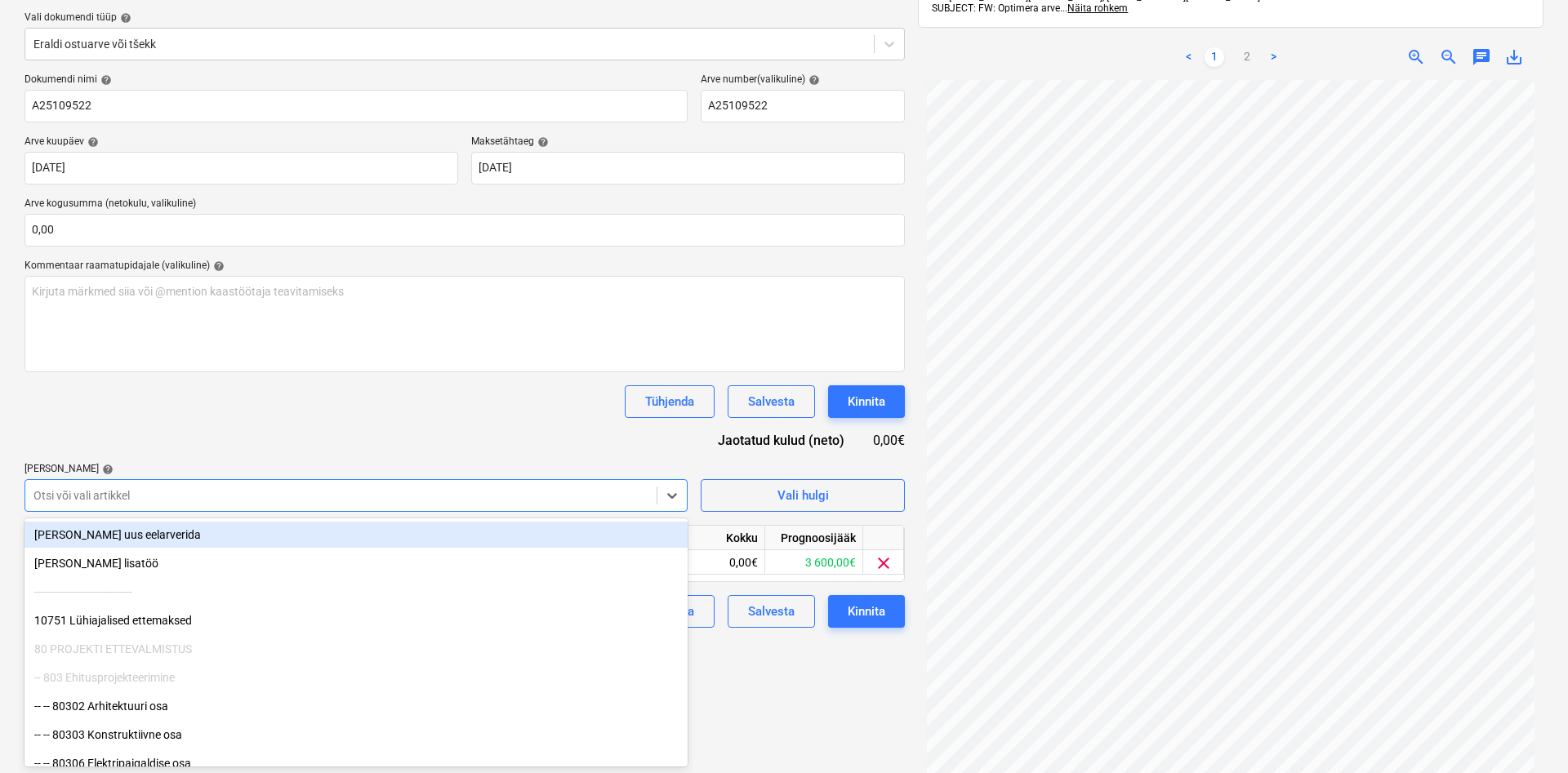
click at [224, 430] on div "Dokumendi nimi help A25109522 Arve number (valikuline) help A25109522 Arve kuup…" at bounding box center [465, 351] width 881 height 554
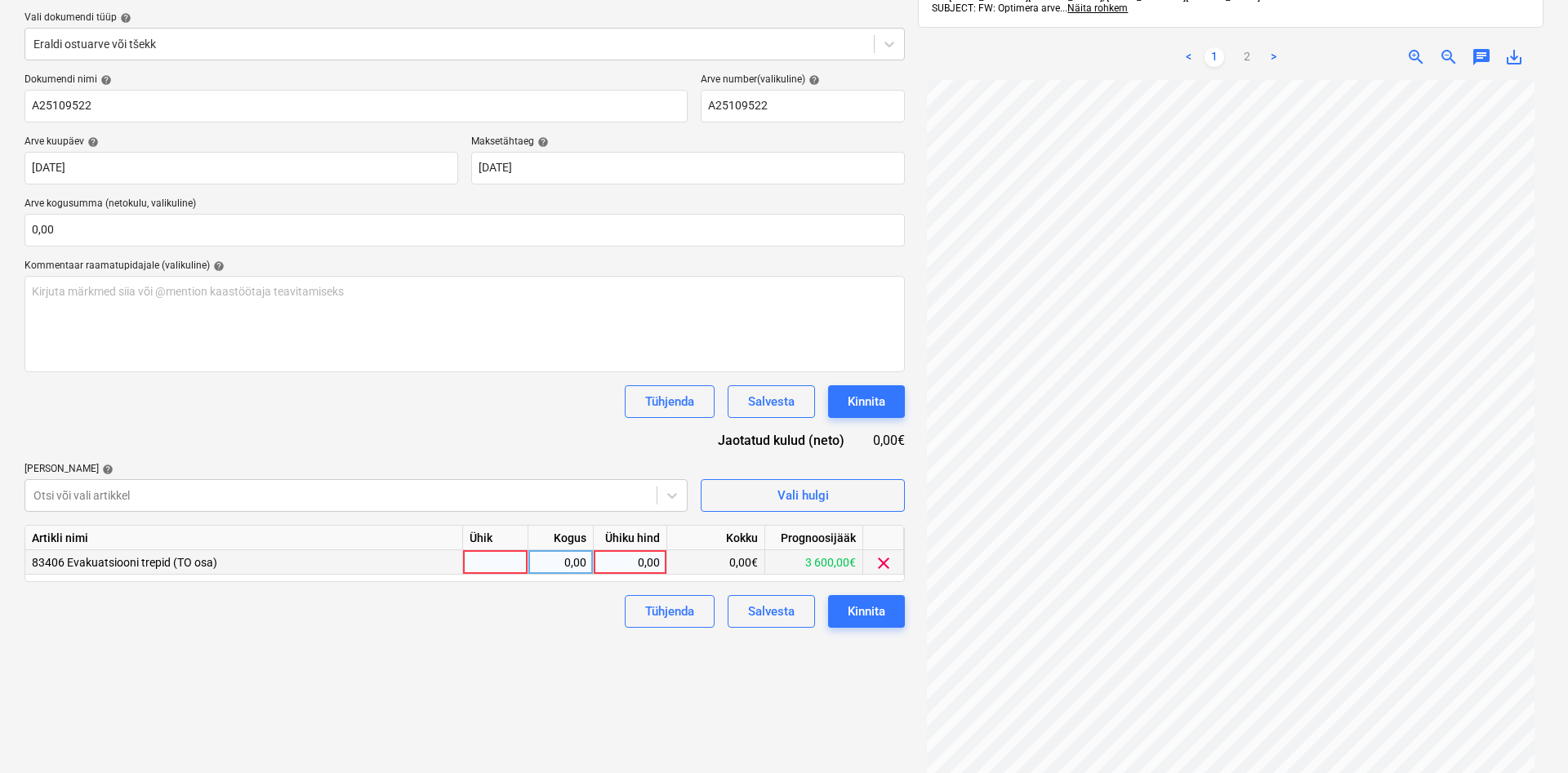
click at [487, 557] on div at bounding box center [495, 563] width 65 height 25
type input "kmpl"
click at [577, 561] on div "0,00" at bounding box center [561, 563] width 52 height 25
type input "1"
click at [634, 559] on div "0,00" at bounding box center [630, 563] width 59 height 25
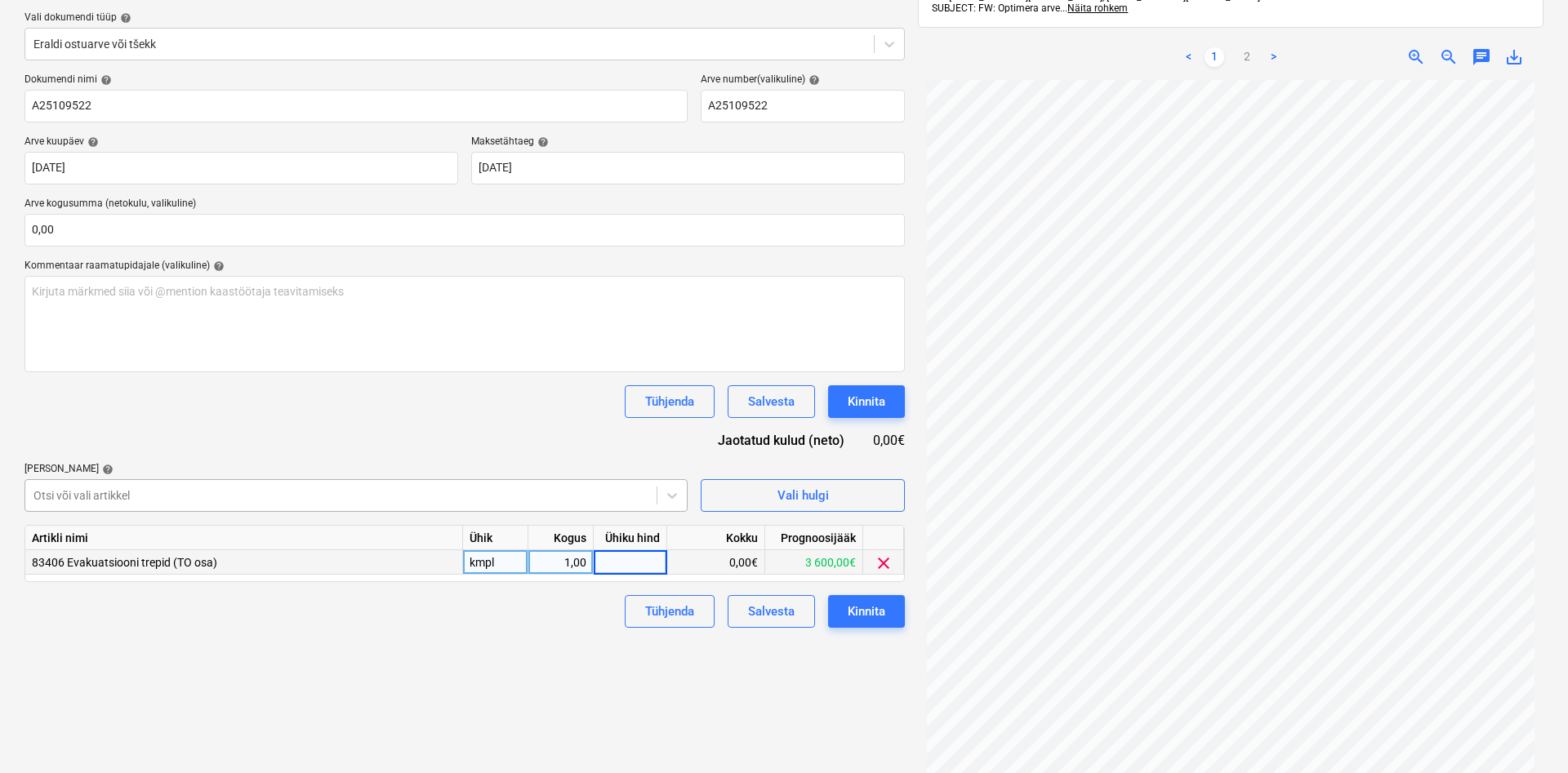
click at [378, 490] on div at bounding box center [340, 495] width 615 height 16
click at [131, 498] on div at bounding box center [340, 495] width 615 height 16
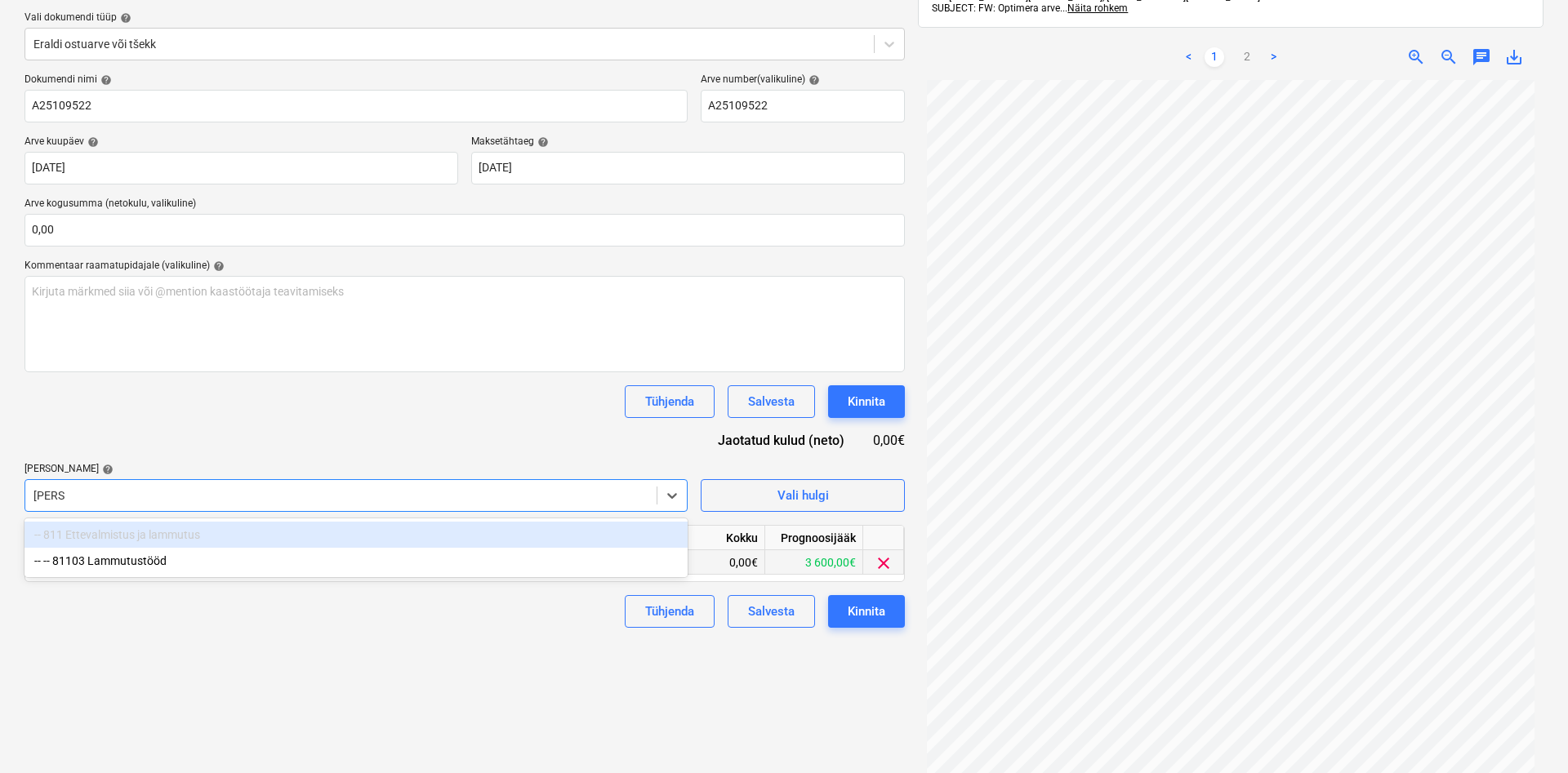
type input "lammu"
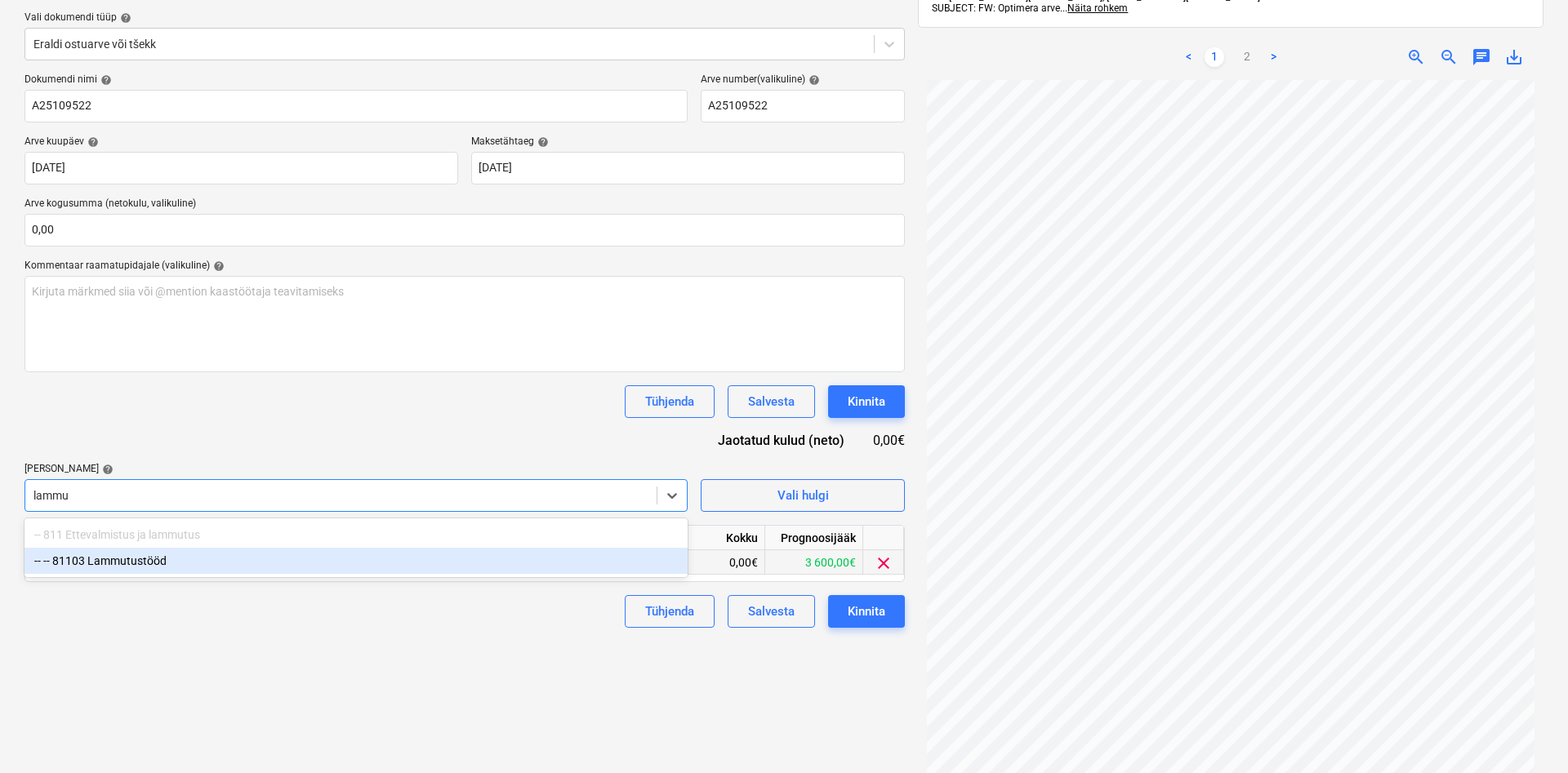
click at [109, 559] on div "-- -- 81103 Lammutustööd" at bounding box center [357, 560] width 664 height 26
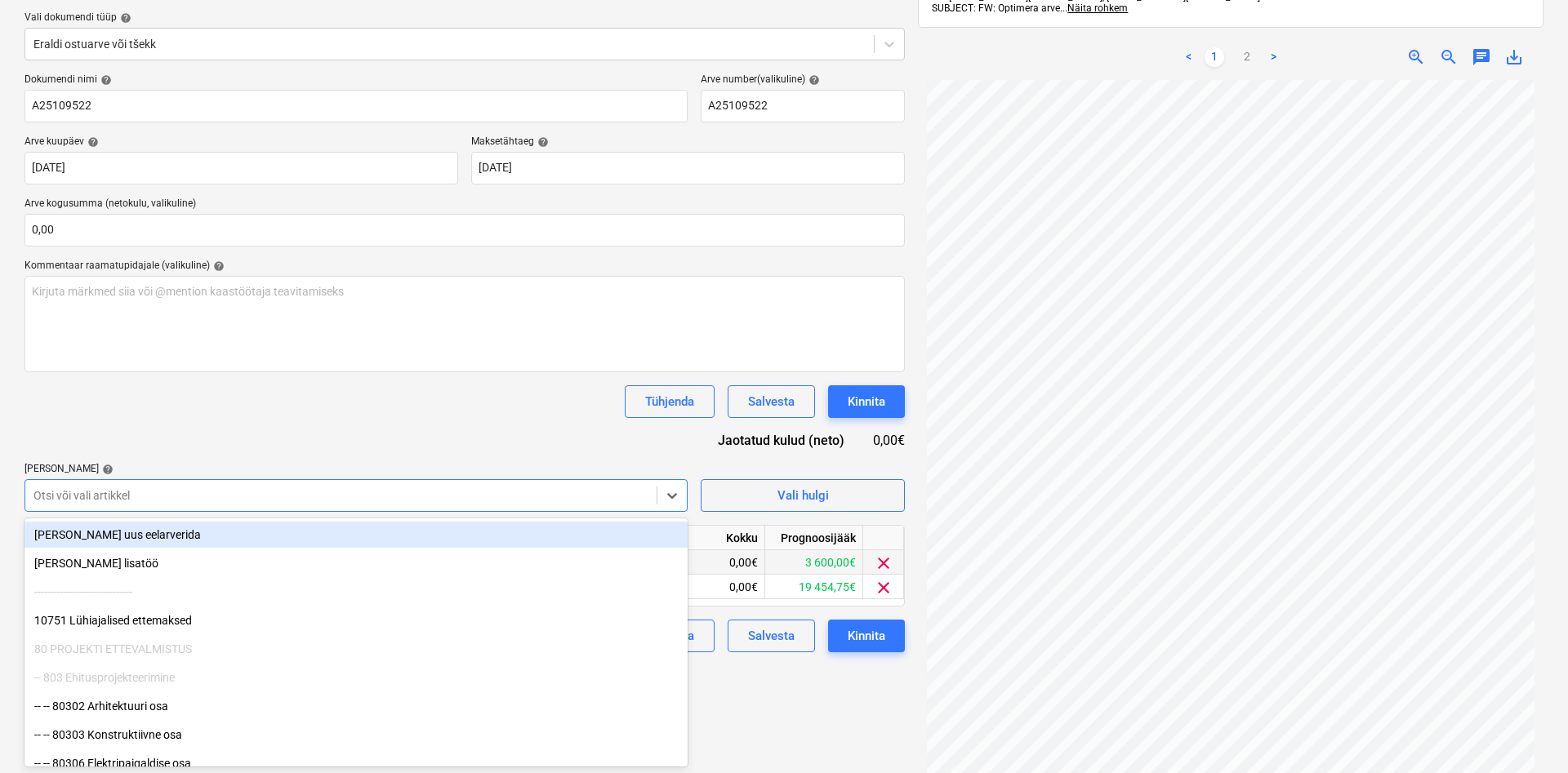
drag, startPoint x: 132, startPoint y: 445, endPoint x: 173, endPoint y: 474, distance: 50.2
click at [134, 447] on div "Dokumendi nimi help A25109522 Arve number (valikuline) help A25109522 Arve kuup…" at bounding box center [465, 363] width 881 height 579
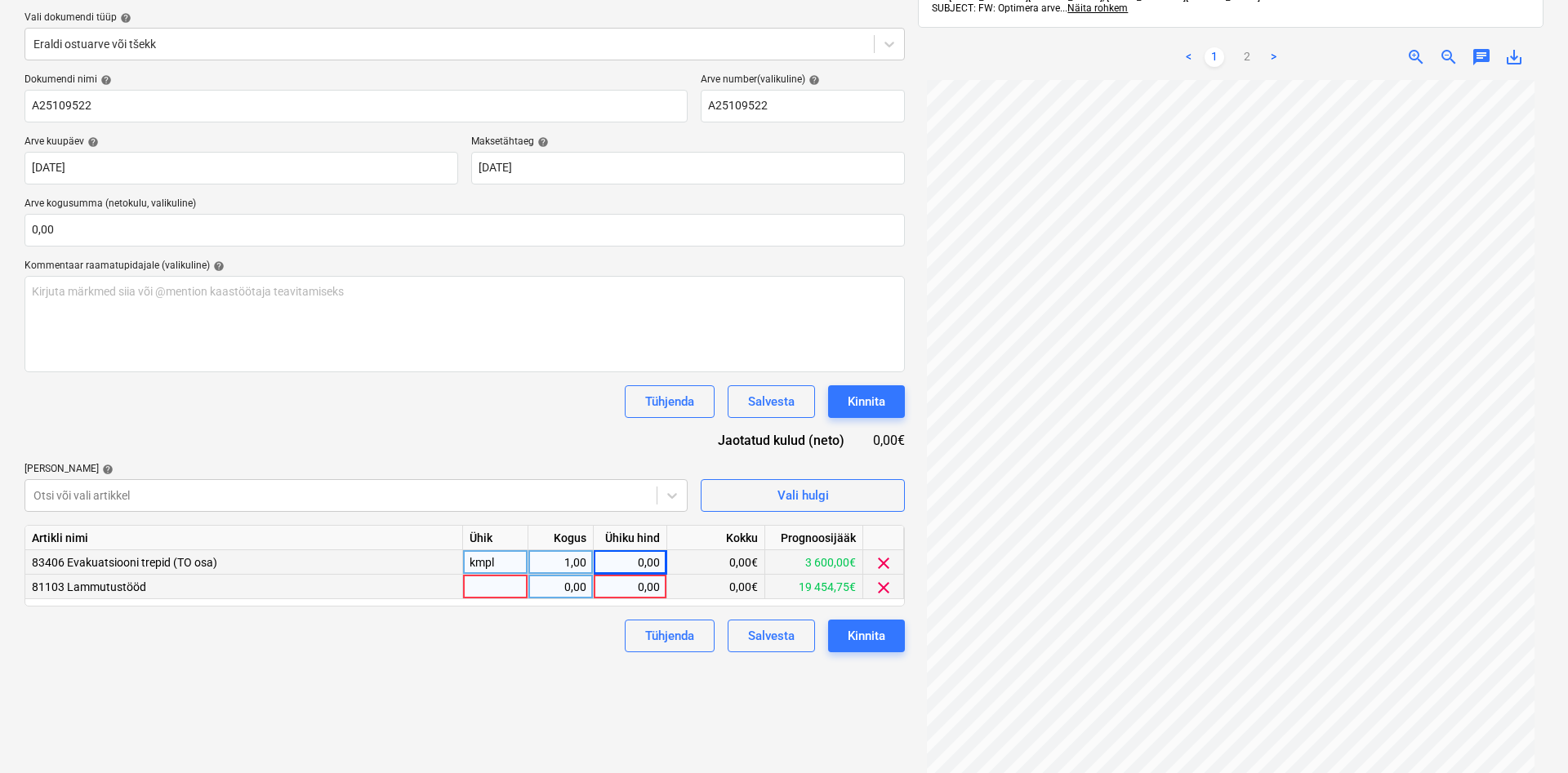
click at [498, 585] on div at bounding box center [495, 587] width 65 height 25
type input "kmpl"
click at [556, 583] on div "0,00" at bounding box center [561, 587] width 52 height 25
type input "1"
click at [626, 590] on div "0,00" at bounding box center [630, 587] width 59 height 25
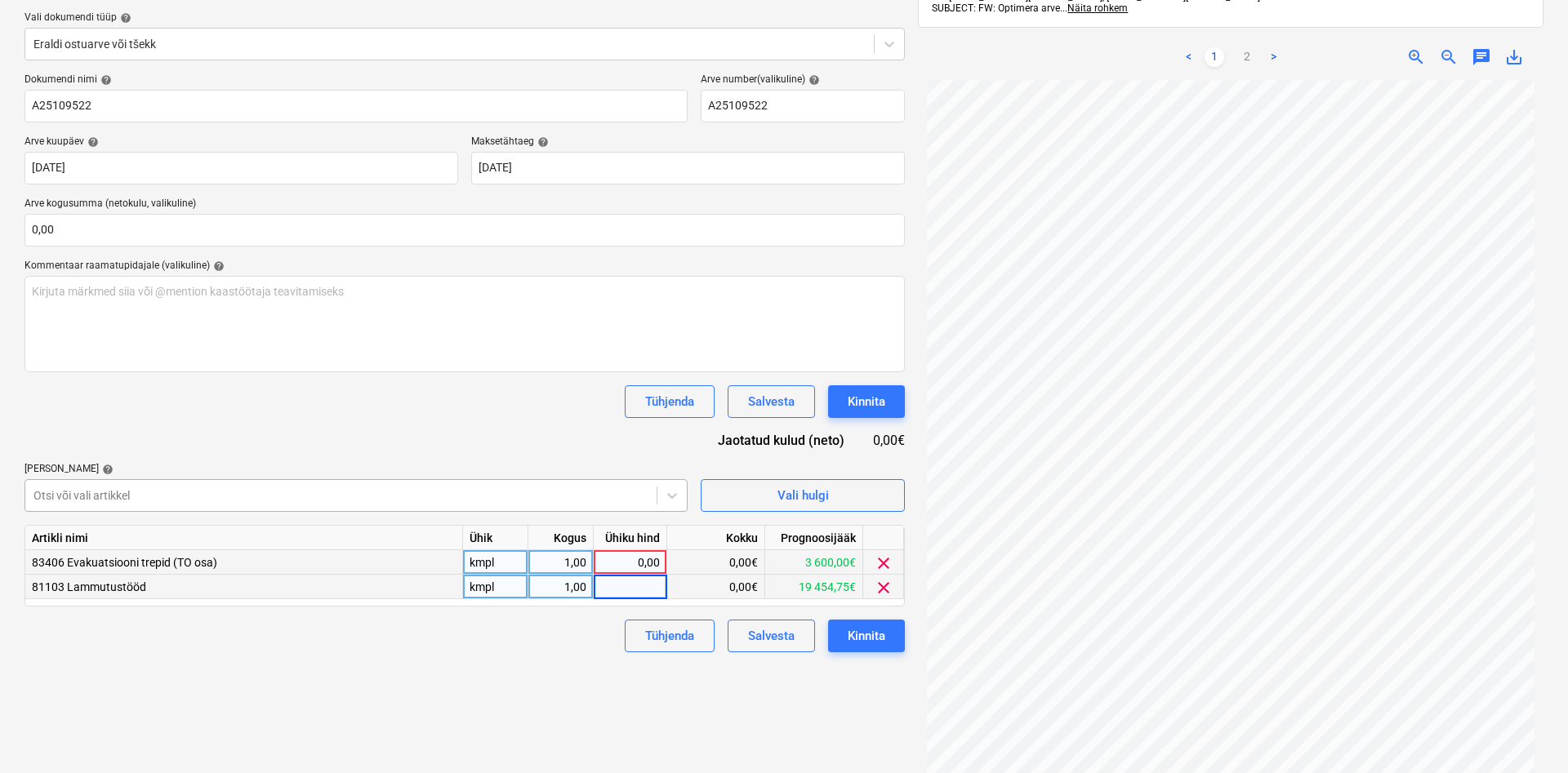
click at [309, 494] on div at bounding box center [340, 495] width 615 height 16
click at [284, 489] on div at bounding box center [340, 495] width 615 height 16
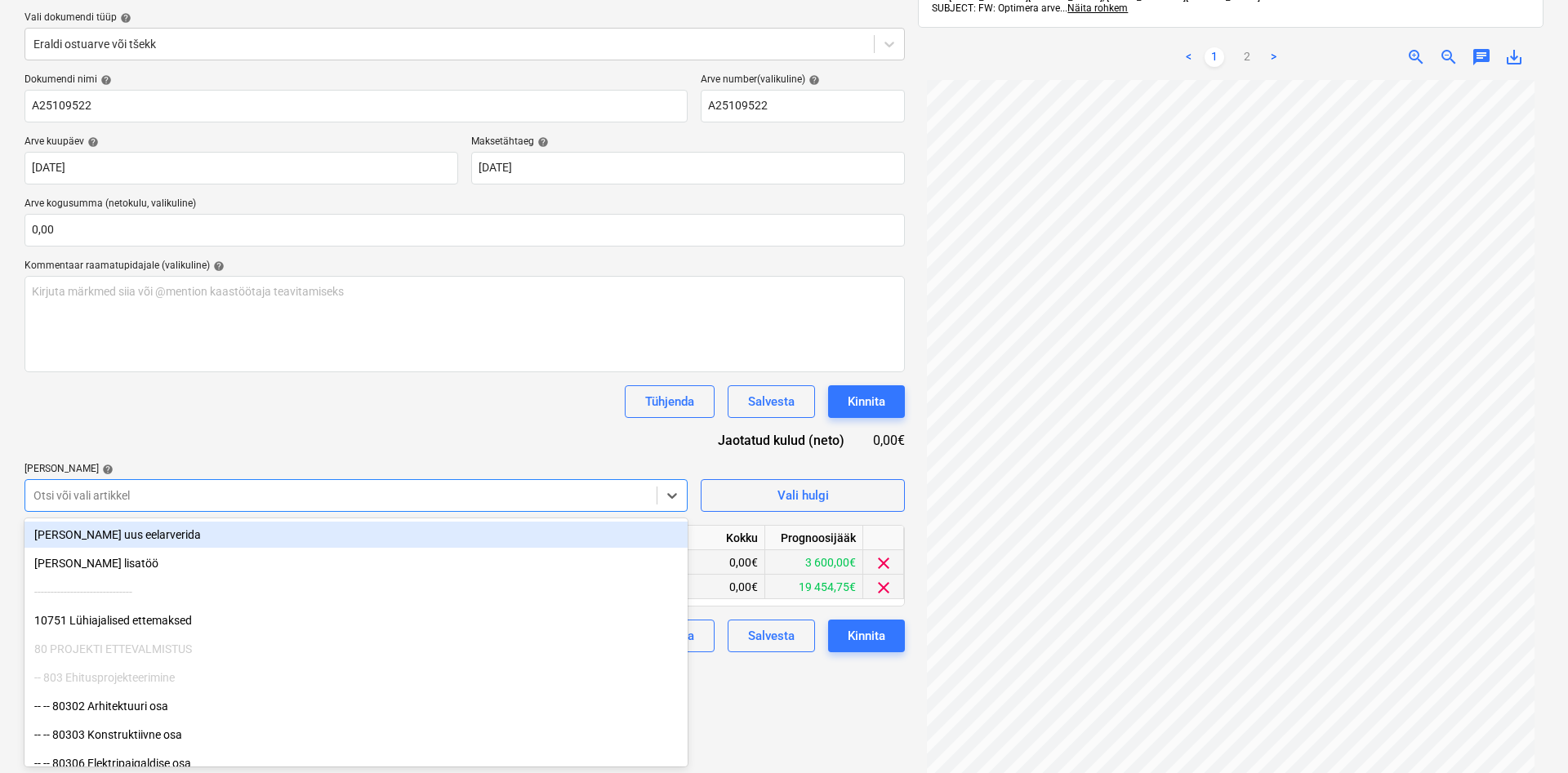
type input "a"
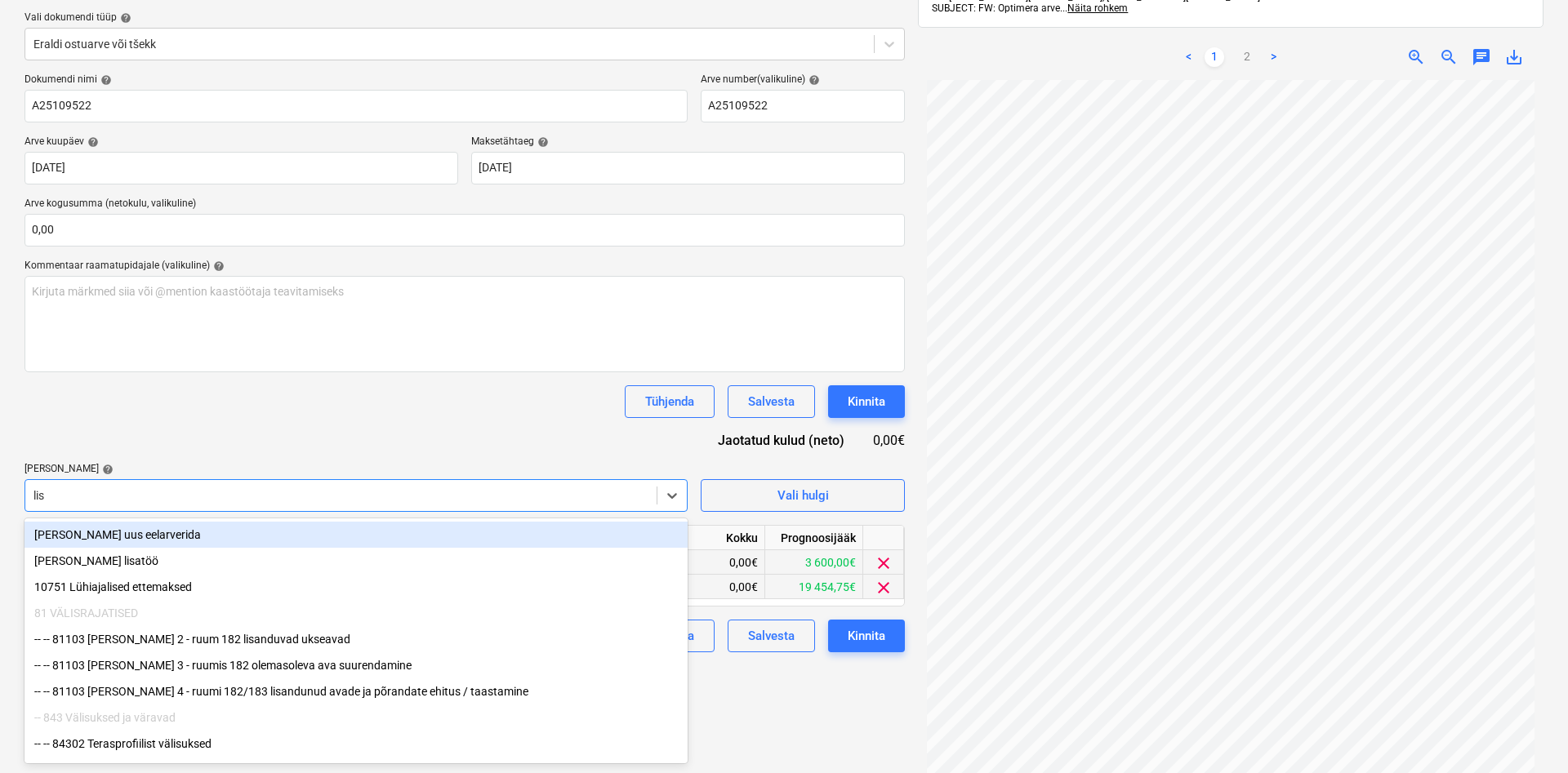
type input "[PERSON_NAME]"
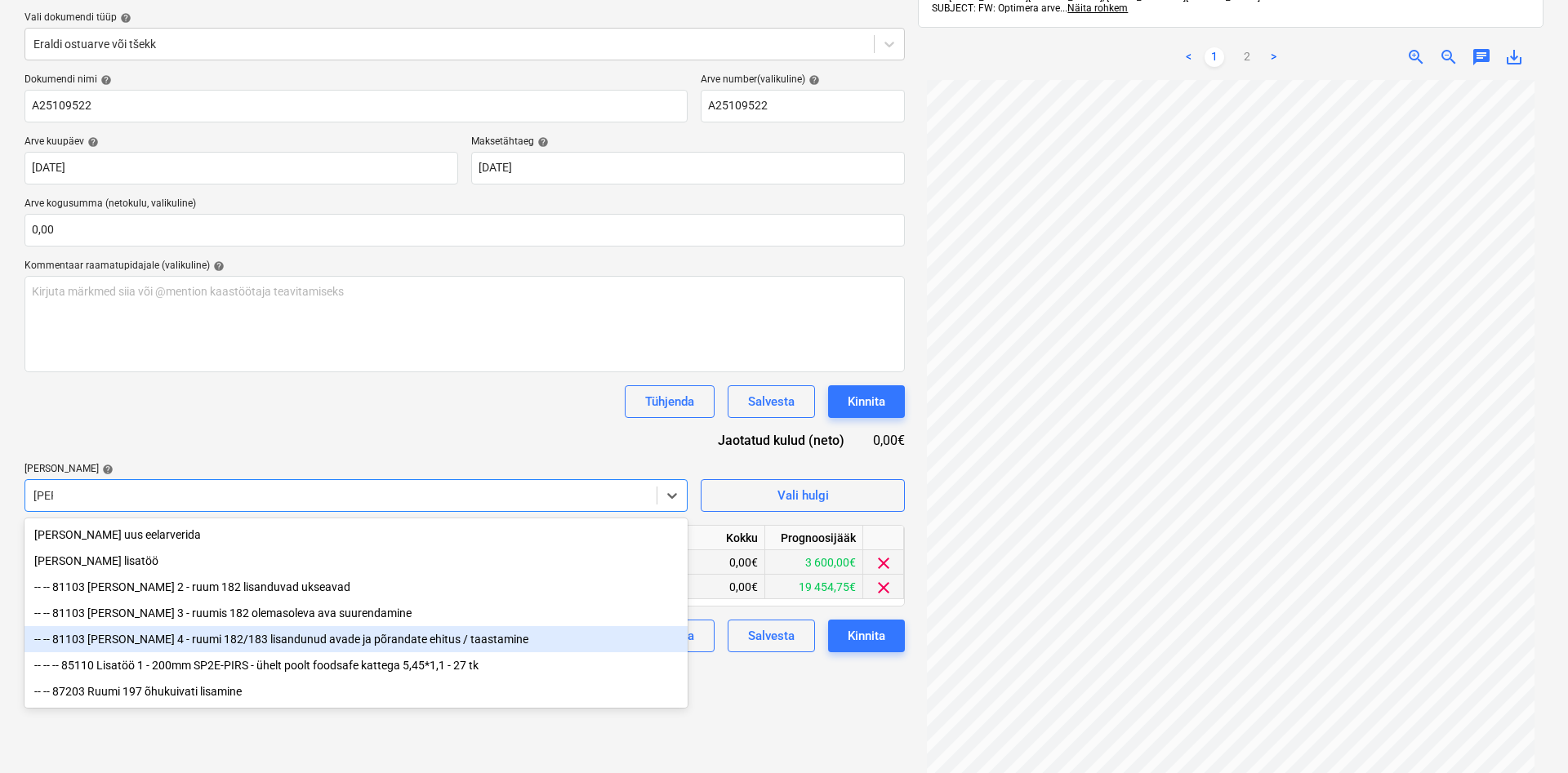
click at [238, 644] on div "-- -- 81103 [PERSON_NAME] 4 - ruumi 182/183 lisandunud avade ja põrandate ehitu…" at bounding box center [357, 638] width 664 height 26
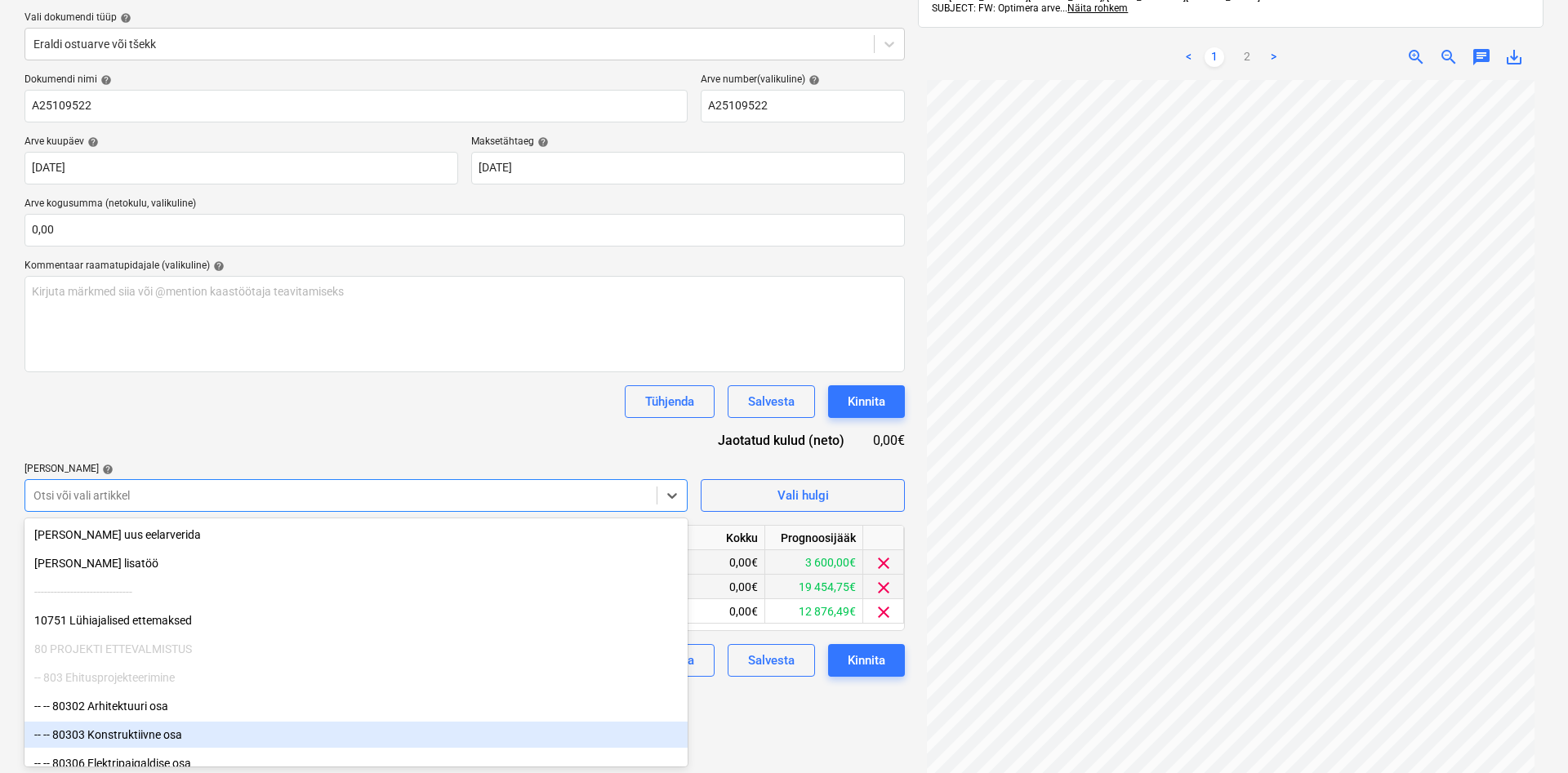
click at [766, 755] on div "Failide konteerimine Vali ettevõte Optimera Estonia AS (11349) [PERSON_NAME] et…" at bounding box center [465, 354] width 894 height 916
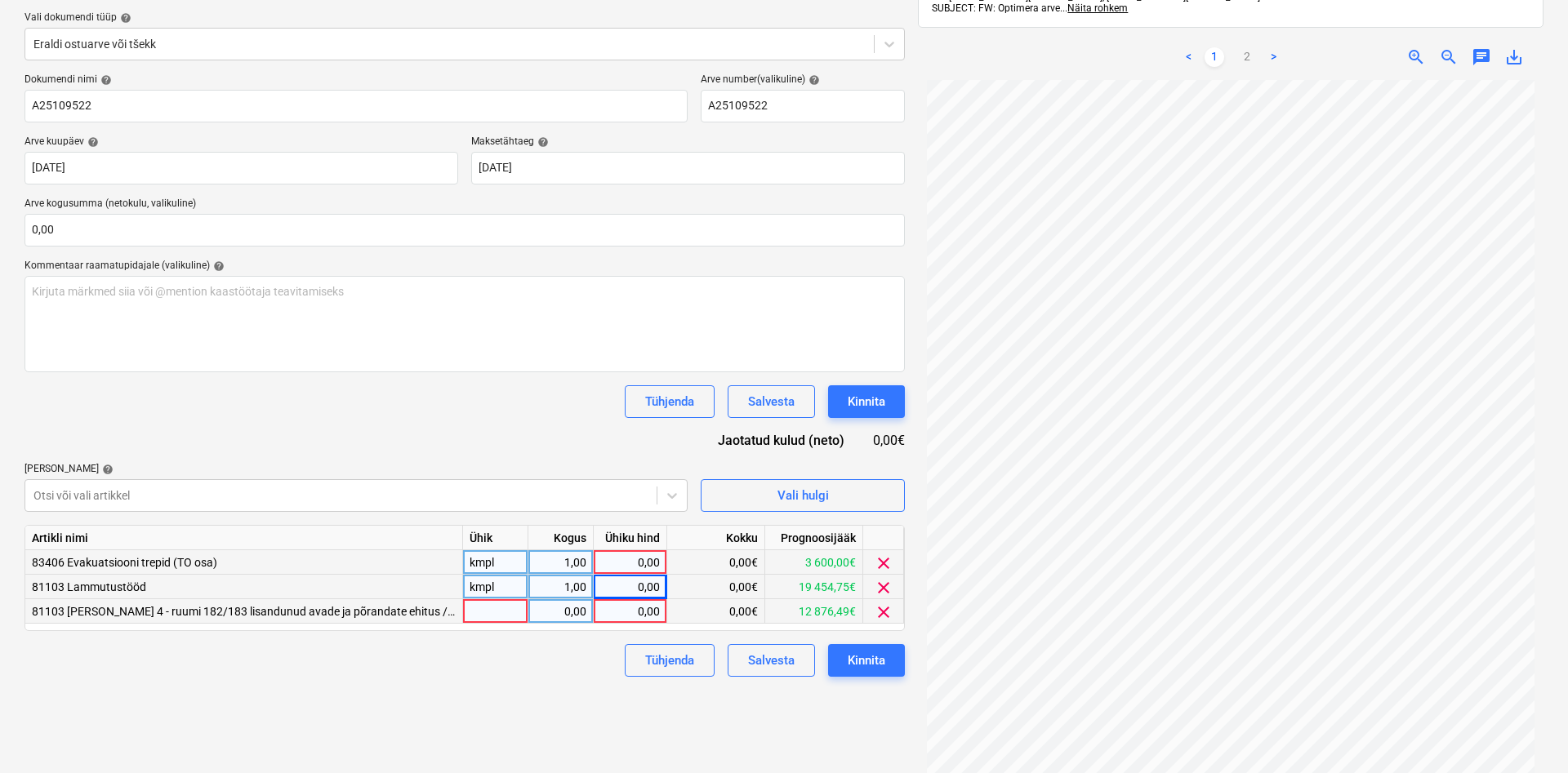
click at [492, 605] on div at bounding box center [495, 612] width 65 height 25
type input "kmpl"
click at [574, 607] on div "0,00" at bounding box center [561, 612] width 52 height 25
type input "1"
click at [613, 608] on div "0,00" at bounding box center [630, 612] width 59 height 25
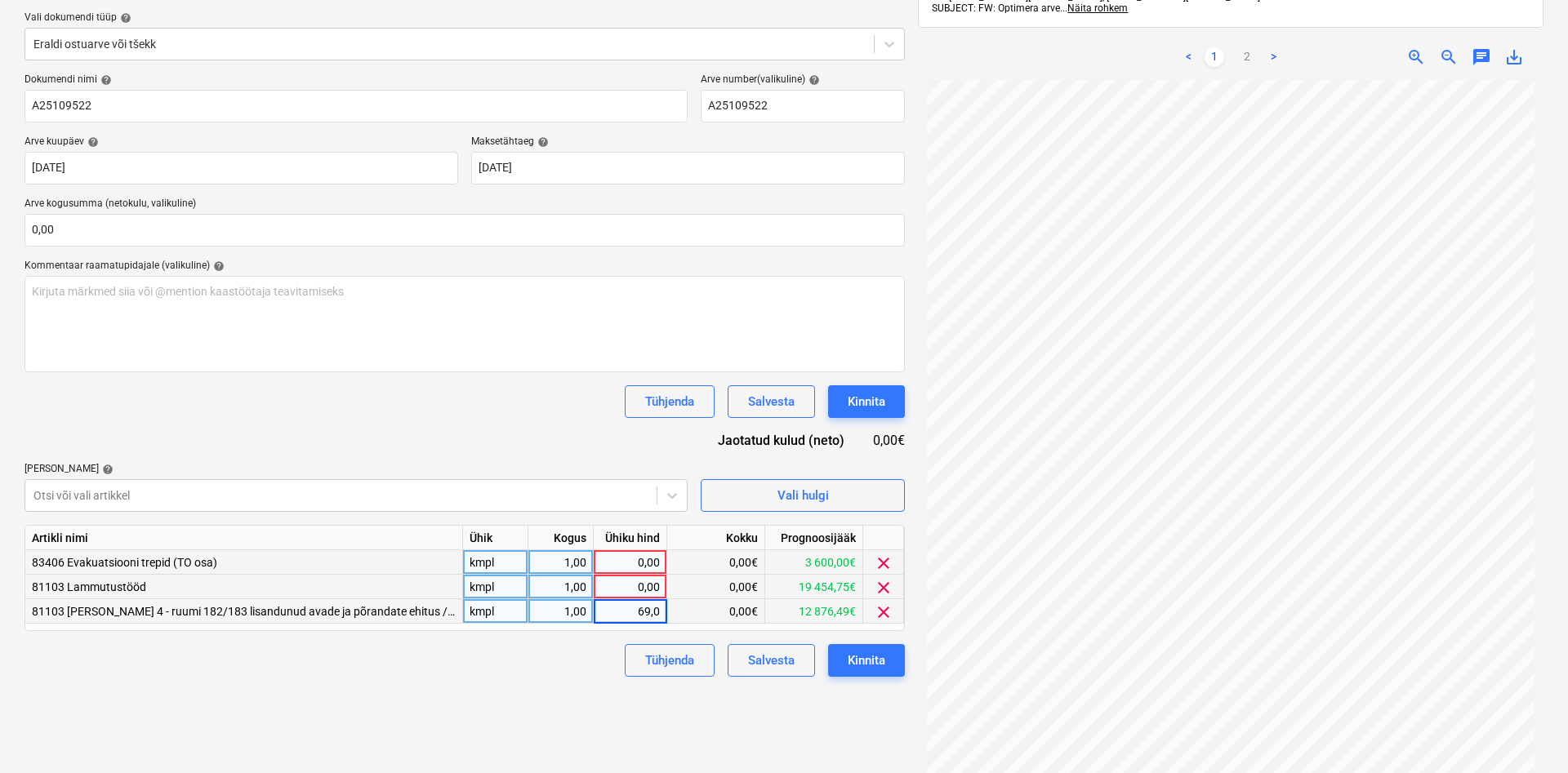
type input "69,07"
click at [631, 579] on div "0,00" at bounding box center [630, 587] width 59 height 25
click at [881, 587] on span "clear" at bounding box center [883, 588] width 20 height 20
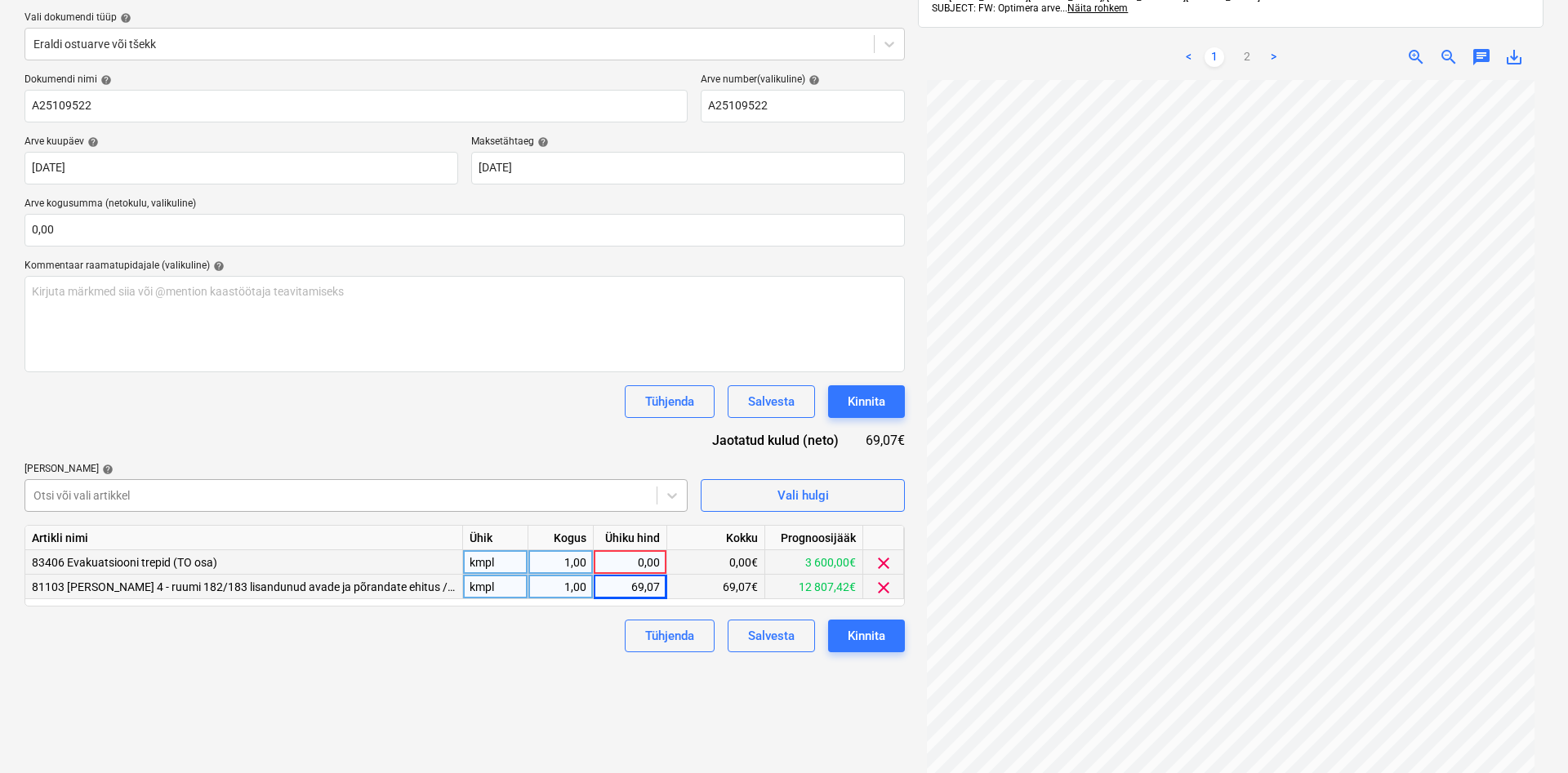
click at [126, 492] on div at bounding box center [340, 495] width 615 height 16
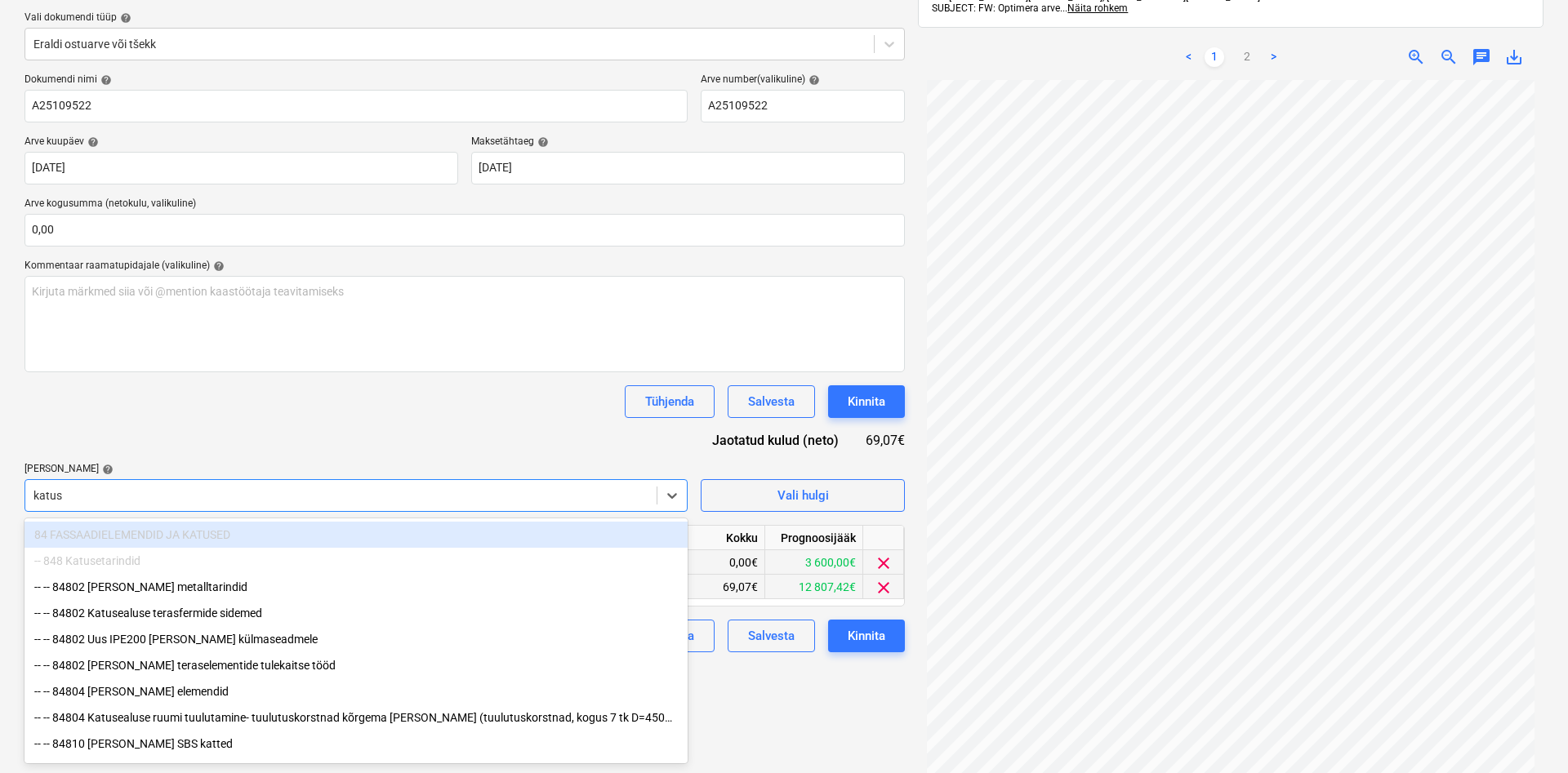
type input "[PERSON_NAME]"
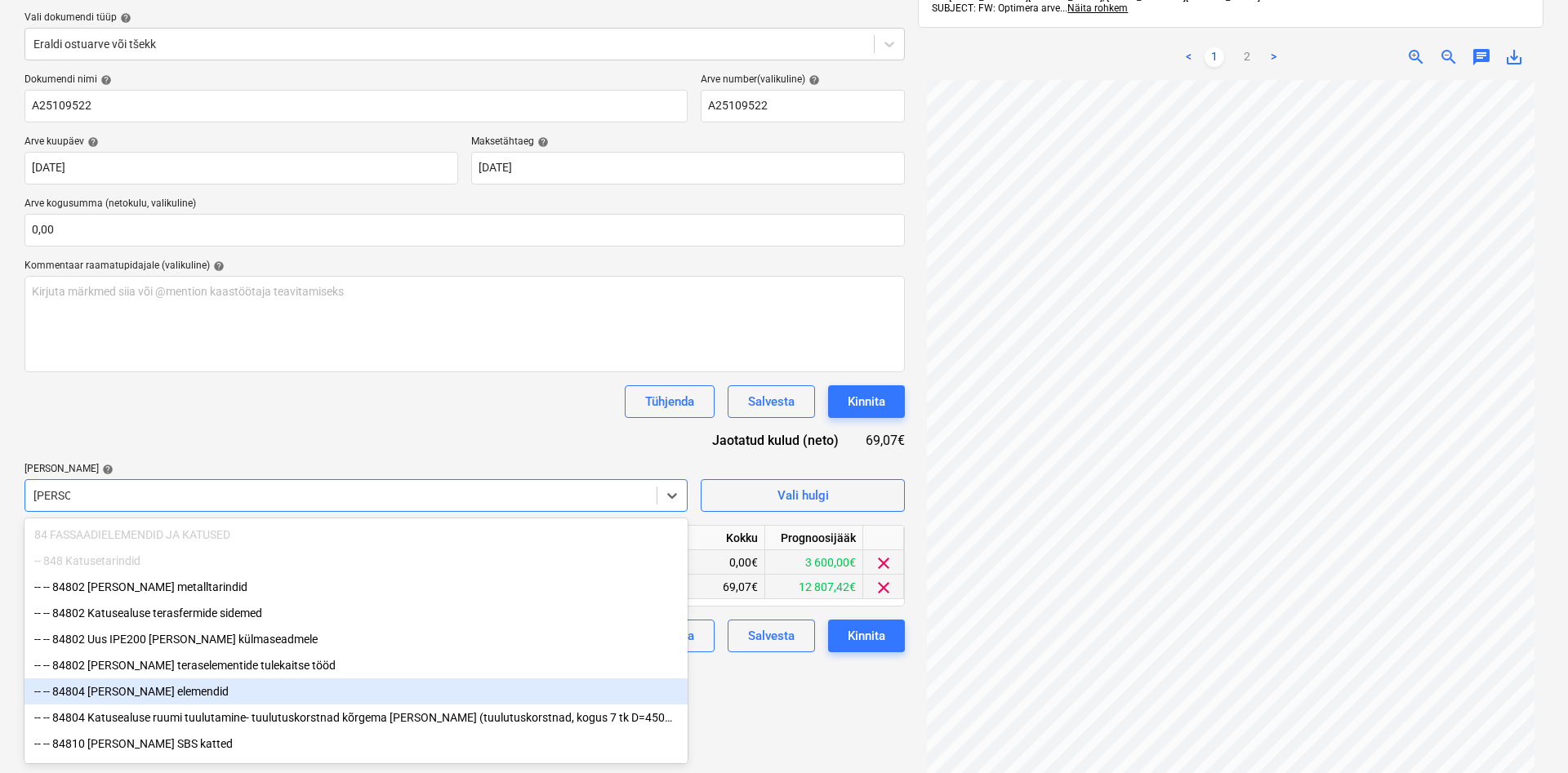
click at [154, 698] on div "-- -- 84804 [PERSON_NAME] elemendid" at bounding box center [357, 691] width 664 height 26
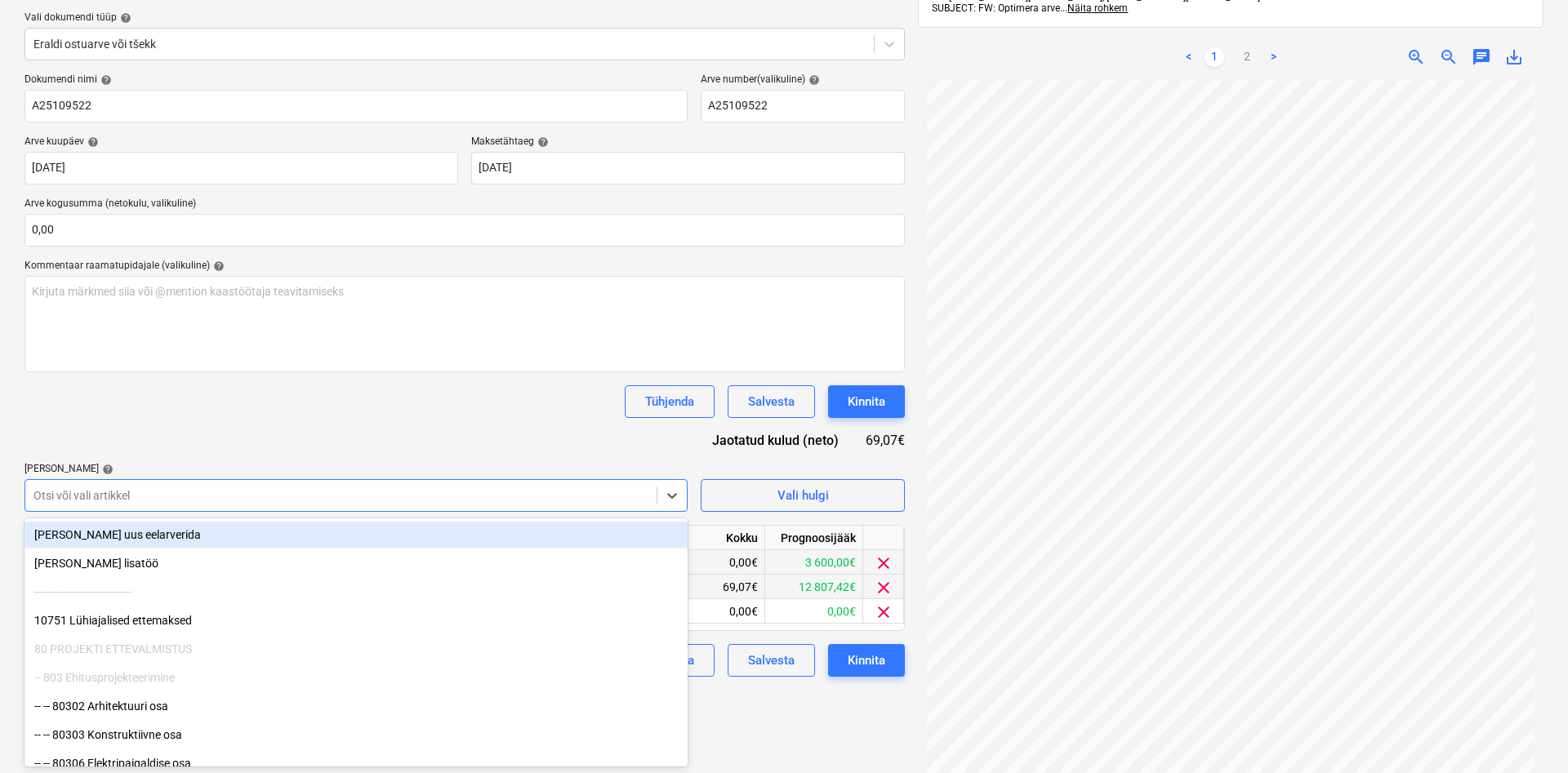
click at [173, 437] on div "Dokumendi nimi help A25109522 Arve number (valikuline) help A25109522 Arve kuup…" at bounding box center [465, 375] width 881 height 603
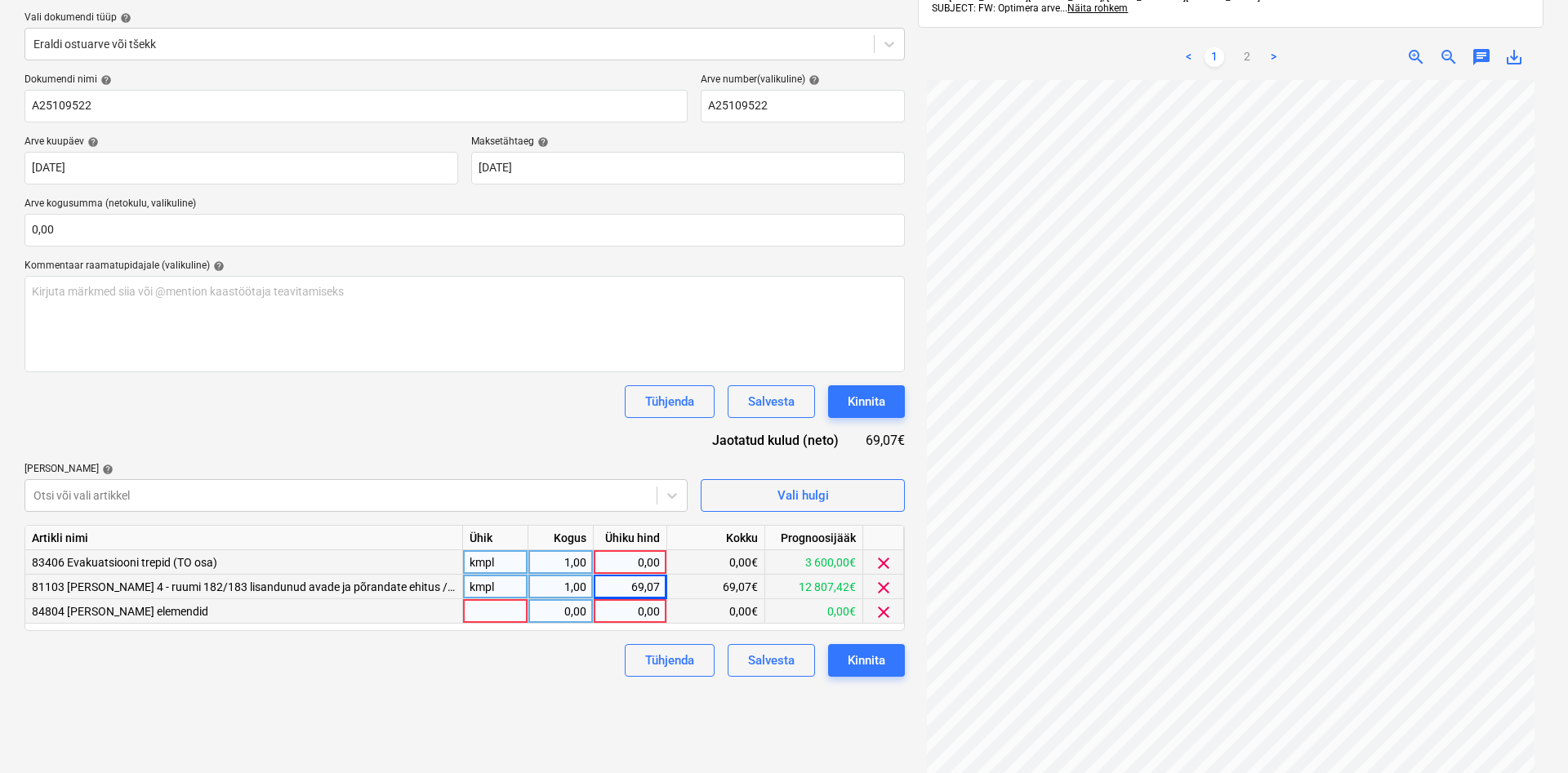
click at [490, 612] on div at bounding box center [495, 612] width 65 height 25
click at [239, 493] on div at bounding box center [340, 495] width 615 height 16
click at [129, 493] on div at bounding box center [340, 495] width 615 height 16
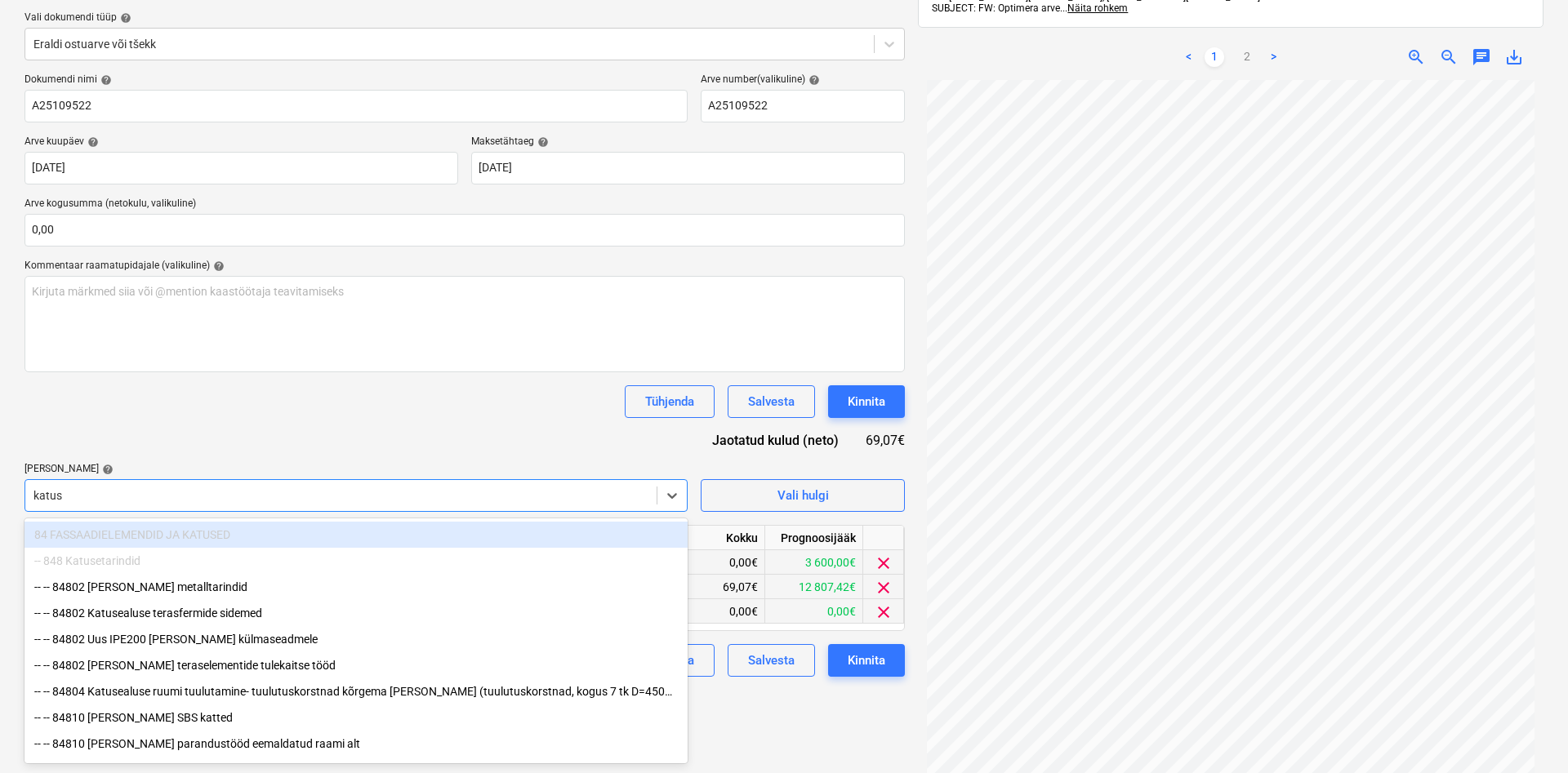
type input "[PERSON_NAME]"
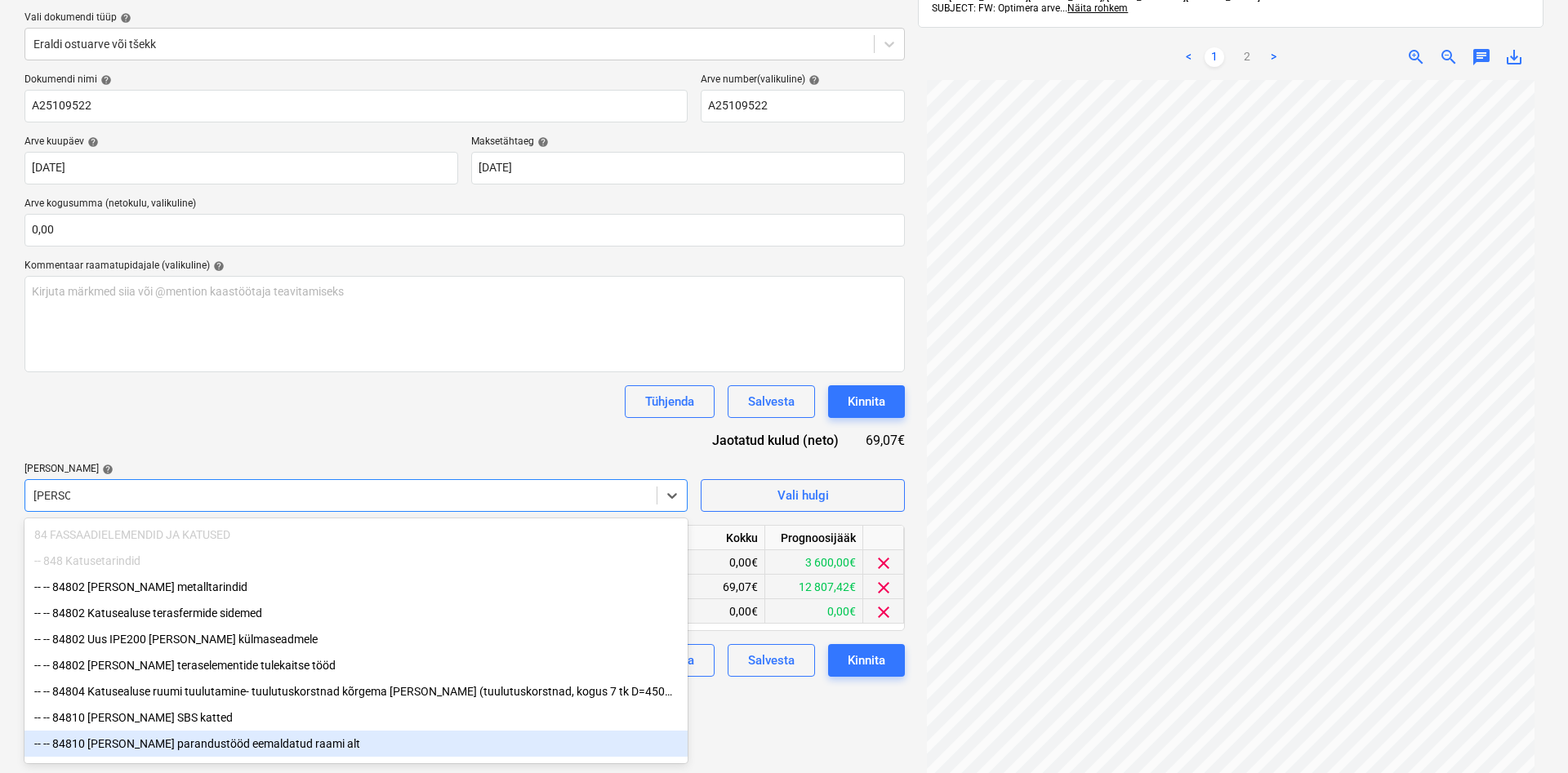
click at [222, 747] on div "-- -- 84810 [PERSON_NAME] parandustööd eemaldatud raami alt" at bounding box center [357, 743] width 664 height 26
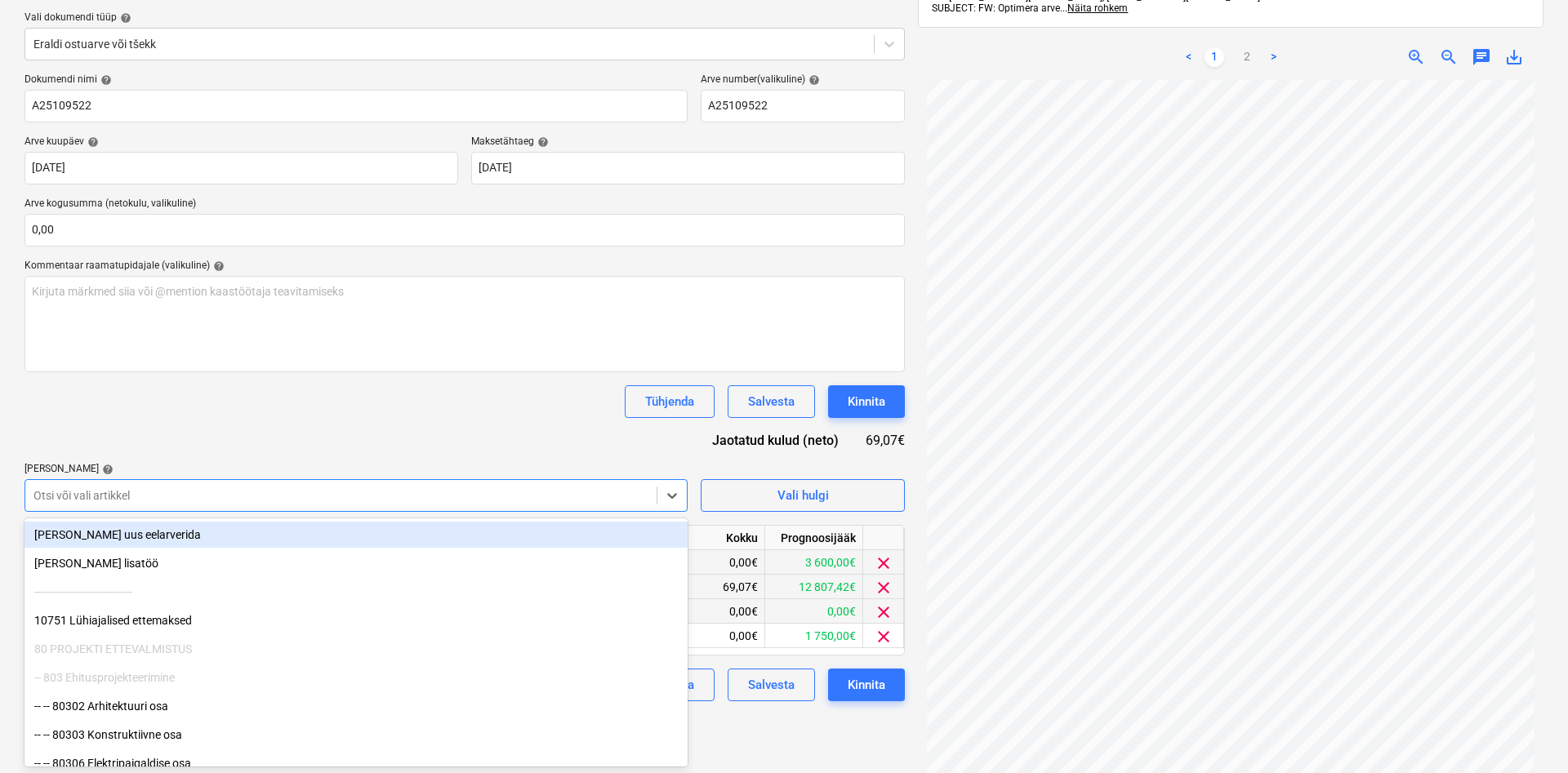
click at [313, 428] on div "Dokumendi nimi help A25109522 Arve number (valikuline) help A25109522 Arve kuup…" at bounding box center [465, 387] width 881 height 628
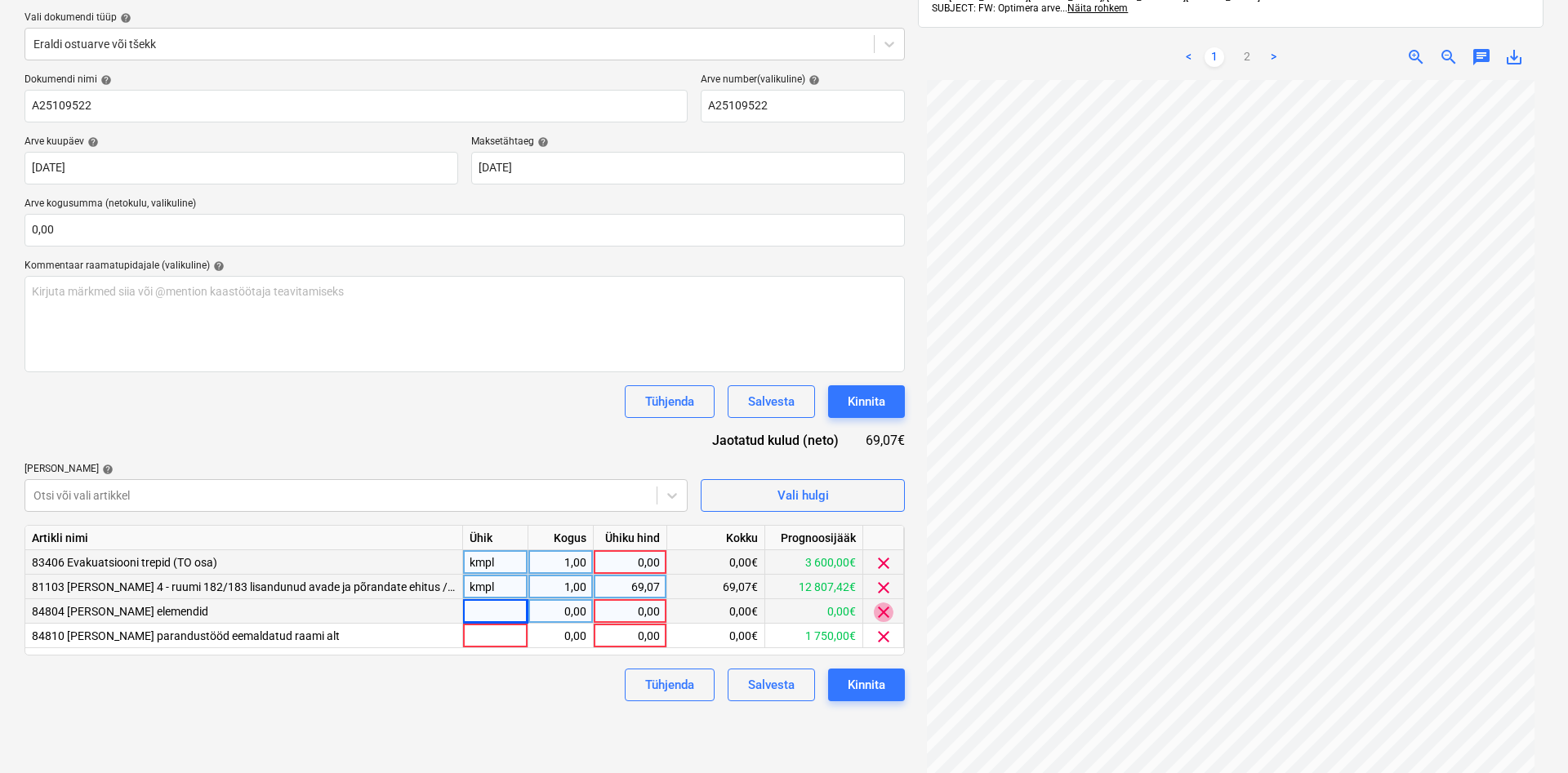
click at [883, 611] on span "clear" at bounding box center [883, 612] width 20 height 20
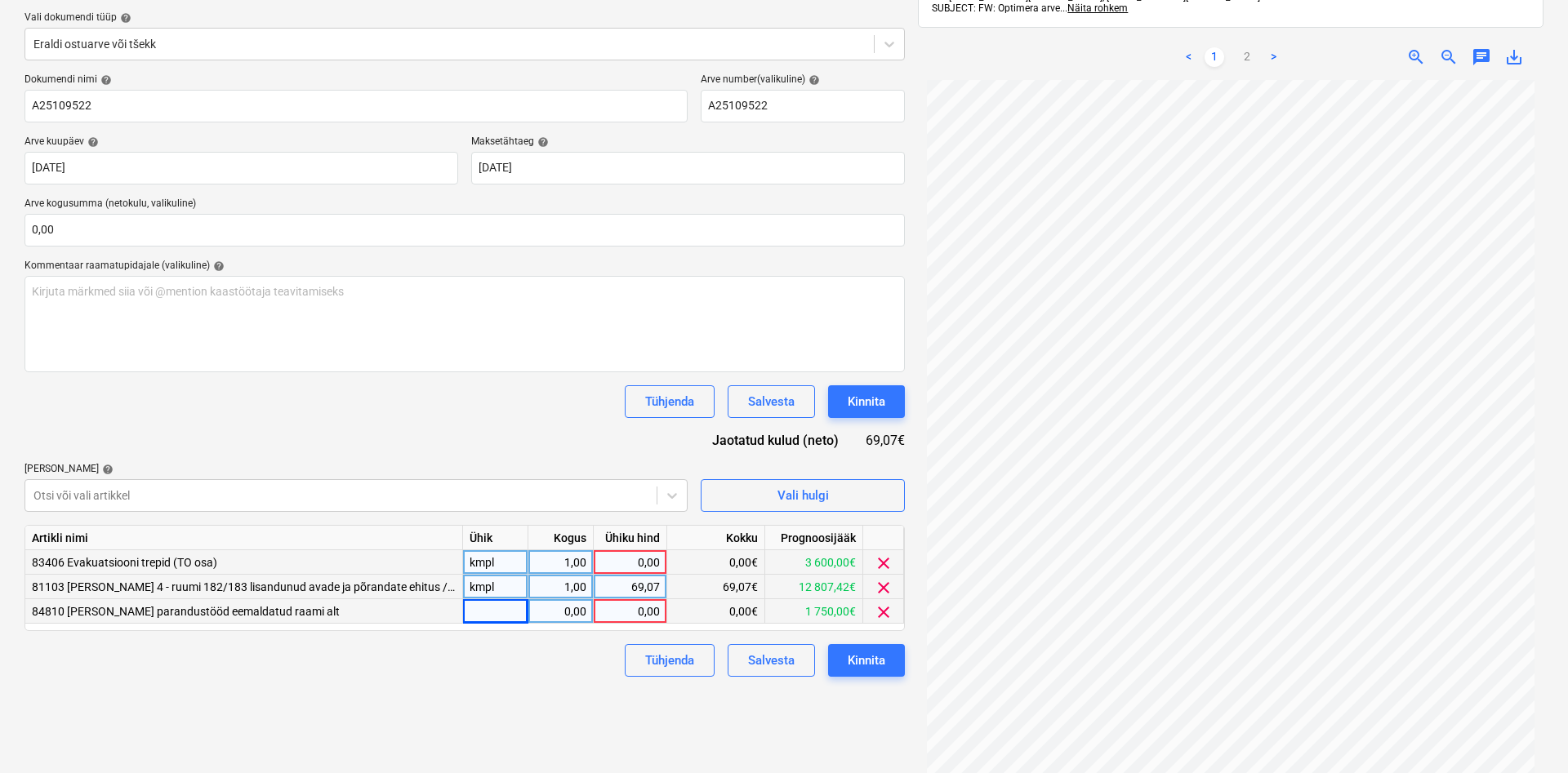
click at [503, 608] on div at bounding box center [495, 612] width 65 height 25
type input "kmpl"
click at [559, 609] on div "0,00" at bounding box center [561, 612] width 52 height 25
type input "1"
click at [614, 609] on div "0,00" at bounding box center [630, 612] width 59 height 25
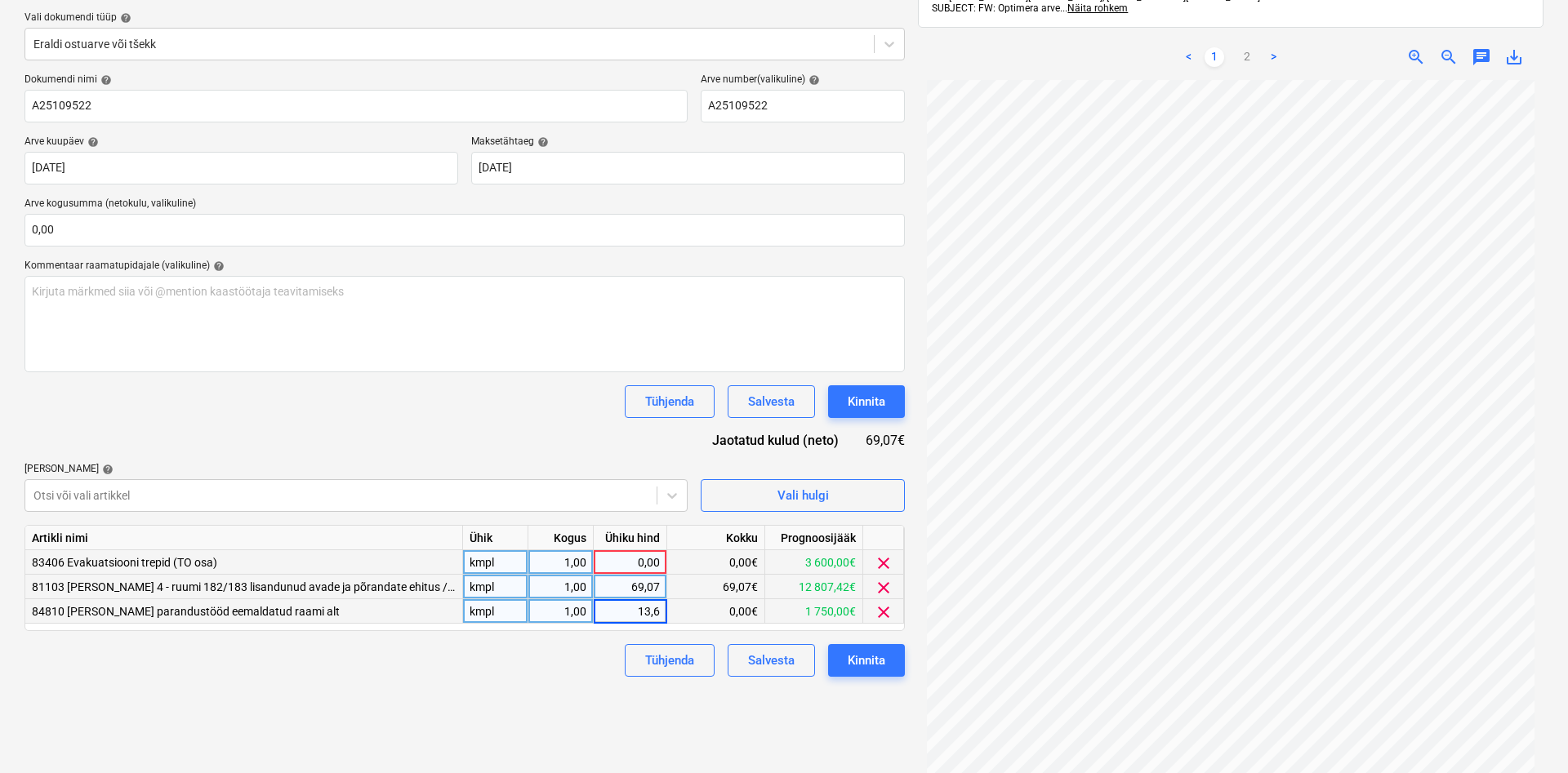
type input "13,67"
click at [532, 666] on div "Tühjenda Salvesta Kinnita" at bounding box center [465, 660] width 881 height 32
click at [623, 559] on div "0,00" at bounding box center [630, 563] width 59 height 25
type input "70,39"
click at [515, 686] on div "Failide konteerimine Vali ettevõte Optimera Estonia AS (11349) [PERSON_NAME] et…" at bounding box center [465, 354] width 894 height 916
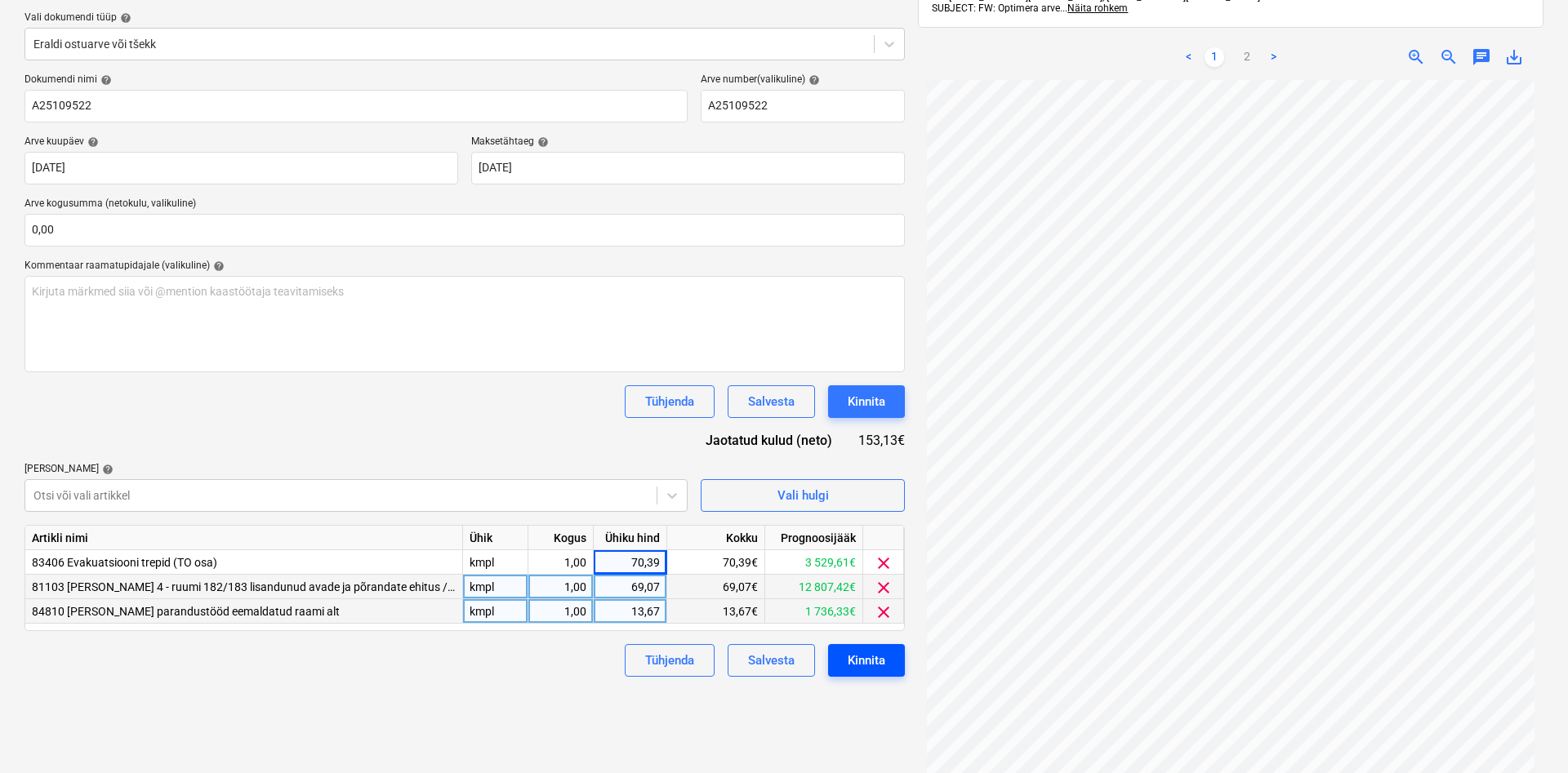
click at [885, 655] on div "Kinnita" at bounding box center [866, 660] width 37 height 21
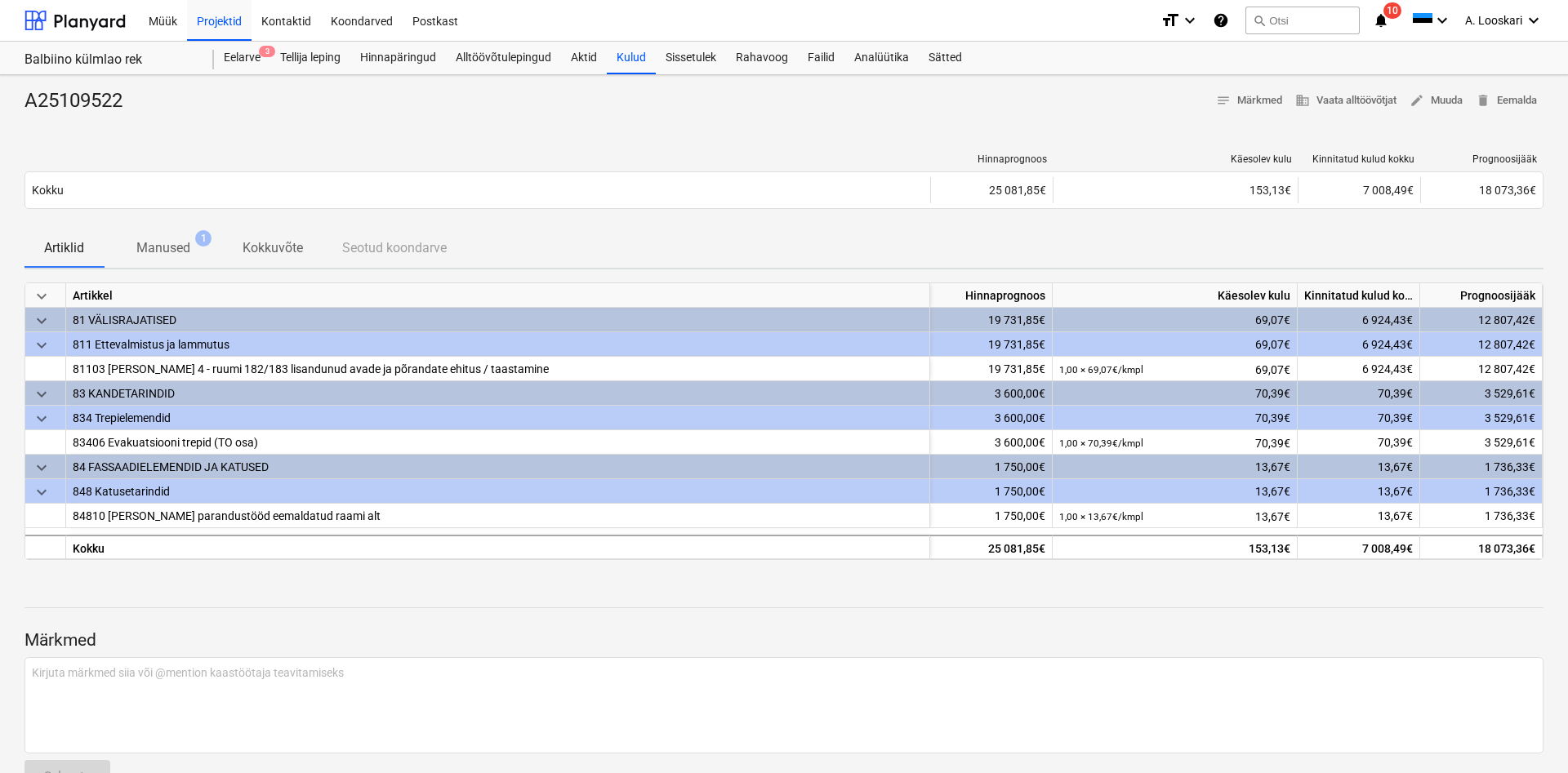
click at [1380, 20] on icon "notifications" at bounding box center [1381, 20] width 16 height 20
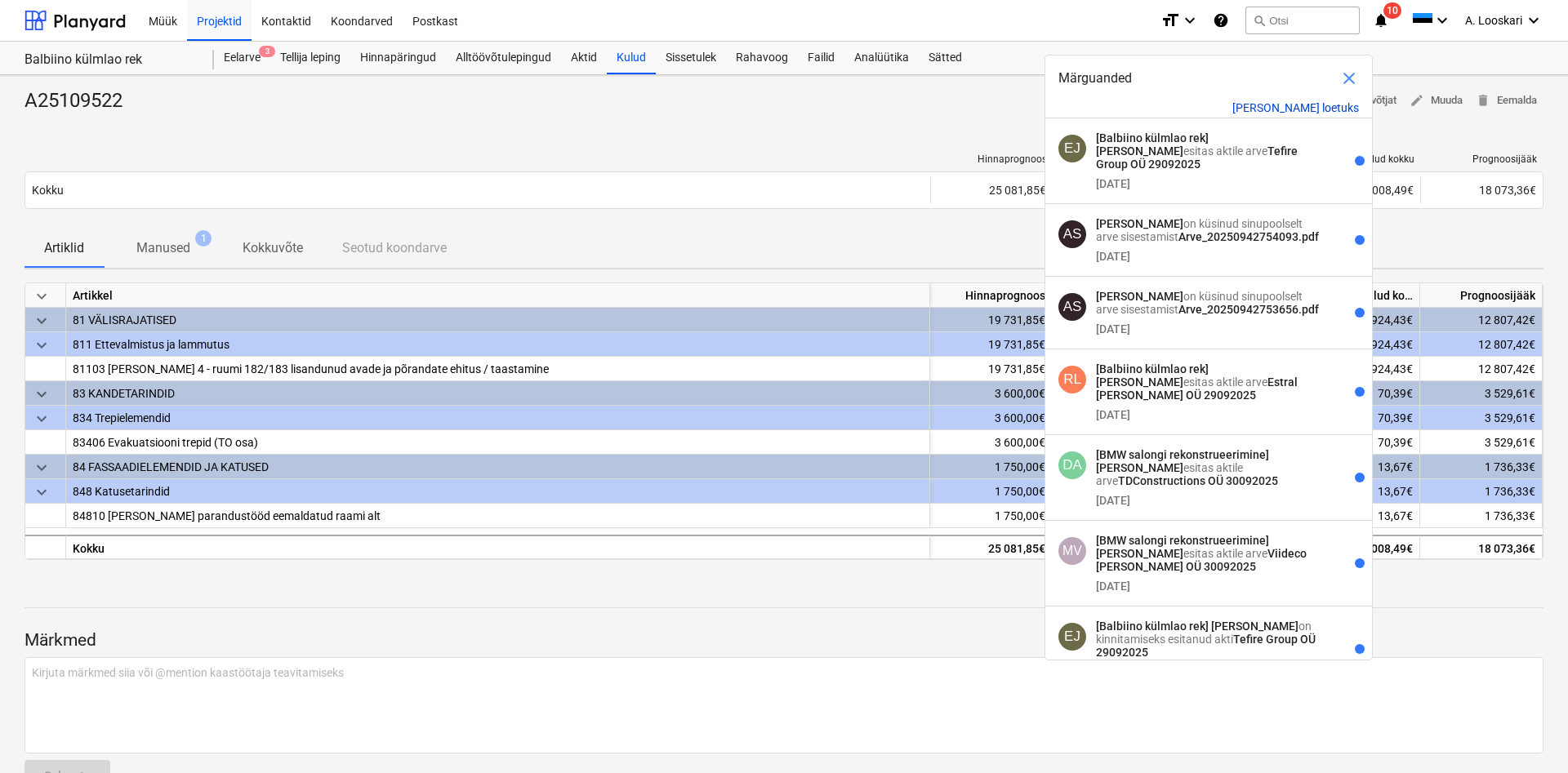
click at [1313, 105] on button "[PERSON_NAME] loetuks" at bounding box center [1296, 108] width 126 height 13
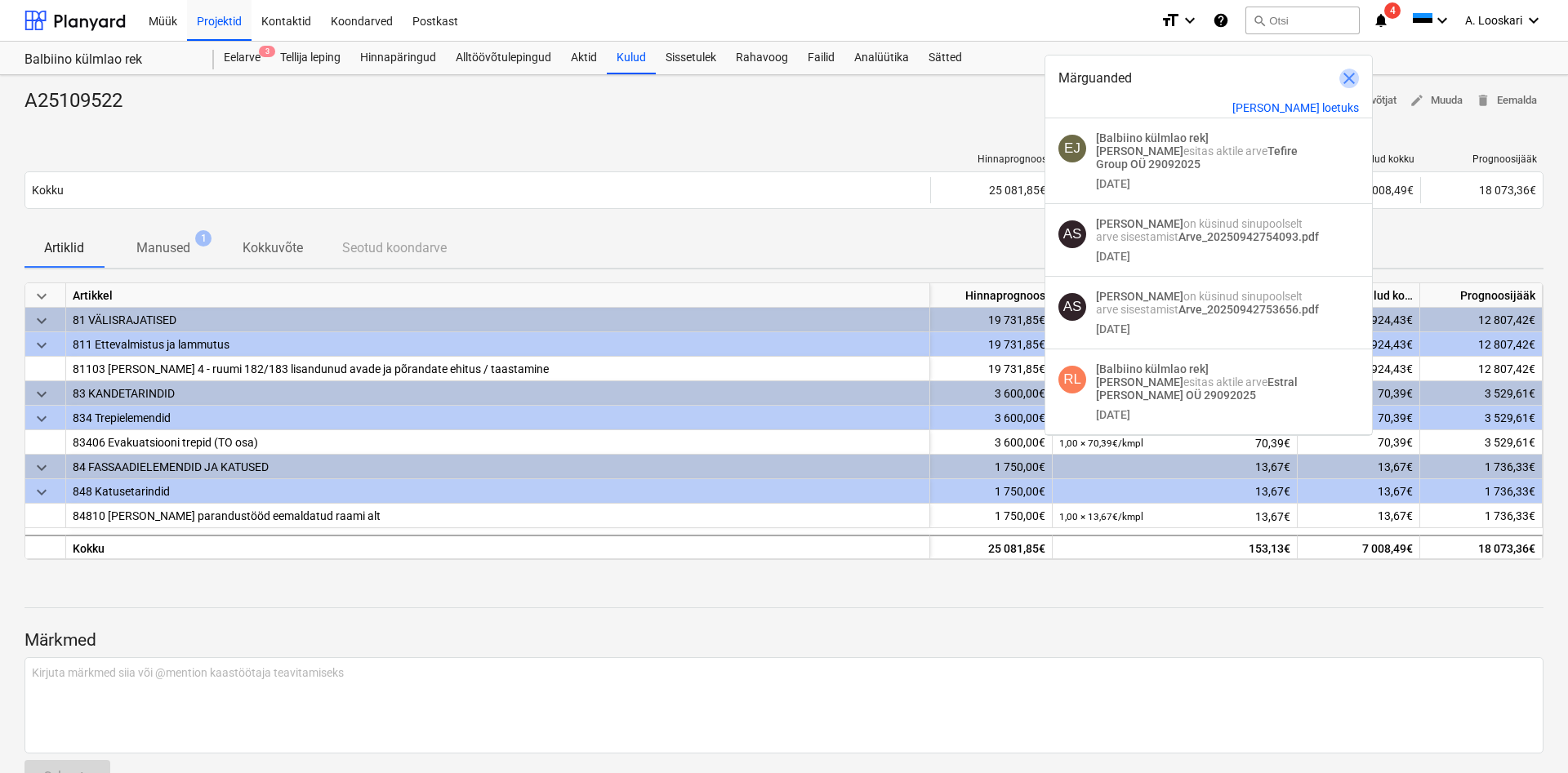
click at [1348, 75] on span "close" at bounding box center [1349, 78] width 20 height 20
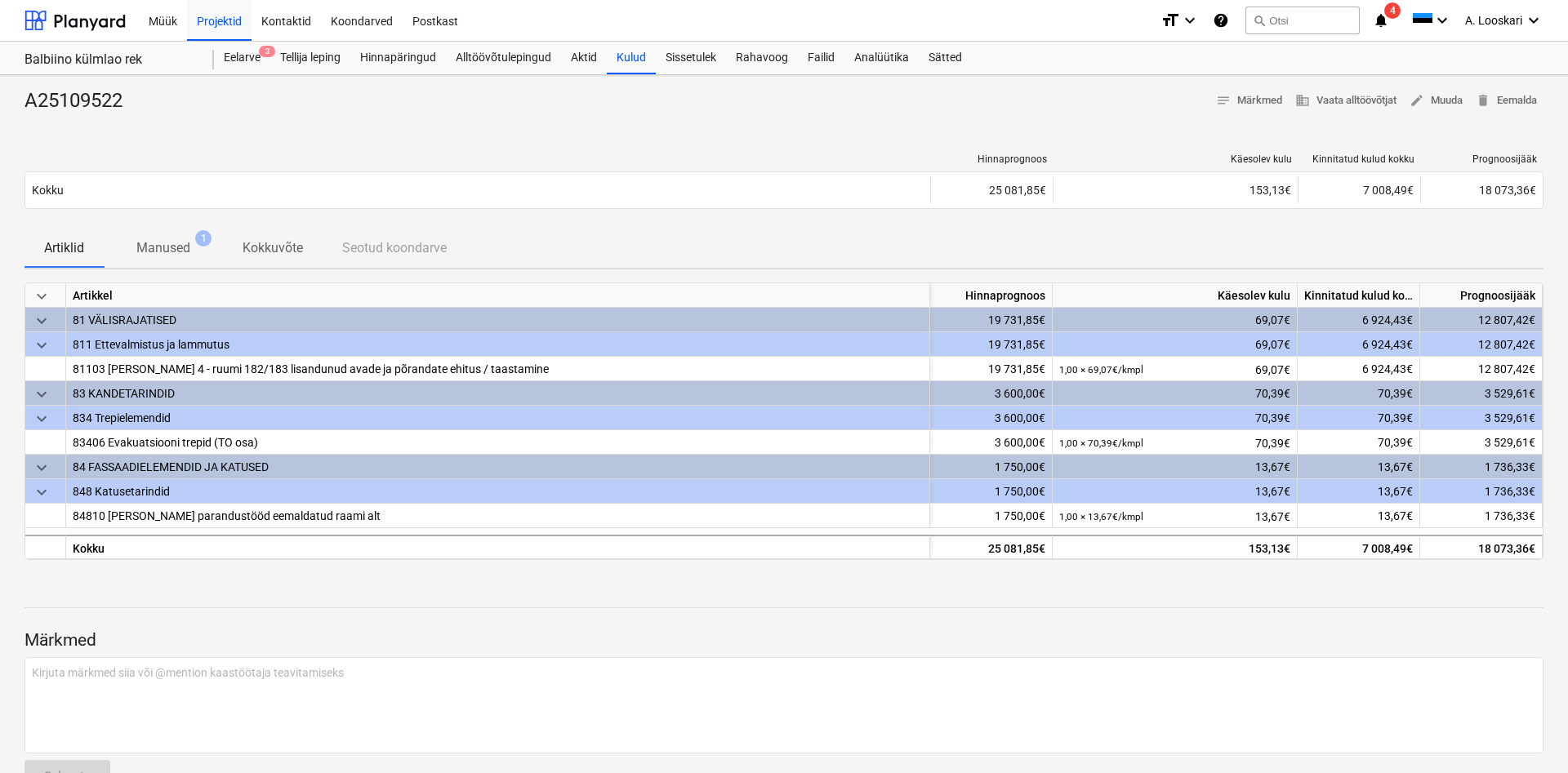
click at [1393, 9] on span "4" at bounding box center [1392, 11] width 16 height 16
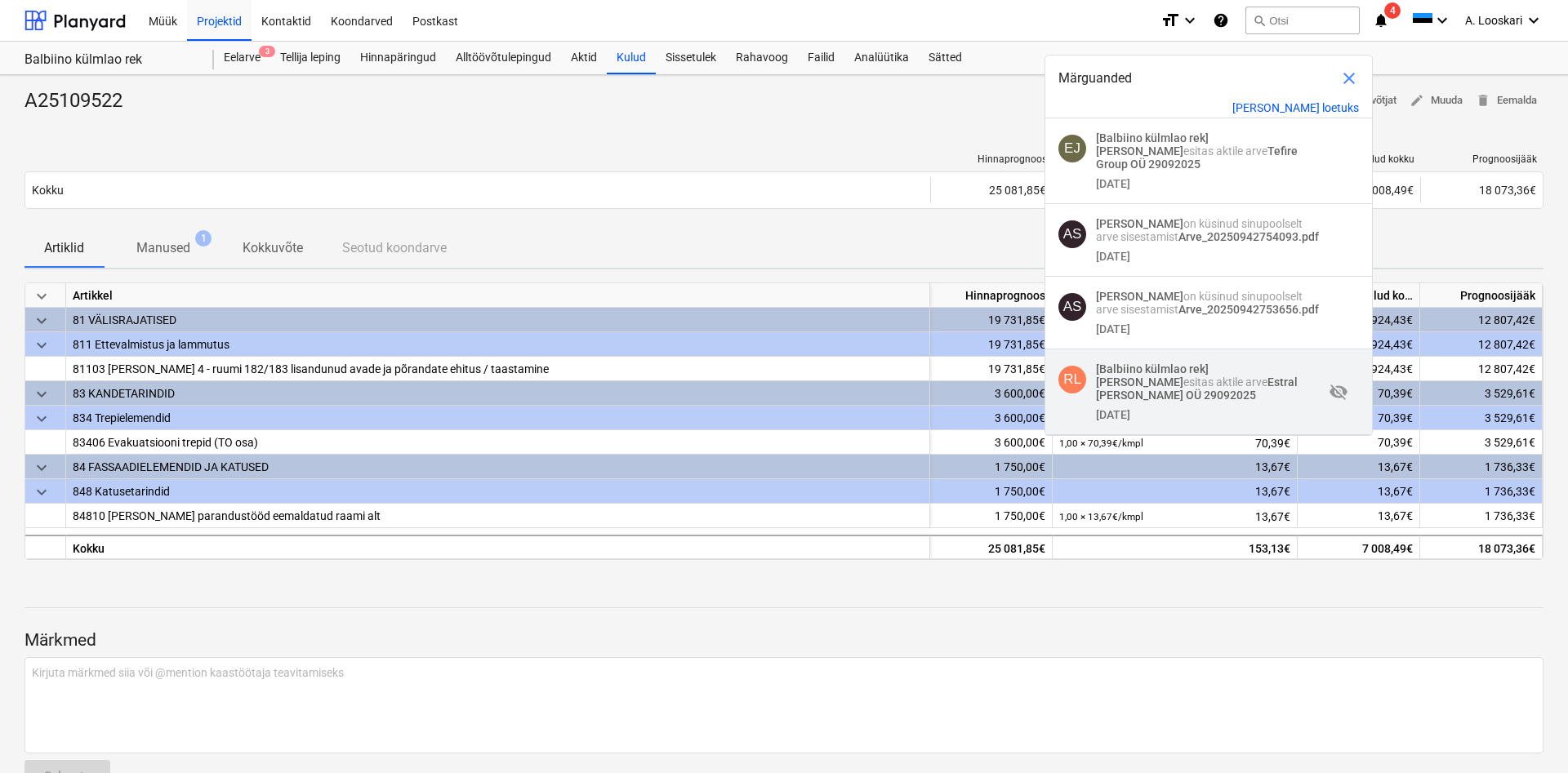
click at [1157, 376] on strong "Estral [PERSON_NAME] OÜ 29092025" at bounding box center [1197, 388] width 202 height 26
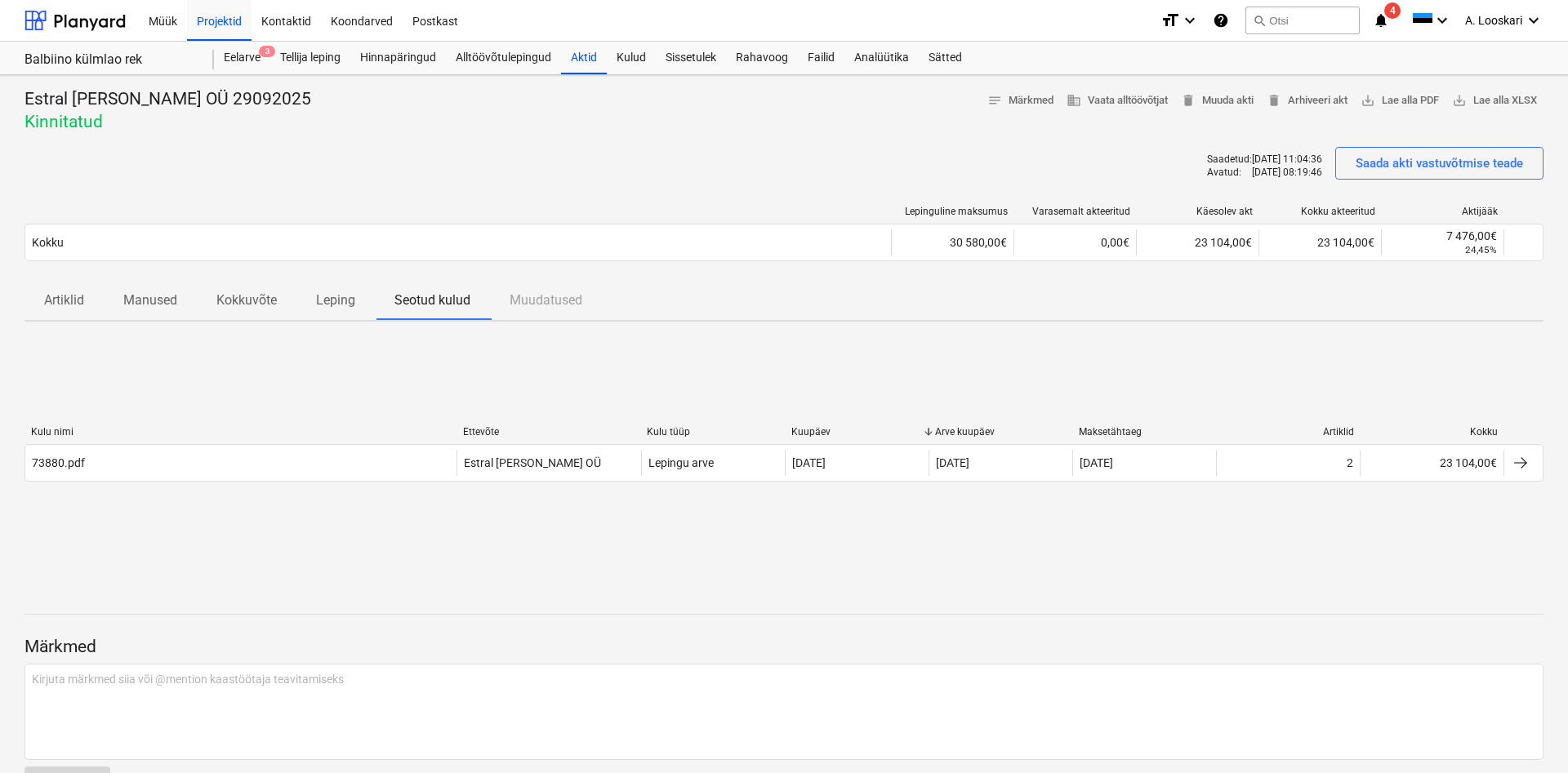
click at [1386, 20] on icon "notifications" at bounding box center [1381, 20] width 16 height 20
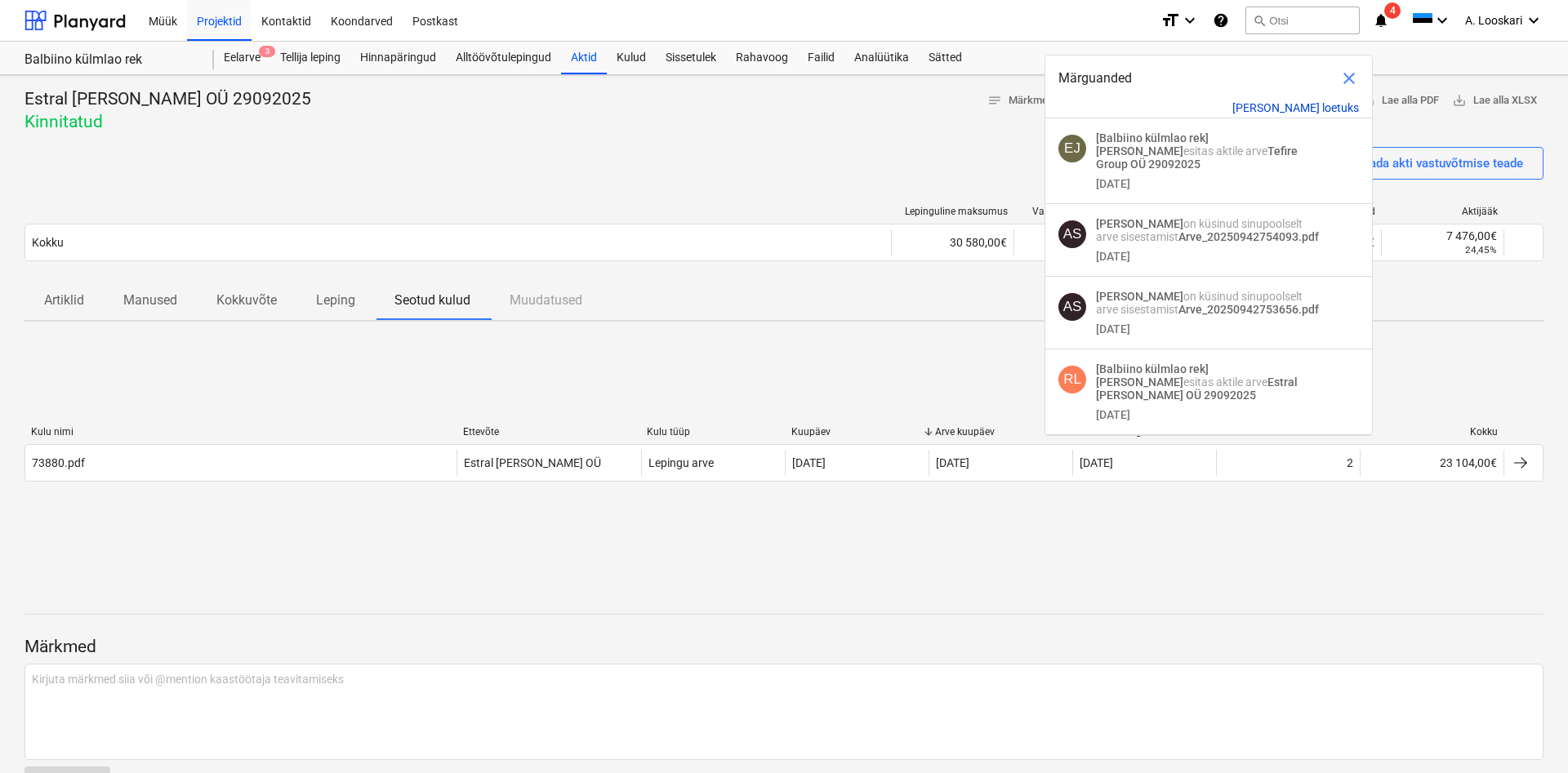
click at [1329, 104] on button "[PERSON_NAME] loetuks" at bounding box center [1296, 108] width 126 height 13
click at [1350, 75] on span "close" at bounding box center [1349, 78] width 20 height 20
